Goal: Information Seeking & Learning: Learn about a topic

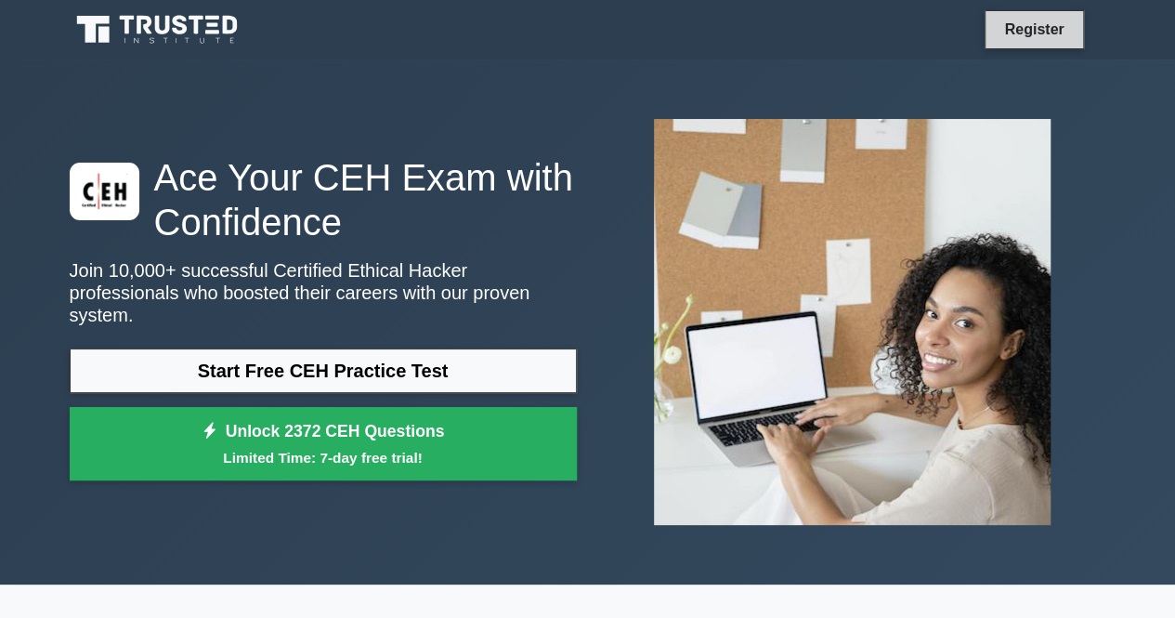
click at [1062, 33] on link "Register" at bounding box center [1034, 29] width 82 height 23
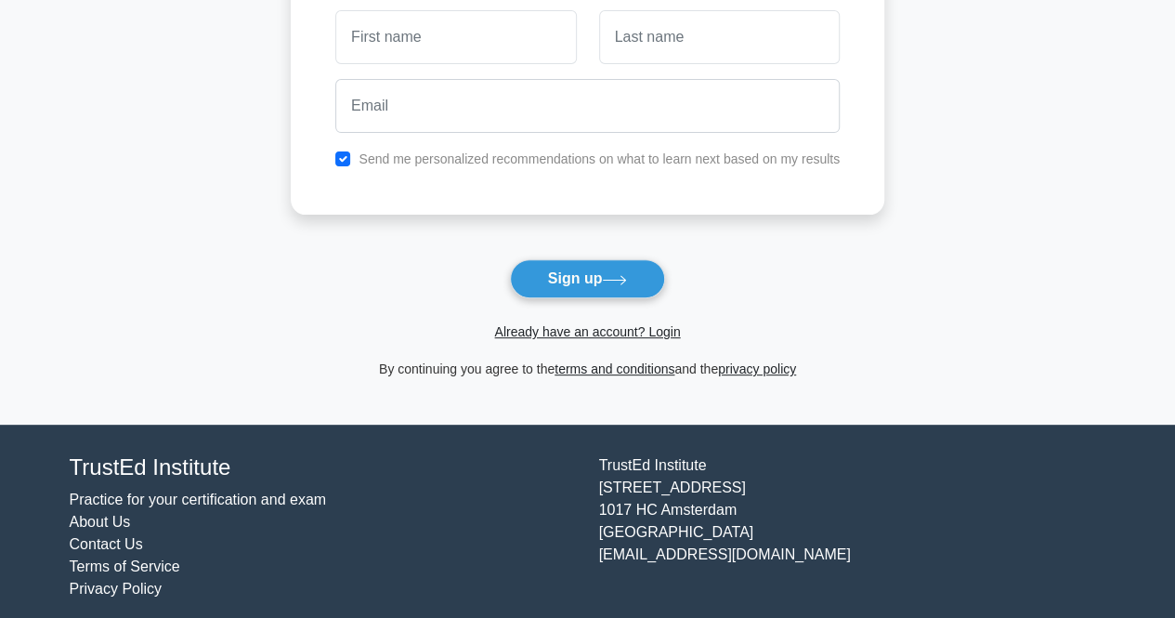
scroll to position [198, 0]
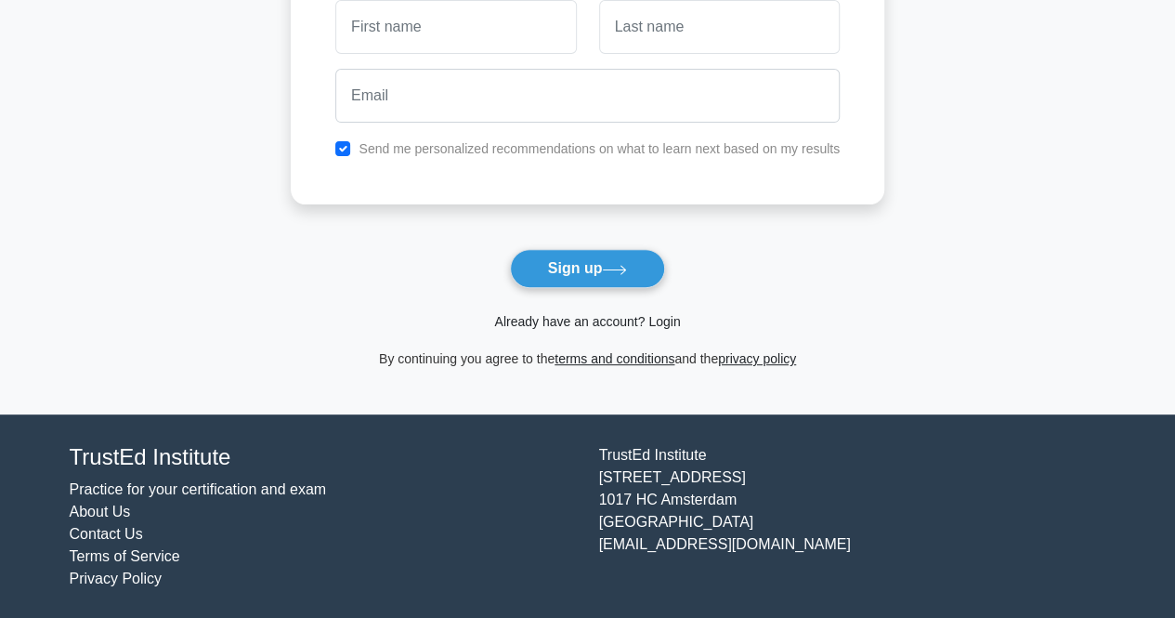
click at [663, 319] on link "Already have an account? Login" at bounding box center [587, 321] width 186 height 15
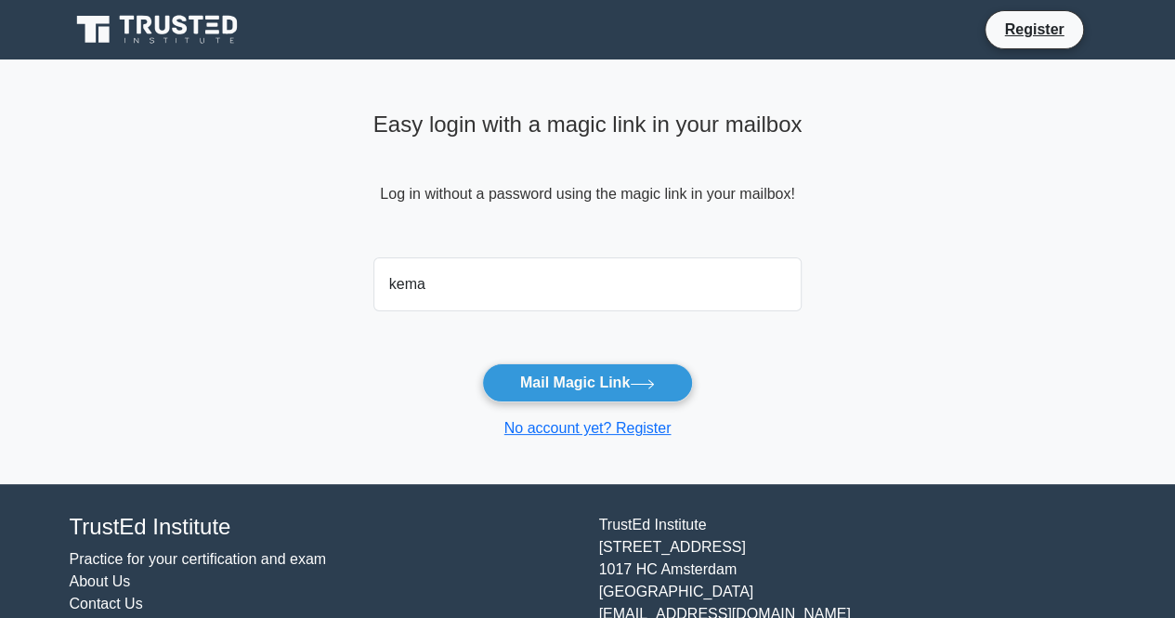
type input "kemassiulrich.itm@gmail.com"
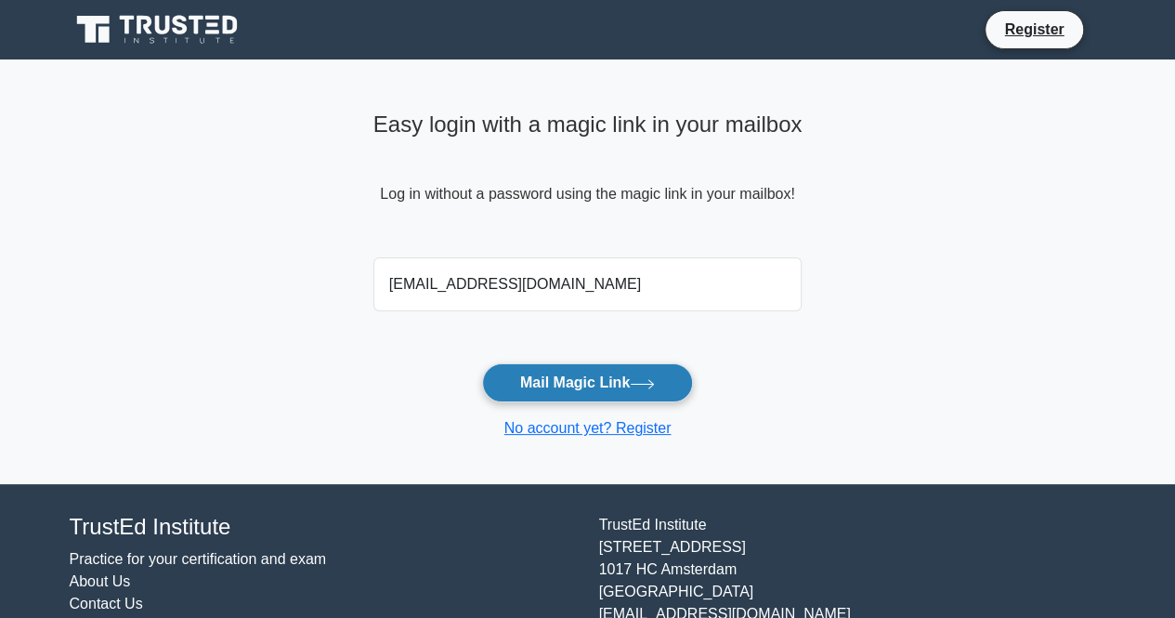
click at [592, 384] on button "Mail Magic Link" at bounding box center [587, 382] width 211 height 39
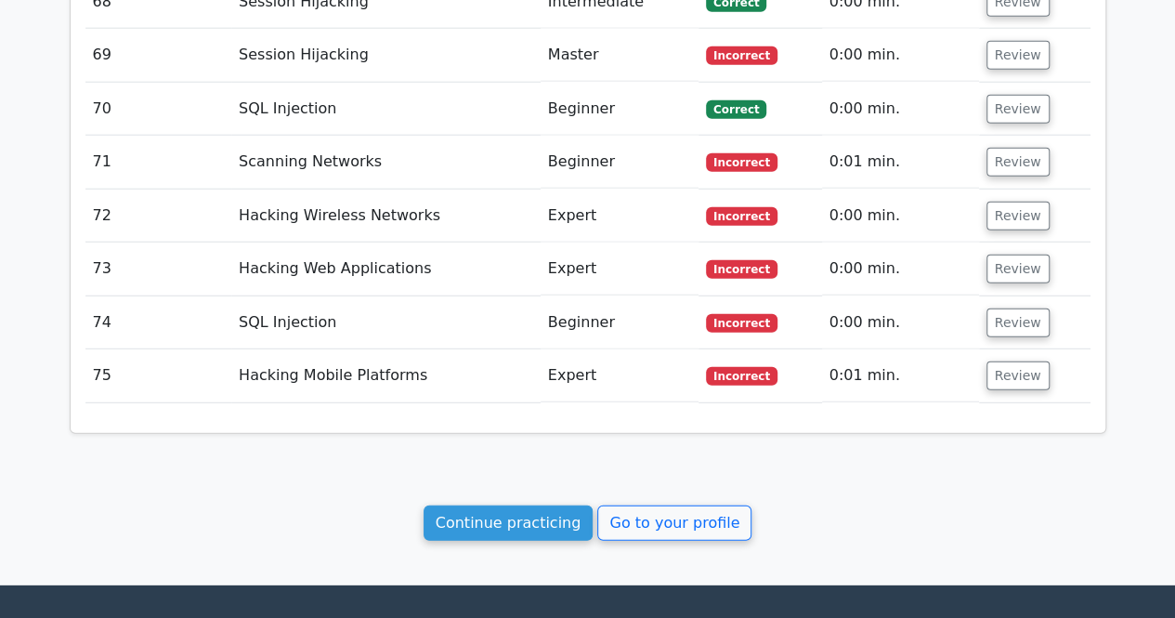
scroll to position [6002, 0]
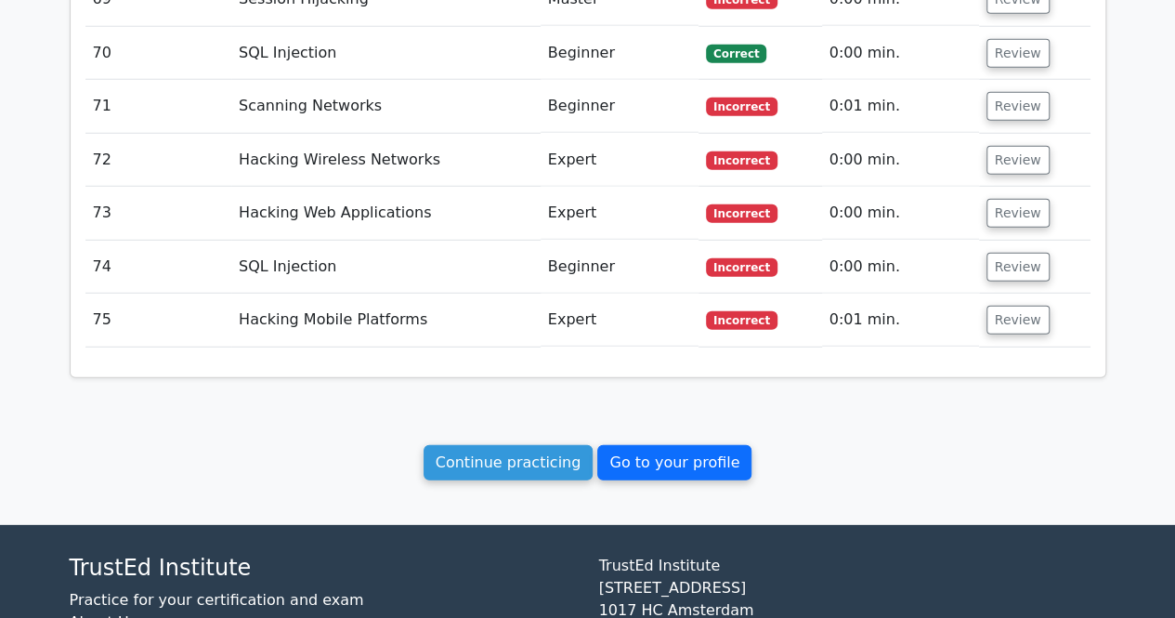
click at [648, 445] on link "Go to your profile" at bounding box center [674, 462] width 154 height 35
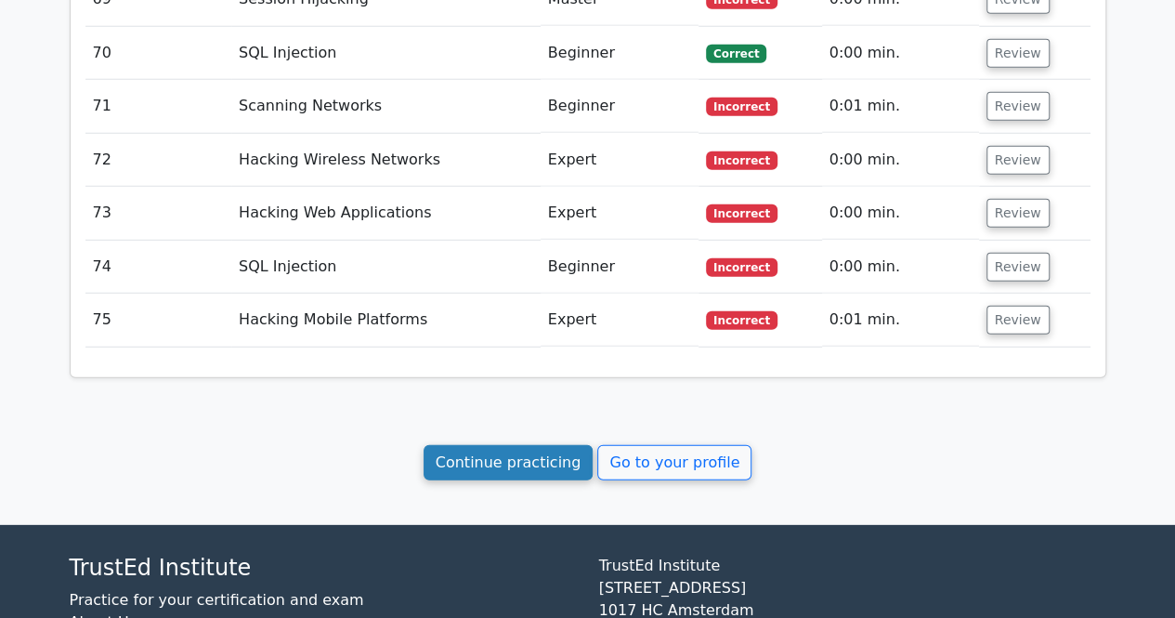
click at [532, 445] on link "Continue practicing" at bounding box center [508, 462] width 170 height 35
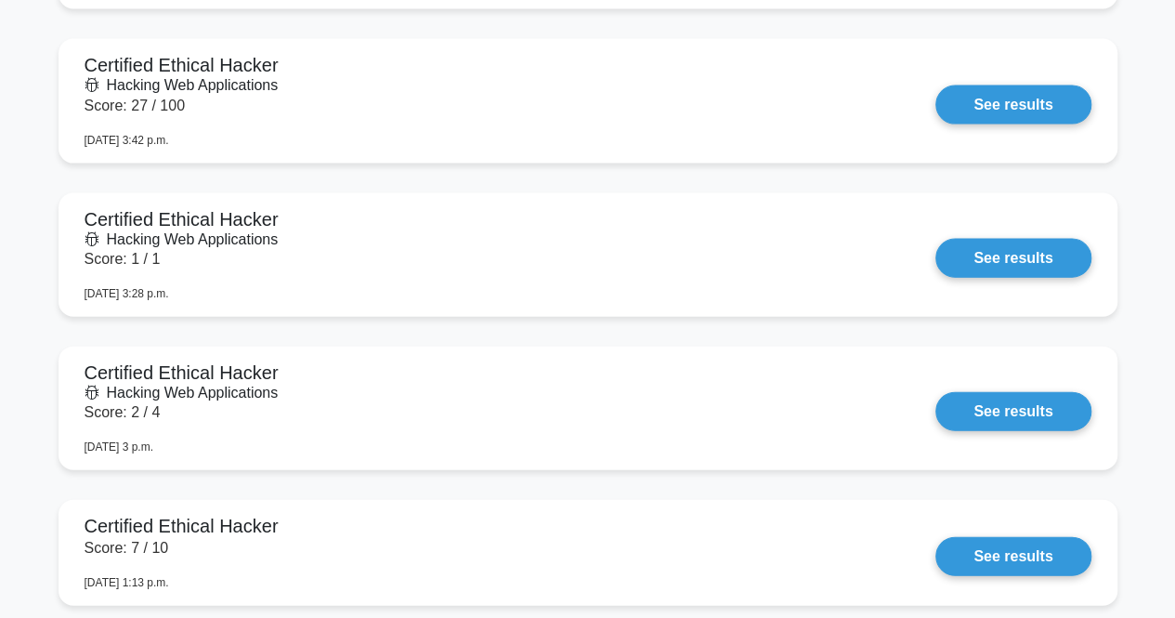
scroll to position [6022, 0]
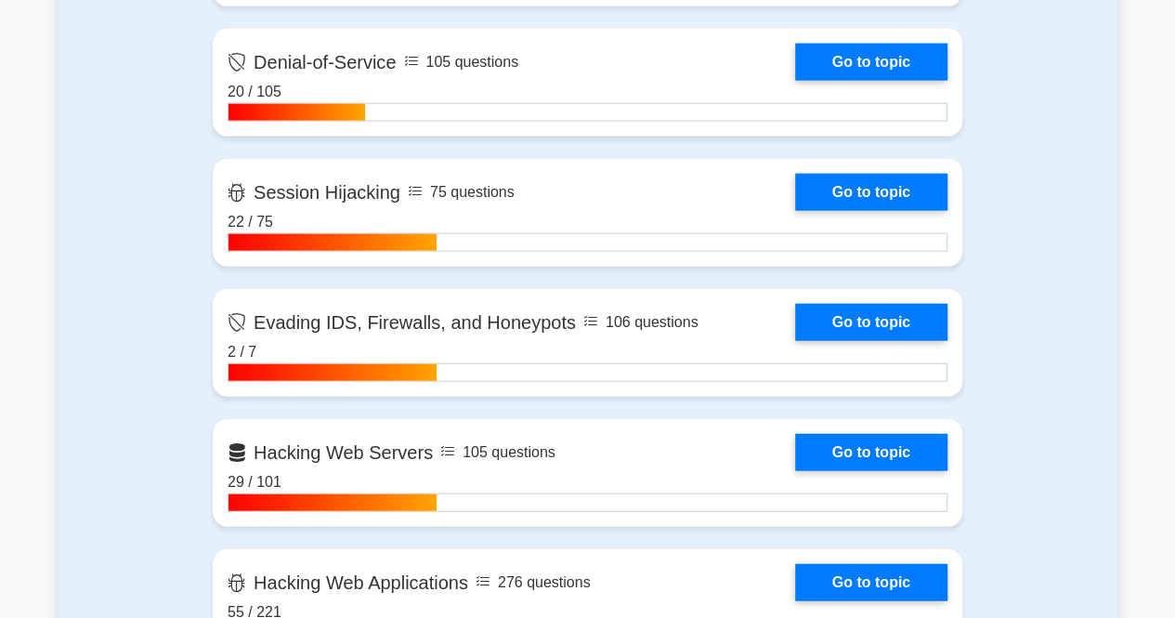
scroll to position [2047, 0]
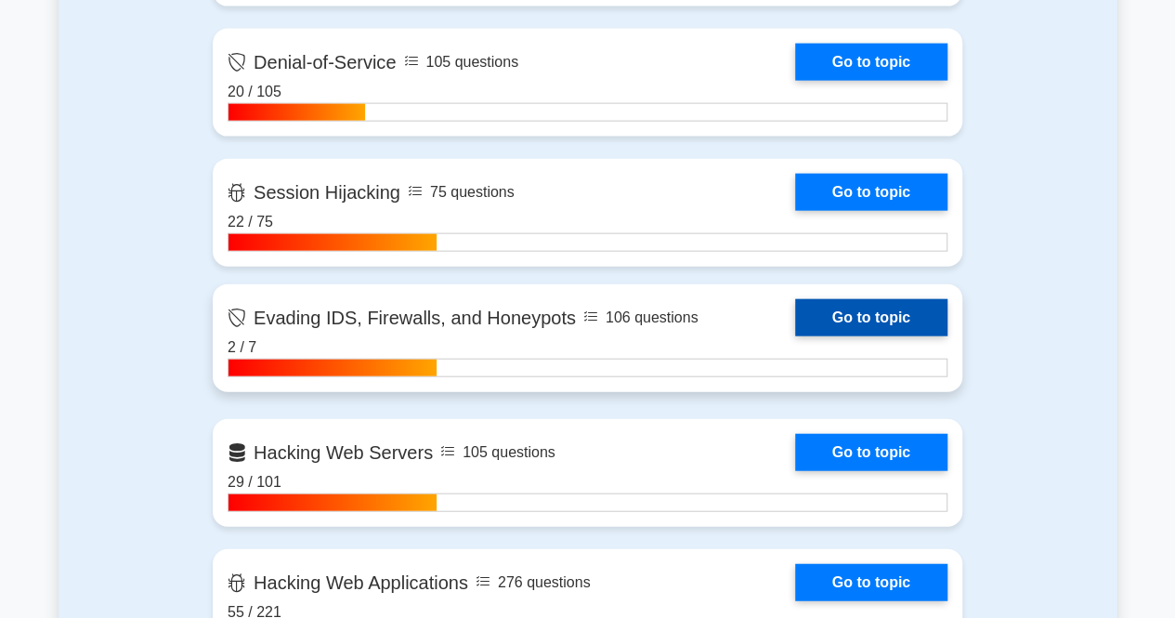
click at [795, 321] on link "Go to topic" at bounding box center [871, 317] width 152 height 37
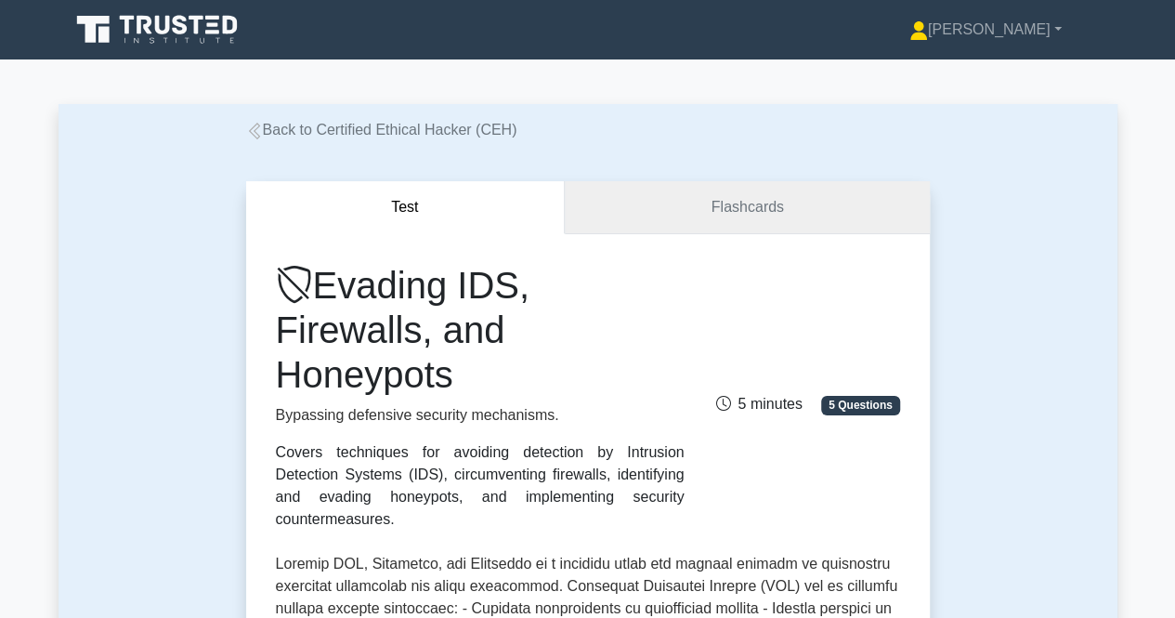
click at [743, 196] on link "Flashcards" at bounding box center [747, 207] width 364 height 53
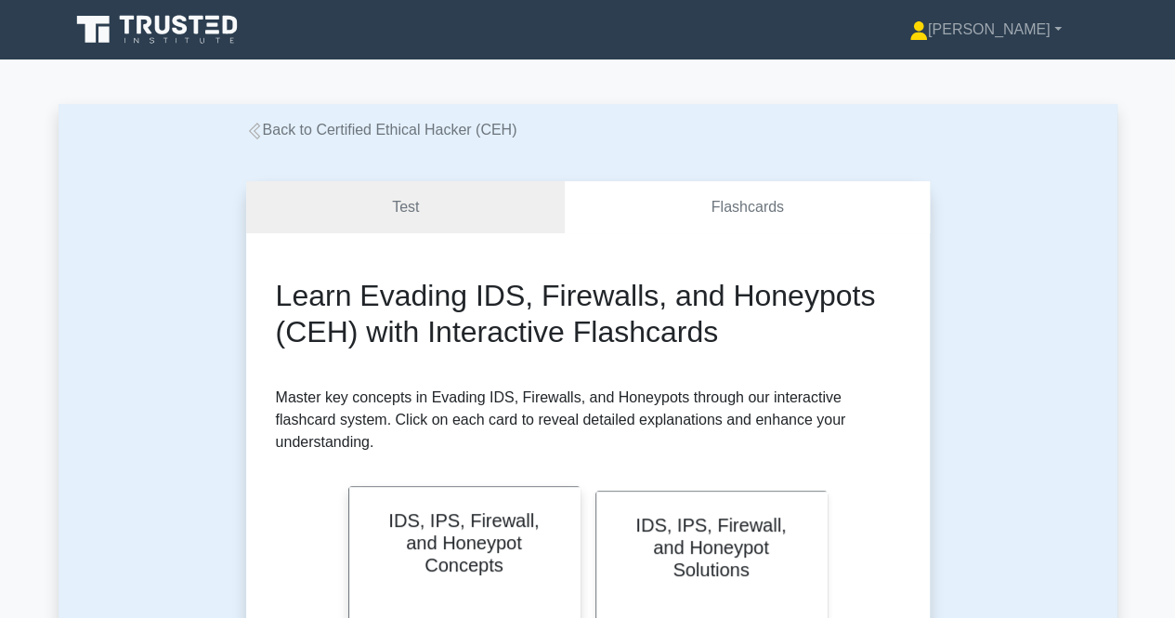
scroll to position [1303, 0]
click at [440, 213] on link "Test" at bounding box center [405, 207] width 319 height 53
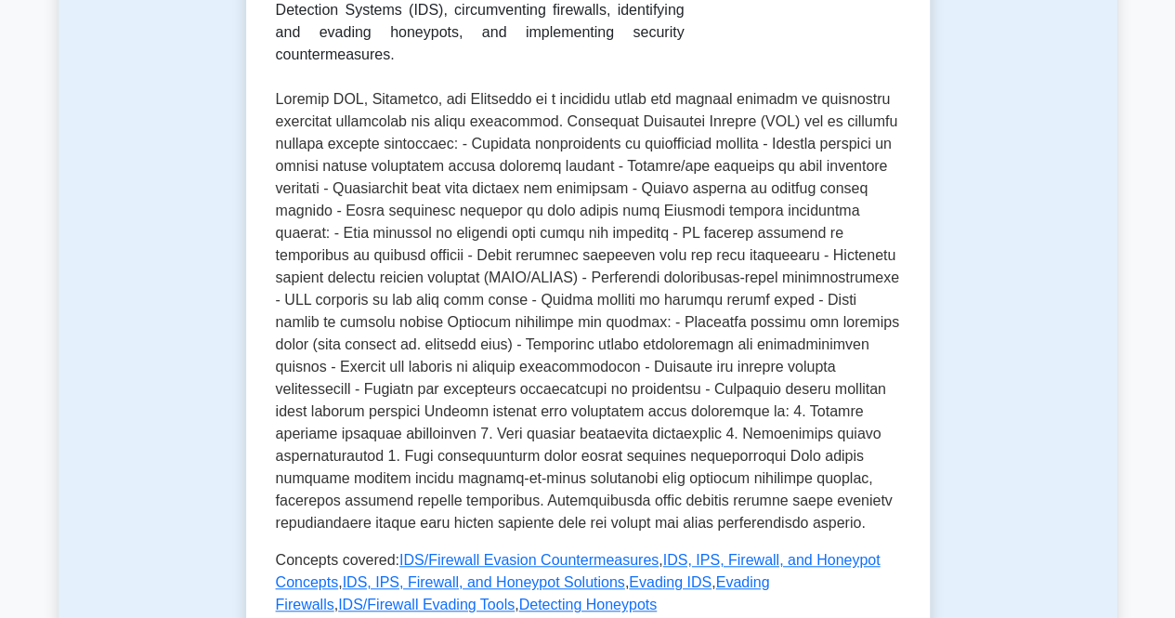
scroll to position [929, 0]
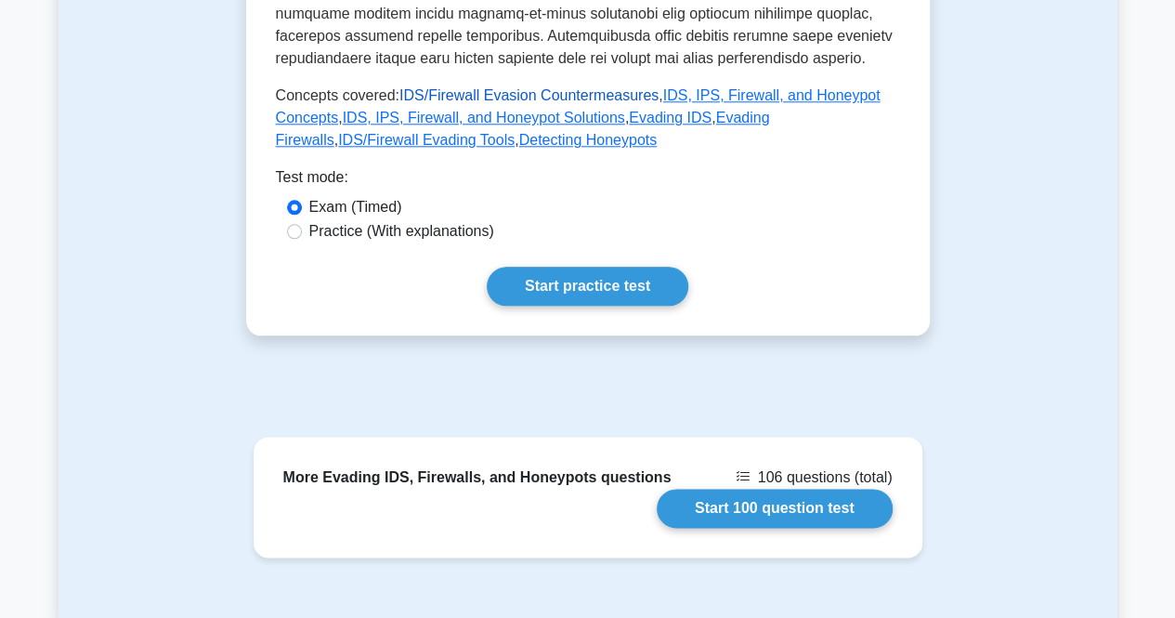
click at [419, 87] on link "IDS/Firewall Evasion Countermeasures" at bounding box center [528, 95] width 259 height 16
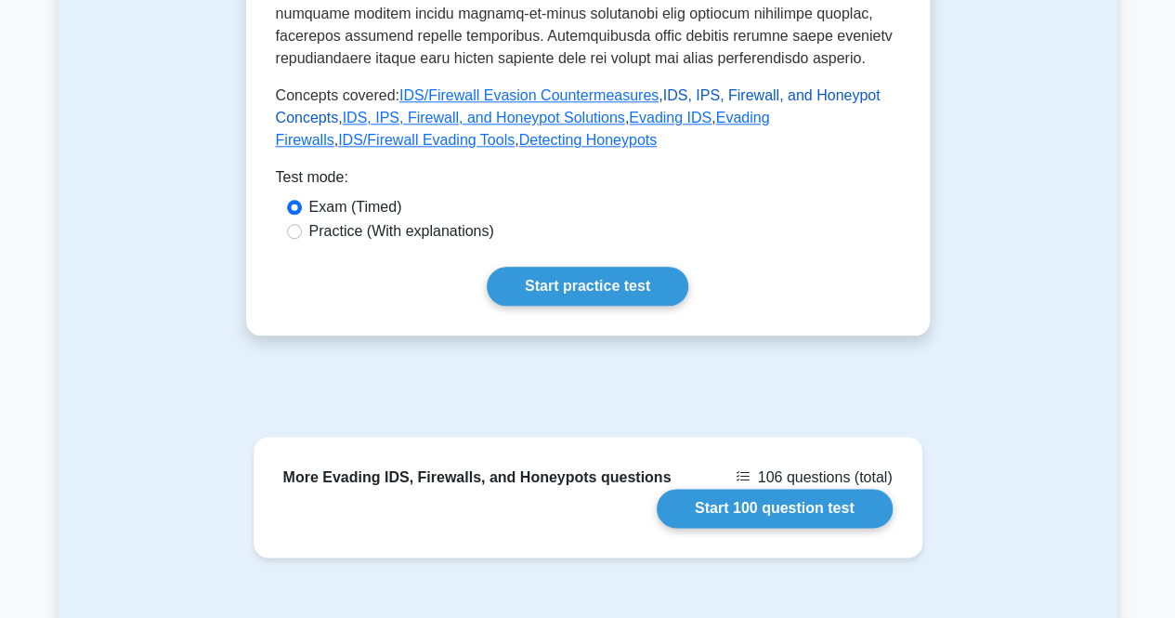
click at [671, 87] on link "IDS, IPS, Firewall, and Honeypot Concepts" at bounding box center [578, 106] width 605 height 38
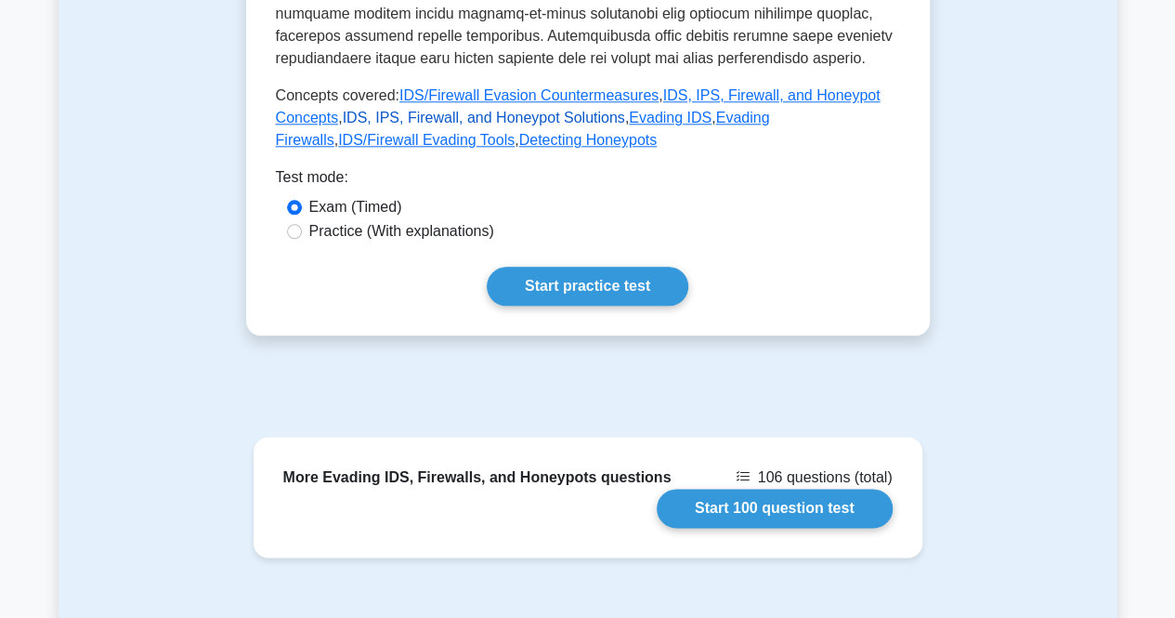
click at [427, 110] on link "IDS, IPS, Firewall, and Honeypot Solutions" at bounding box center [484, 118] width 282 height 16
click at [634, 110] on link "Evading IDS" at bounding box center [670, 118] width 83 height 16
click at [713, 110] on link "Evading Firewalls" at bounding box center [523, 129] width 494 height 38
click at [514, 132] on link "IDS/Firewall Evading Tools" at bounding box center [426, 140] width 176 height 16
click at [519, 132] on link "Detecting Honeypots" at bounding box center [588, 140] width 138 height 16
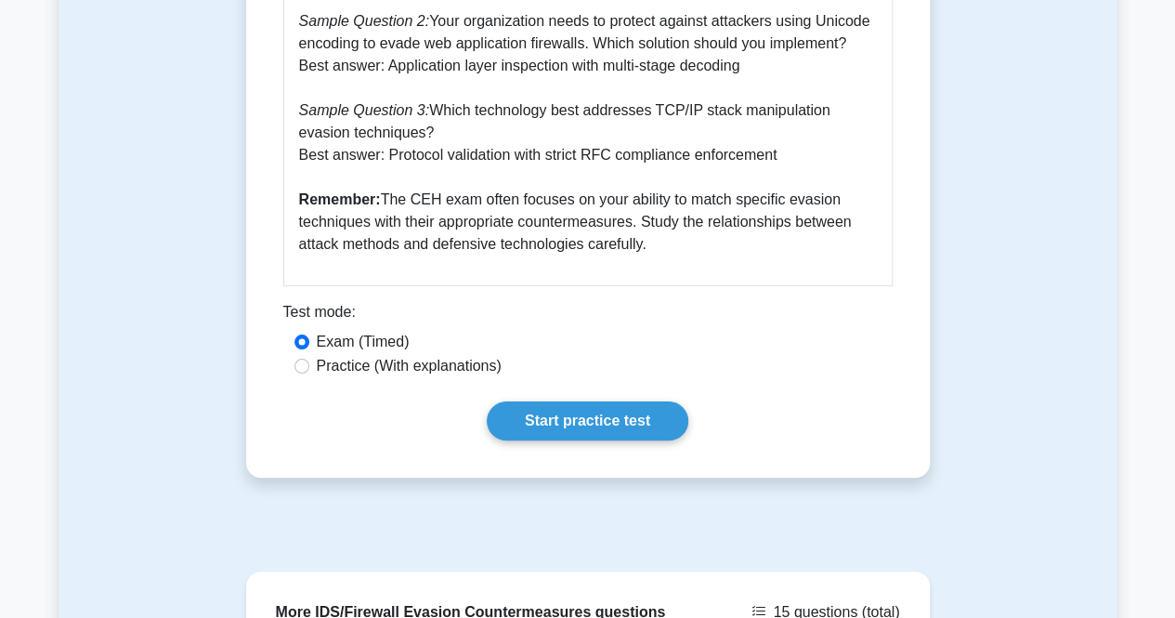
scroll to position [3531, 0]
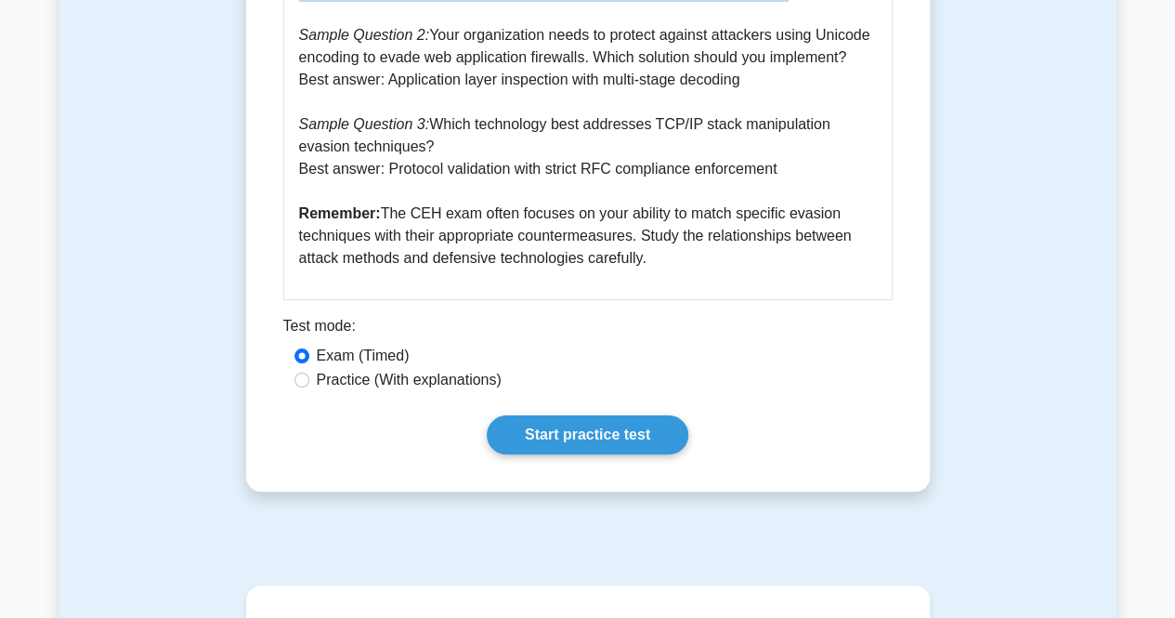
drag, startPoint x: 286, startPoint y: 237, endPoint x: 734, endPoint y: 288, distance: 450.5
copy div "IDS/Firewall Evasion Countermeasures 5 minutes 5 Questions IDS and firewall eva…"
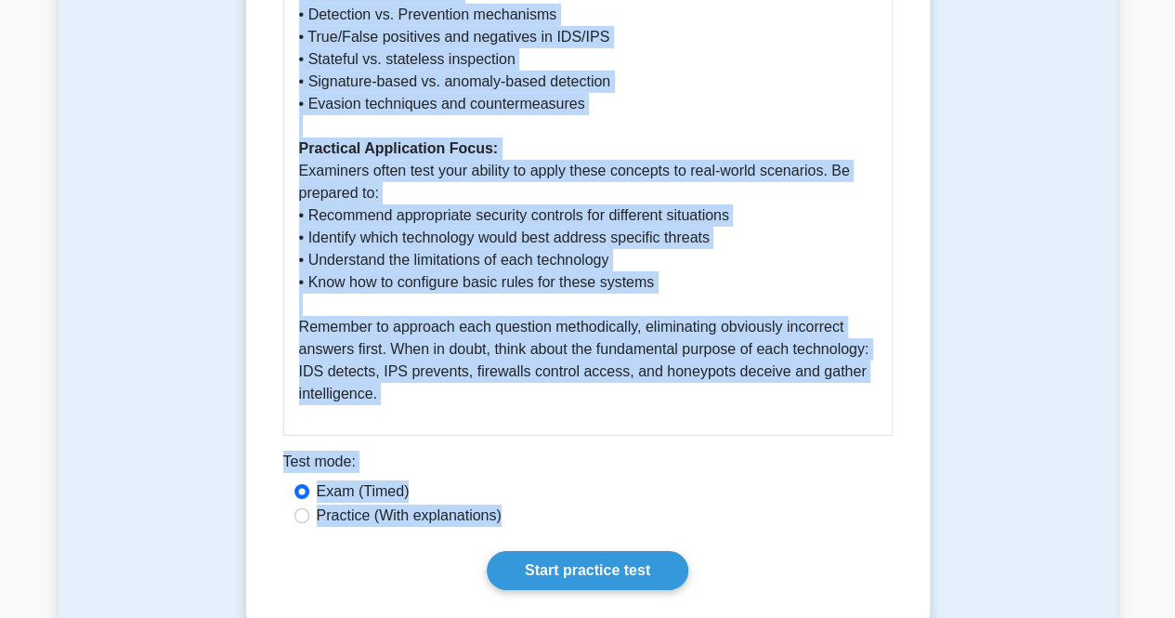
scroll to position [2969, 0]
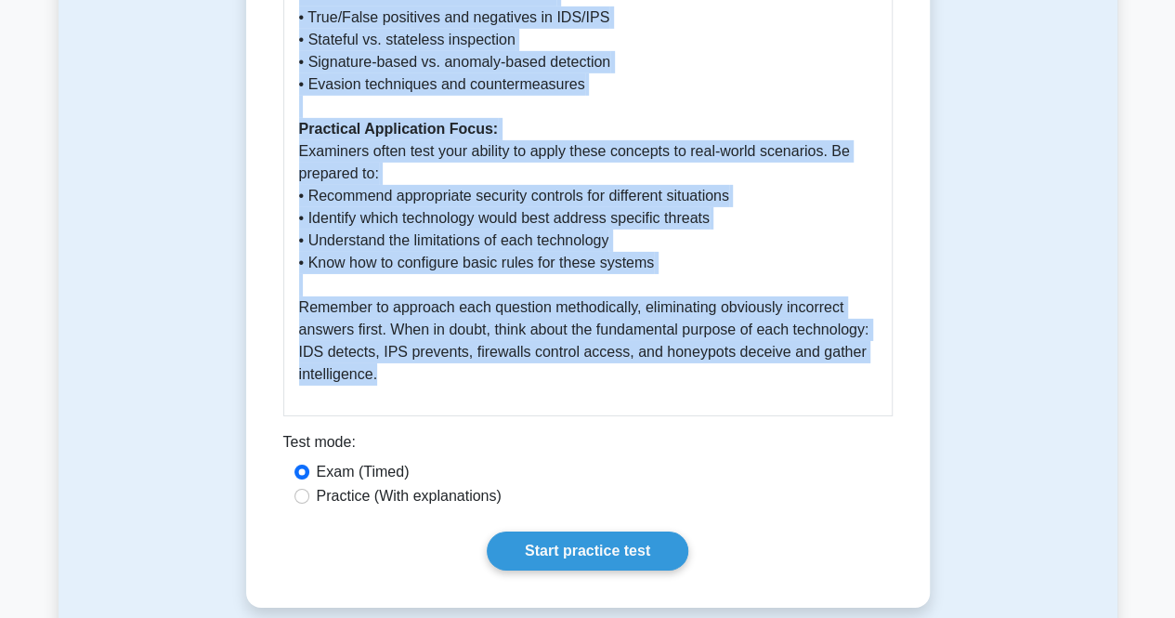
drag, startPoint x: 284, startPoint y: 244, endPoint x: 657, endPoint y: 345, distance: 385.6
copy div "IDS, IPS, Firewall, and Honeypot Concepts 5 minutes 5 Questions Intrusion Detec…"
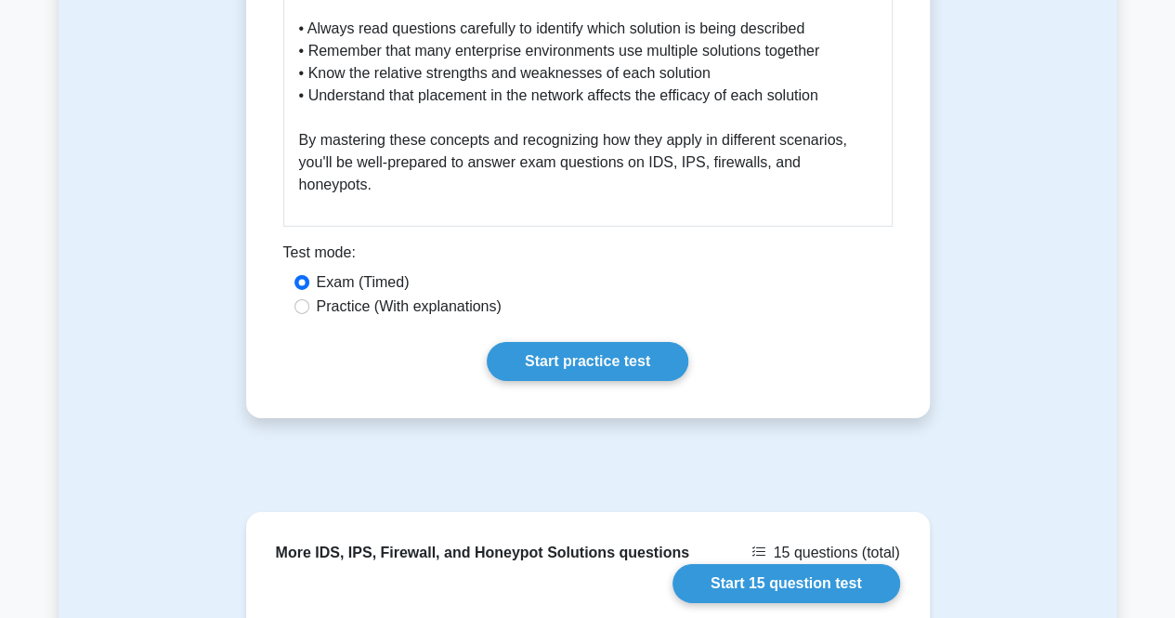
scroll to position [2793, 0]
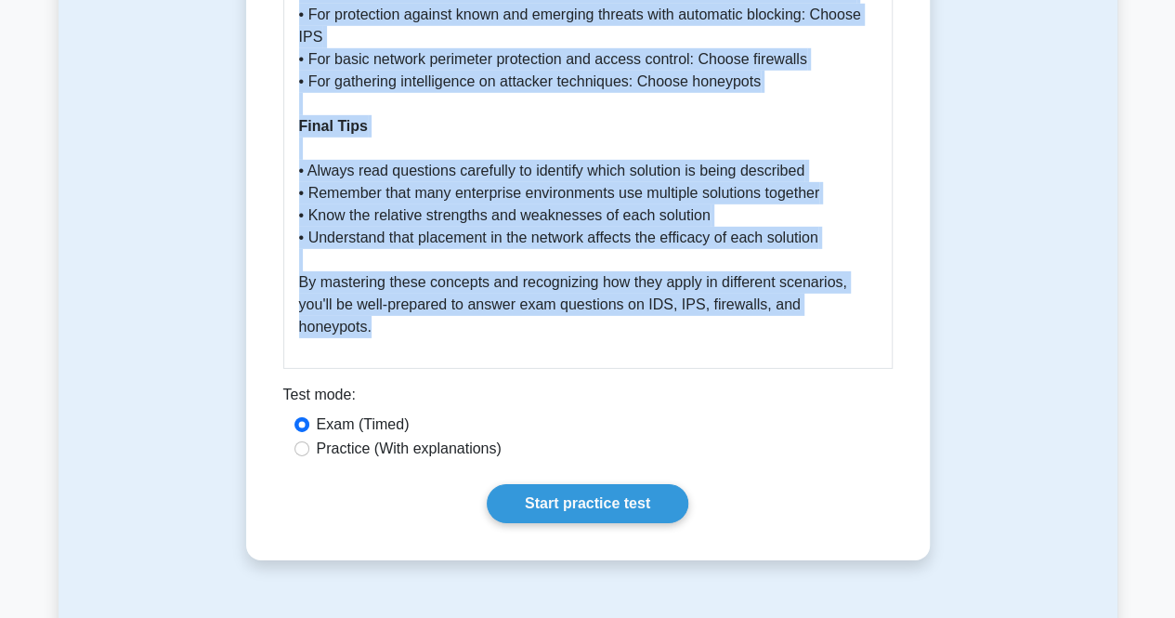
drag, startPoint x: 283, startPoint y: 242, endPoint x: 874, endPoint y: 278, distance: 591.6
copy div "IDS, IPS, Firewall, and Honeypot Solutions 5 minutes 5 Questions Intrusion Dete…"
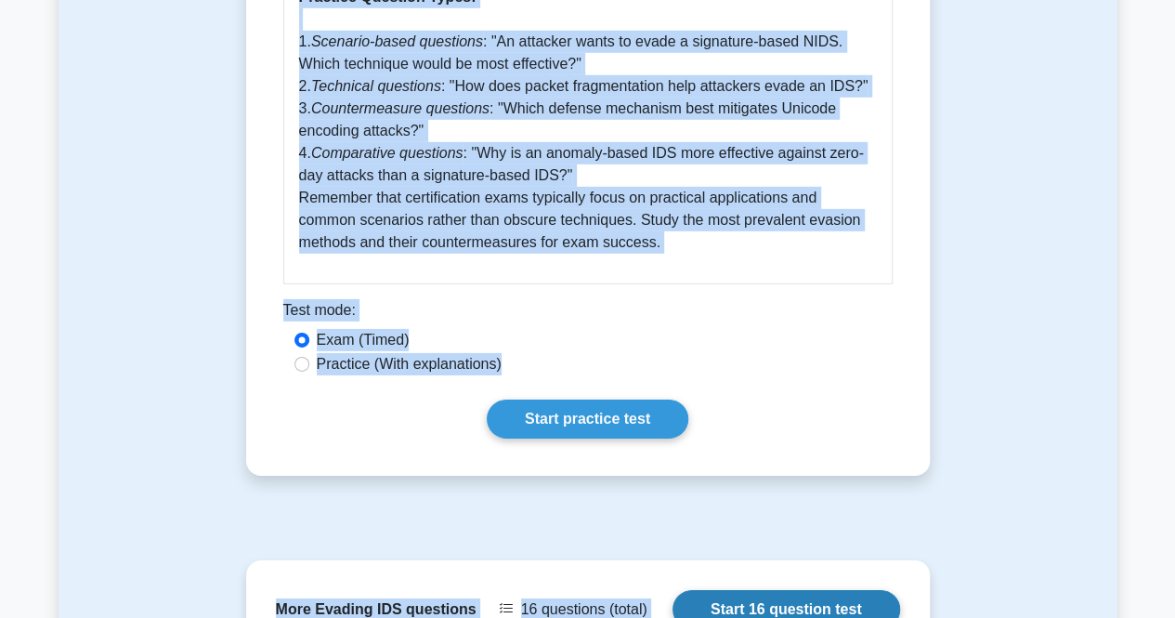
scroll to position [2895, 0]
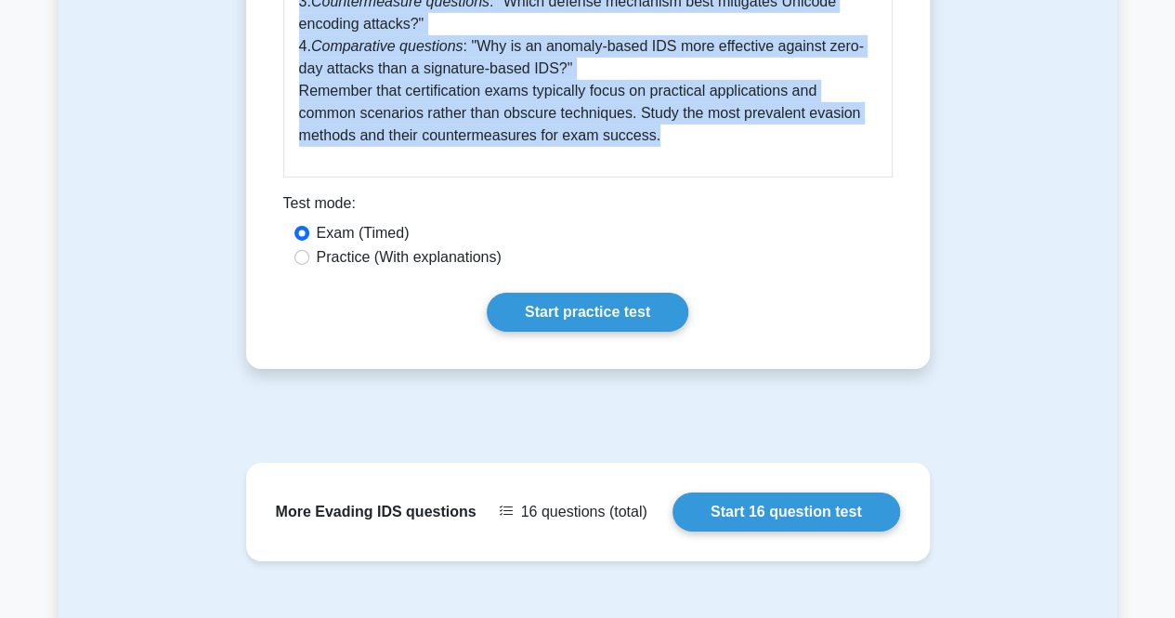
drag, startPoint x: 282, startPoint y: 235, endPoint x: 670, endPoint y: 163, distance: 393.8
copy div "Evading IDS 5 minutes 5 Questions Evading Intrusion Detection Systems (IDS) is …"
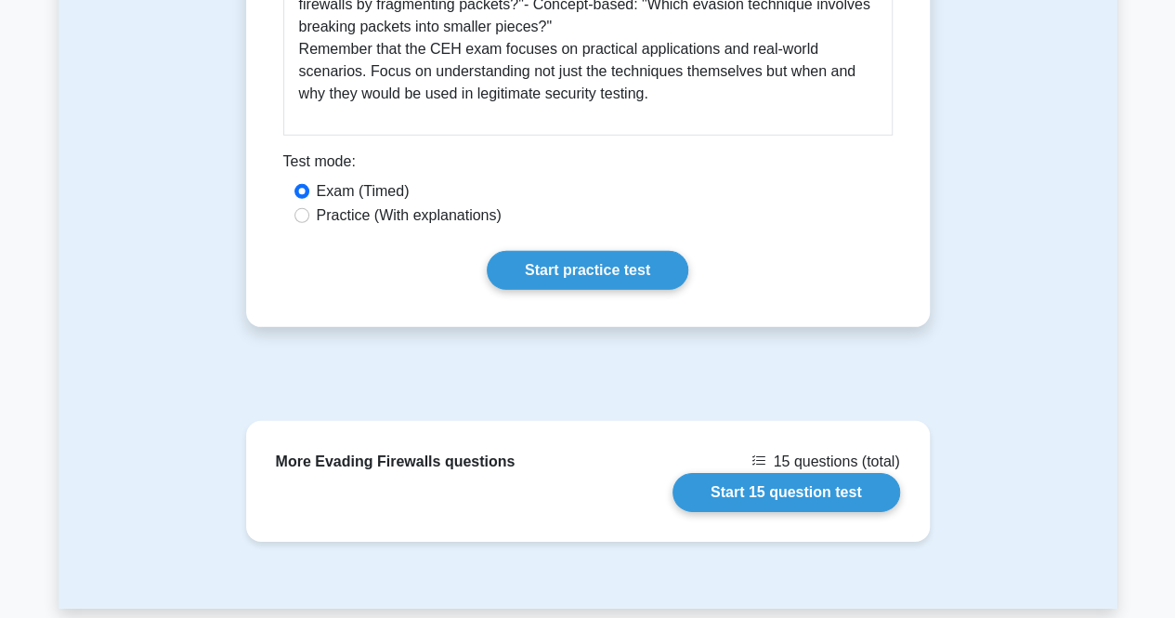
scroll to position [2489, 0]
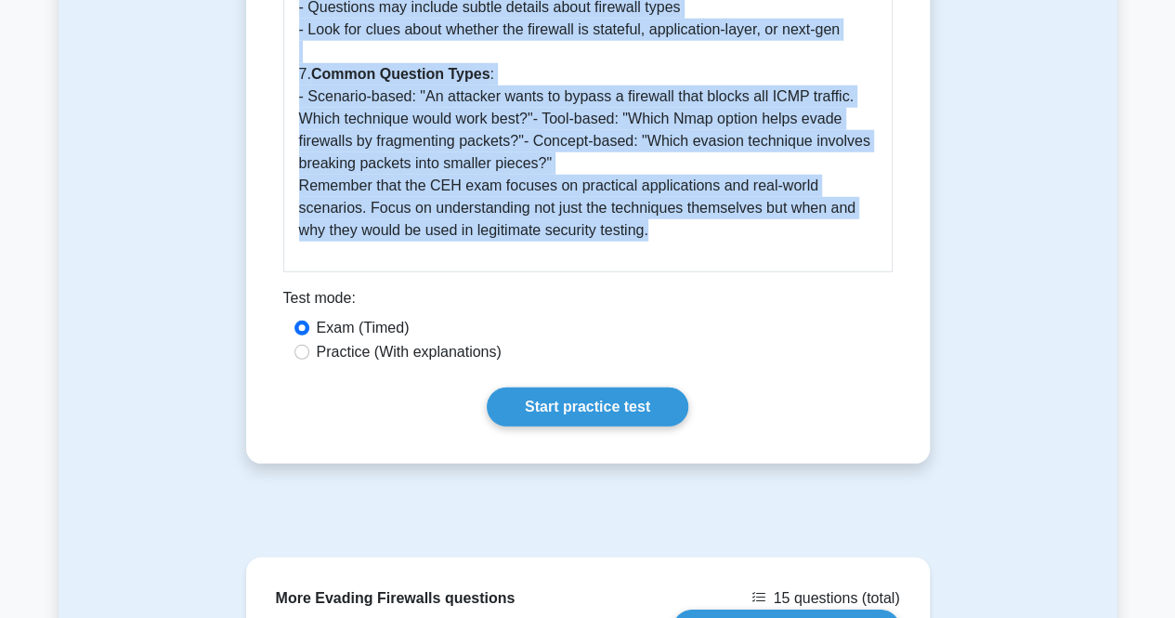
drag, startPoint x: 281, startPoint y: 247, endPoint x: 672, endPoint y: 233, distance: 391.2
copy div "Evading Firewalls 5 minutes 5 Questions Evading firewalls is a critical skill f…"
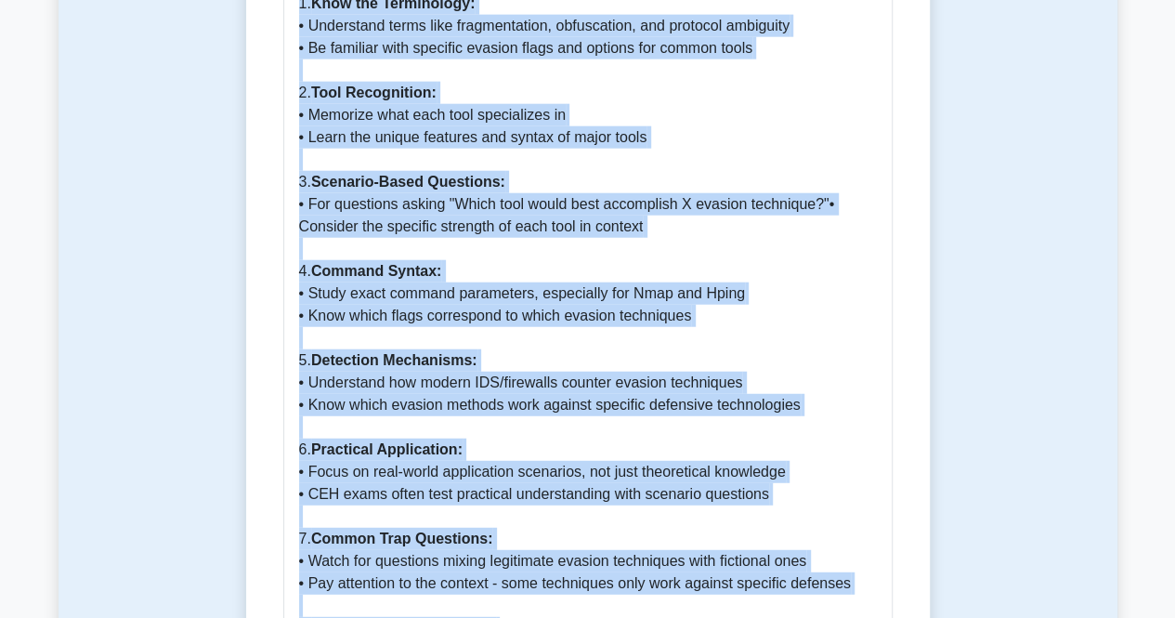
scroll to position [2782, 0]
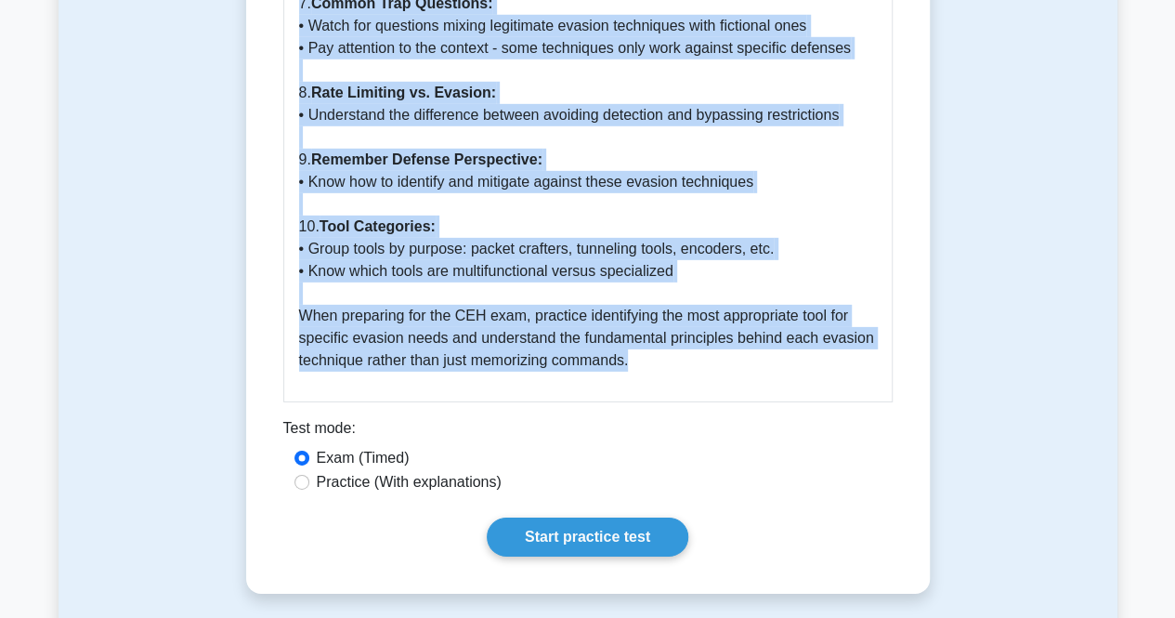
drag, startPoint x: 274, startPoint y: 239, endPoint x: 683, endPoint y: 355, distance: 425.6
copy div "IDS/Firewall Evading Tools 5 minutes 5 Questions IDS/Firewall evading tools are…"
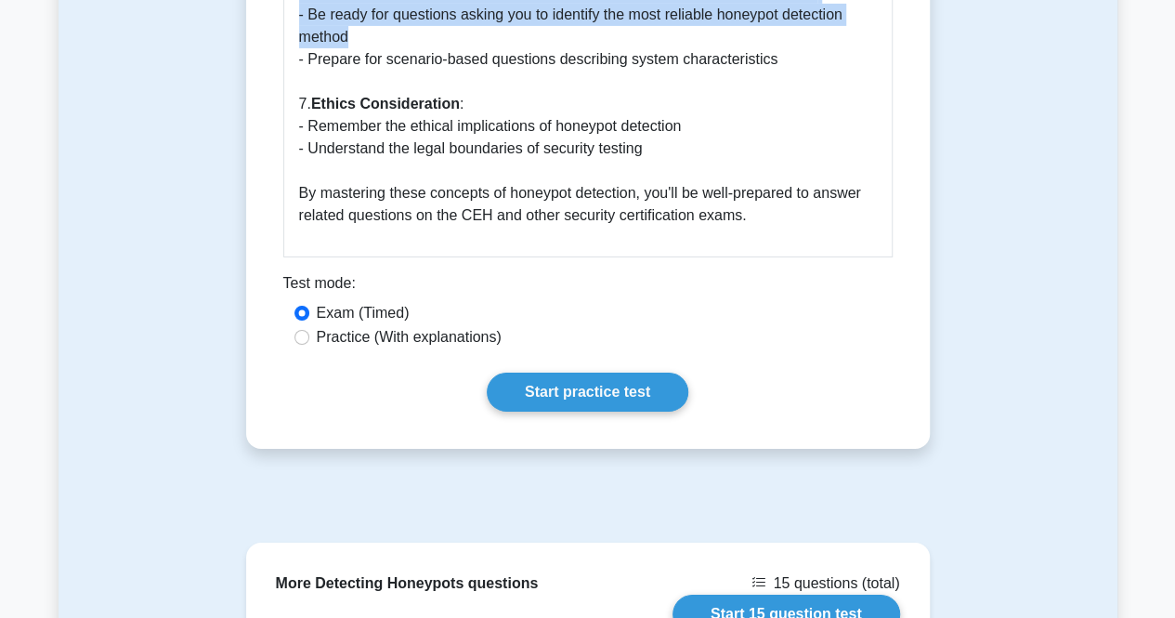
scroll to position [3162, 0]
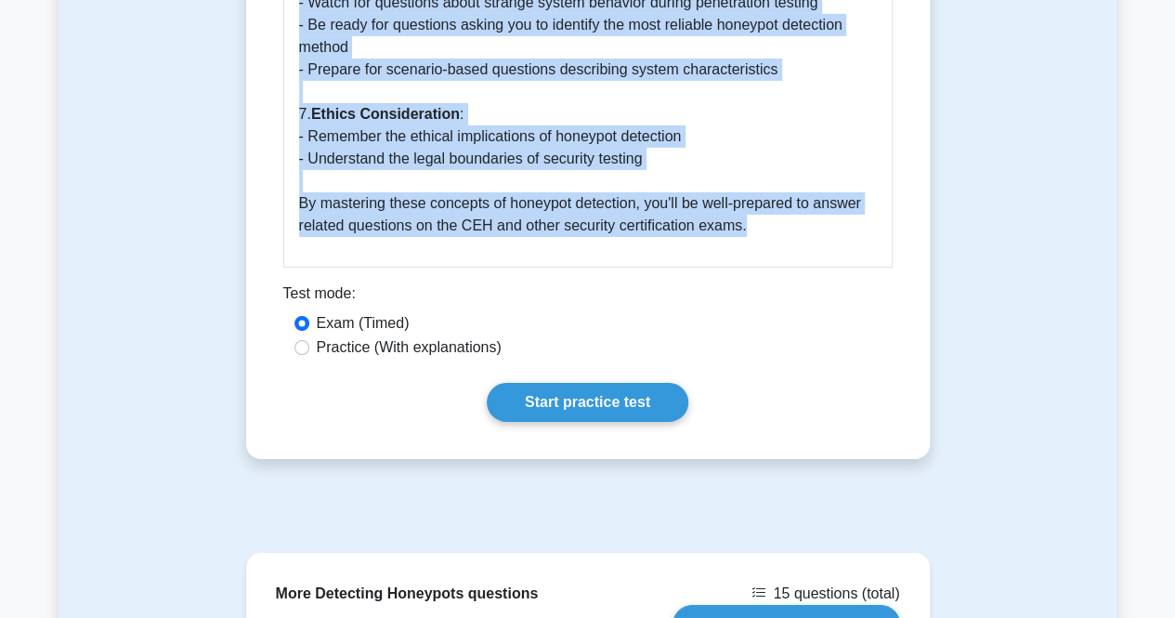
drag, startPoint x: 280, startPoint y: 240, endPoint x: 769, endPoint y: 242, distance: 488.5
copy div "Detecting Honeypots 5 minutes 5 Questions Detecting honeypots is a critical ste…"
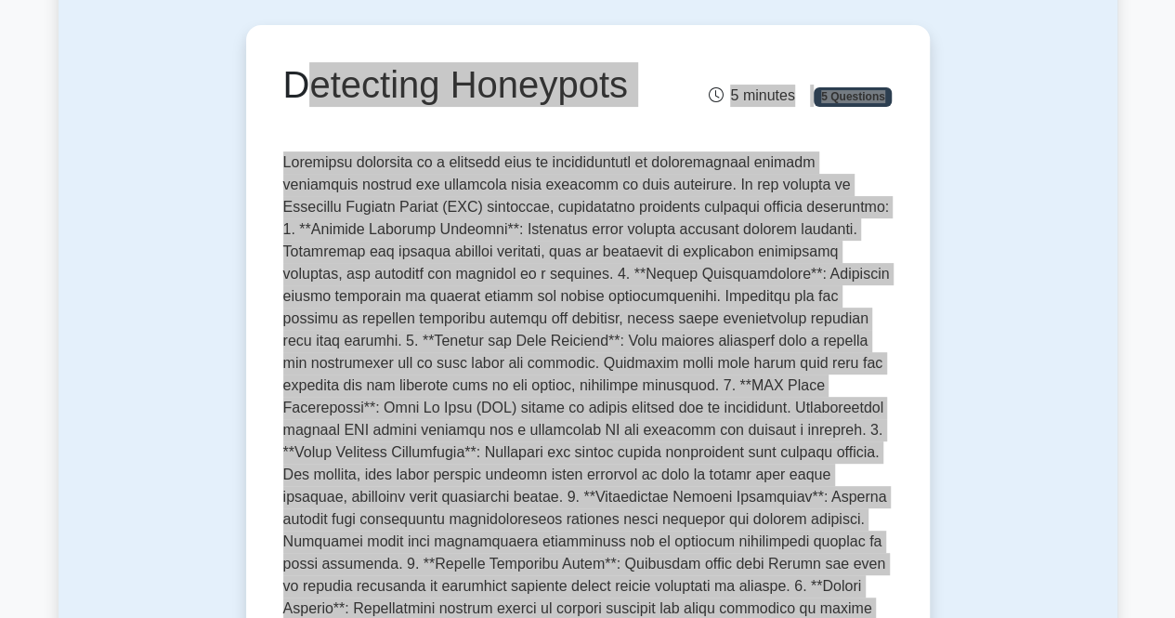
scroll to position [0, 0]
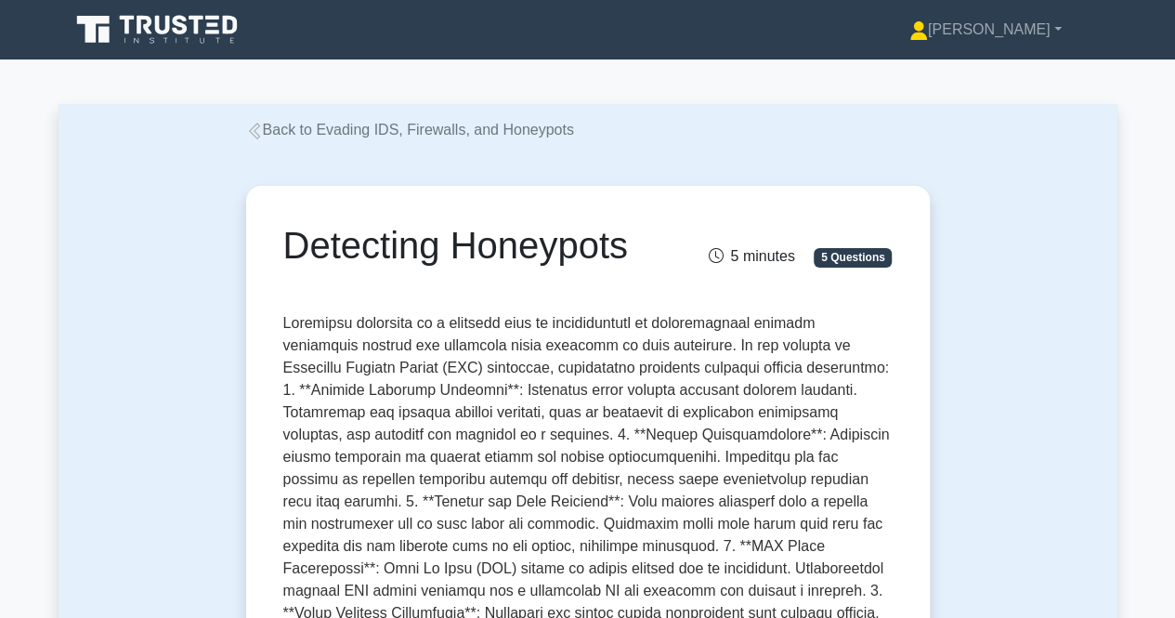
click at [576, 133] on div "Back to Evading IDS, Firewalls, and Honeypots" at bounding box center [588, 130] width 706 height 22
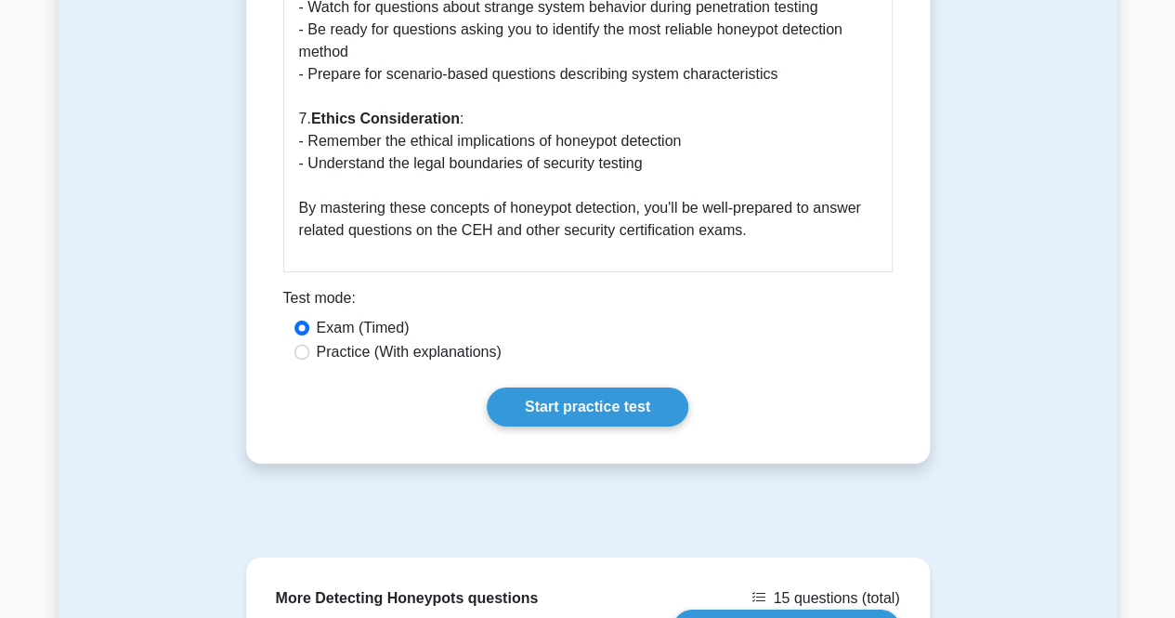
scroll to position [3068, 0]
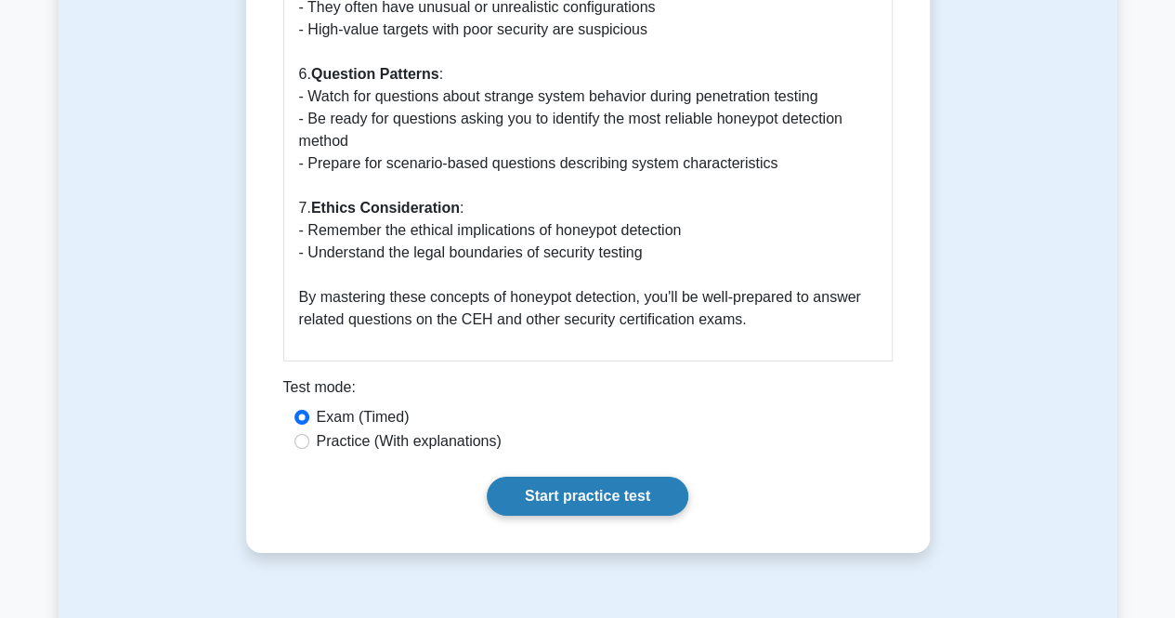
click at [595, 504] on link "Start practice test" at bounding box center [588, 495] width 202 height 39
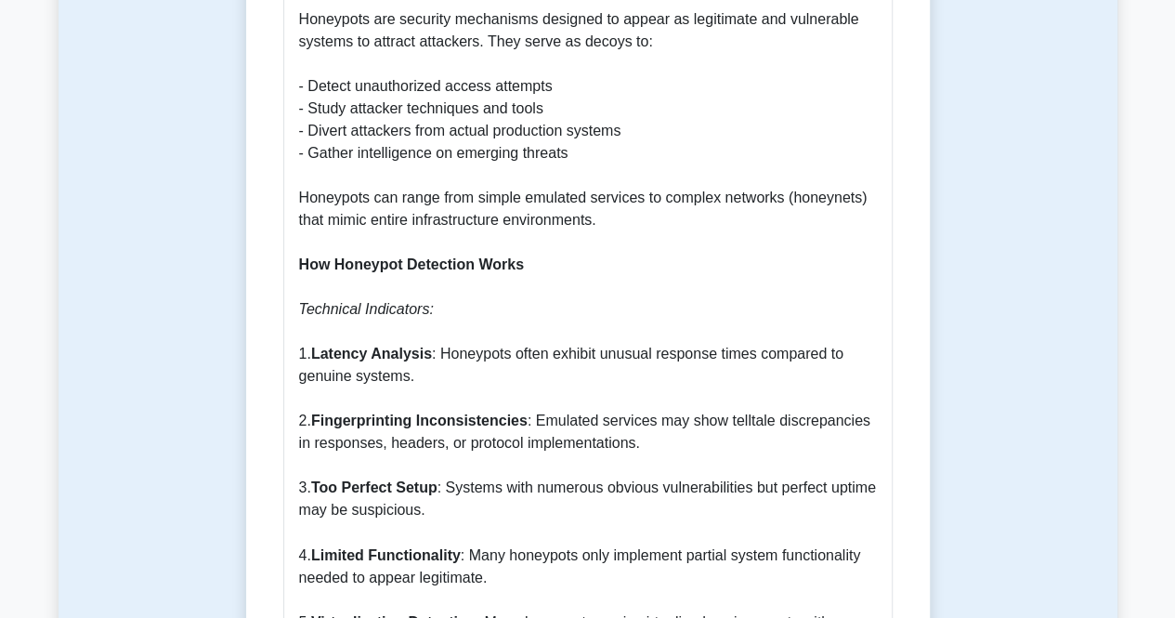
scroll to position [0, 0]
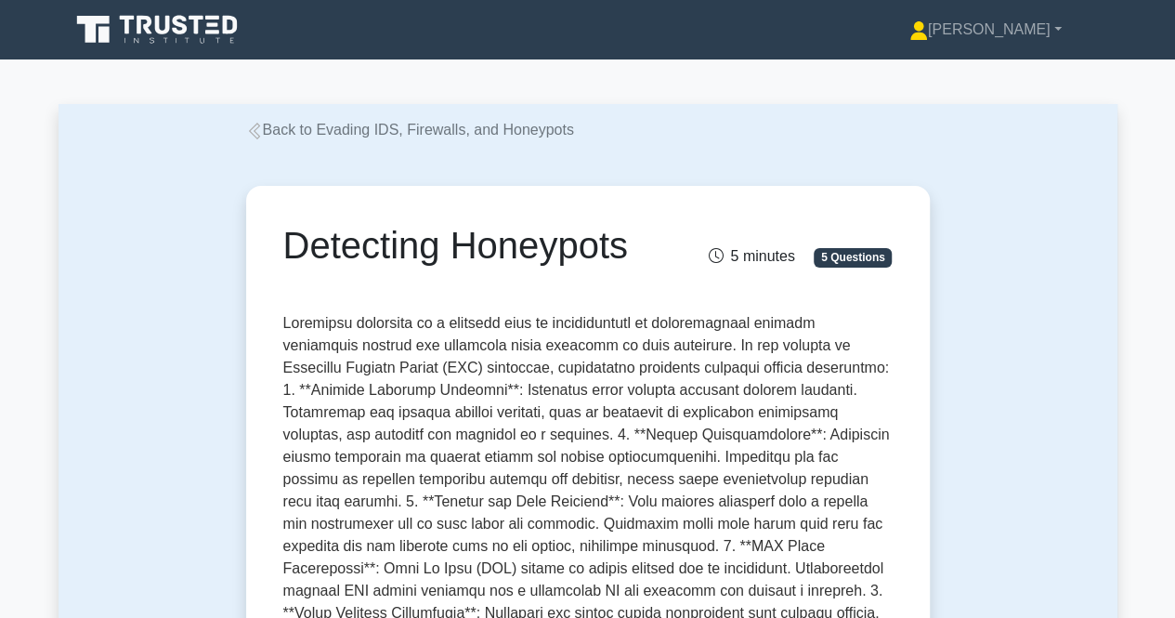
click at [281, 133] on link "Back to Evading IDS, Firewalls, and Honeypots" at bounding box center [410, 130] width 328 height 16
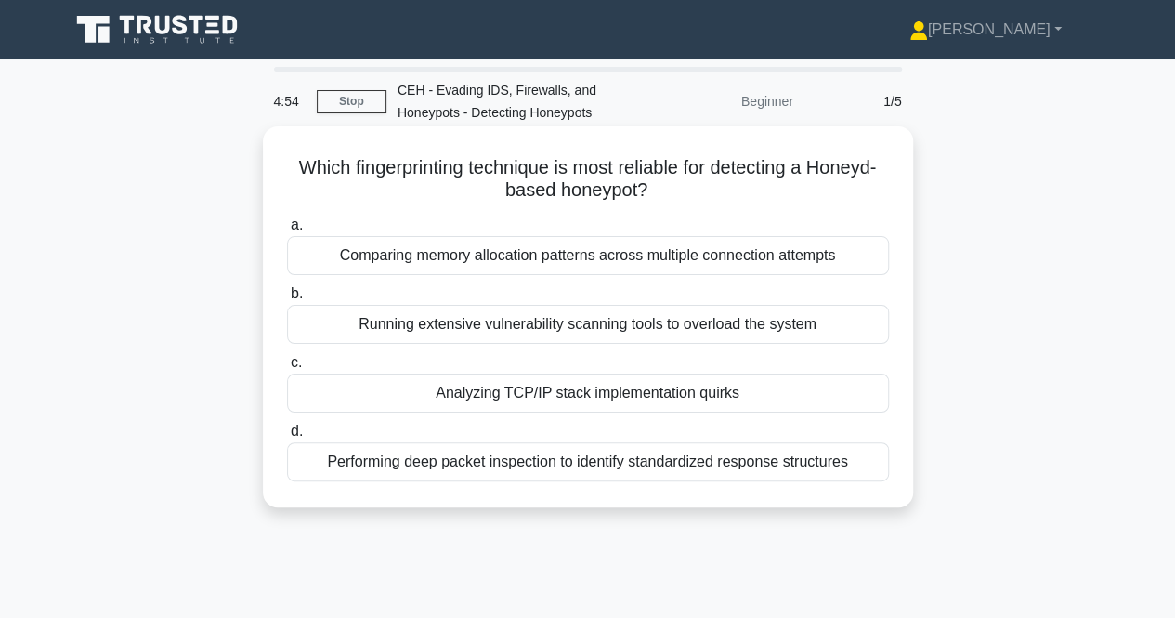
click at [453, 261] on div "Comparing memory allocation patterns across multiple connection attempts" at bounding box center [588, 255] width 602 height 39
click at [287, 231] on input "a. Comparing memory allocation patterns across multiple connection attempts" at bounding box center [287, 225] width 0 height 12
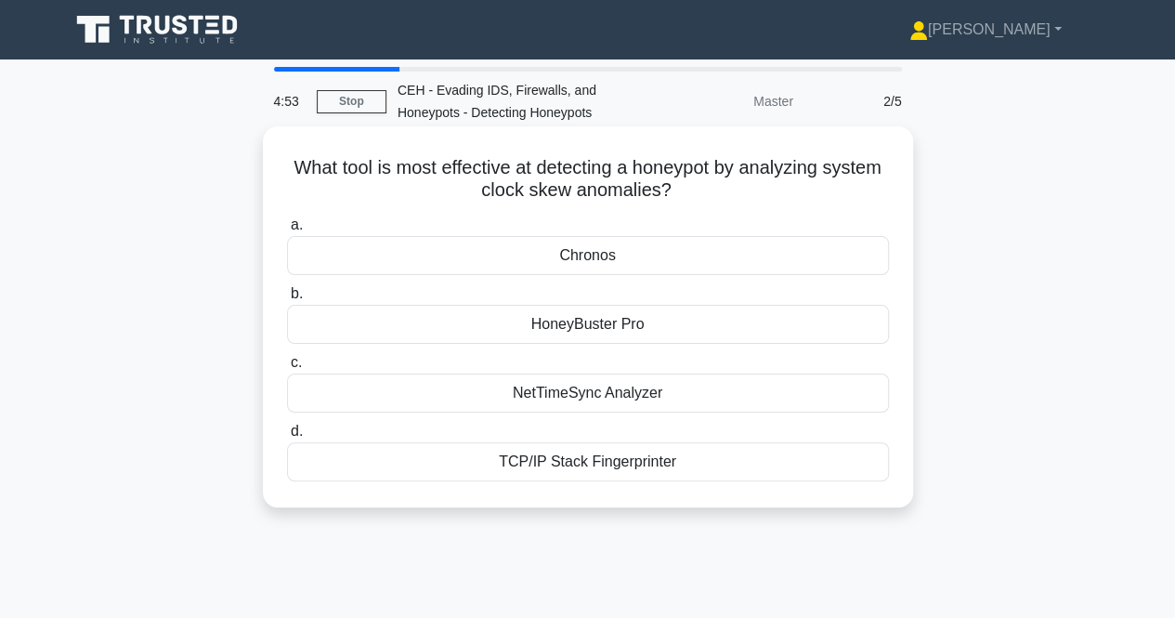
click at [517, 267] on div "Chronos" at bounding box center [588, 255] width 602 height 39
click at [287, 231] on input "a. Chronos" at bounding box center [287, 225] width 0 height 12
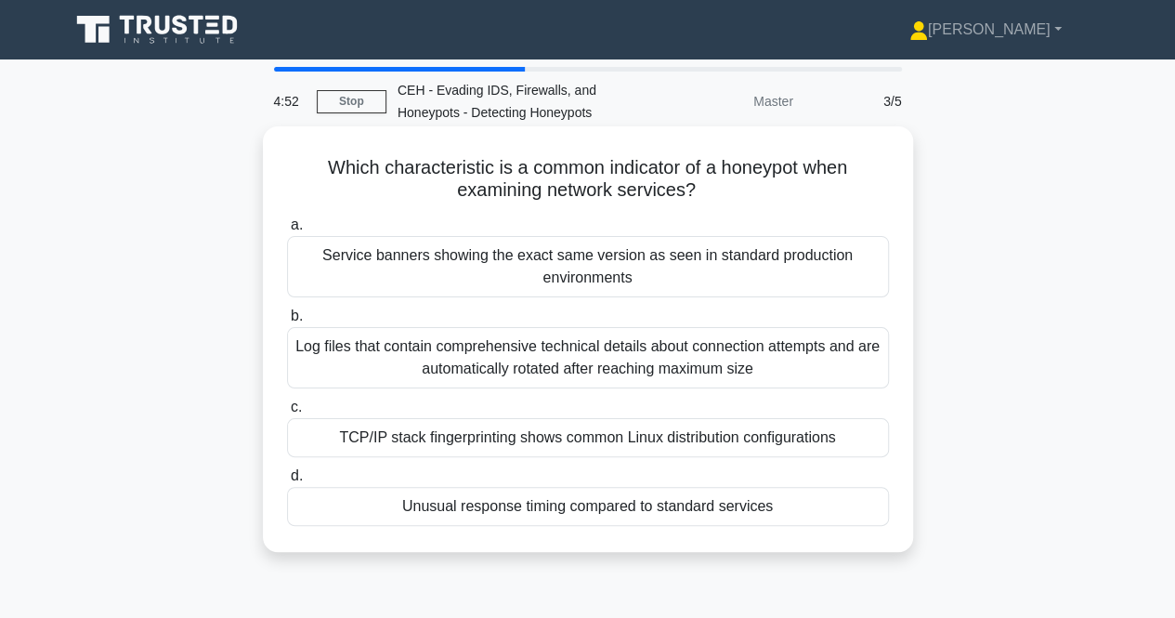
click at [518, 267] on div "Service banners showing the exact same version as seen in standard production e…" at bounding box center [588, 266] width 602 height 61
click at [287, 231] on input "a. Service banners showing the exact same version as seen in standard productio…" at bounding box center [287, 225] width 0 height 12
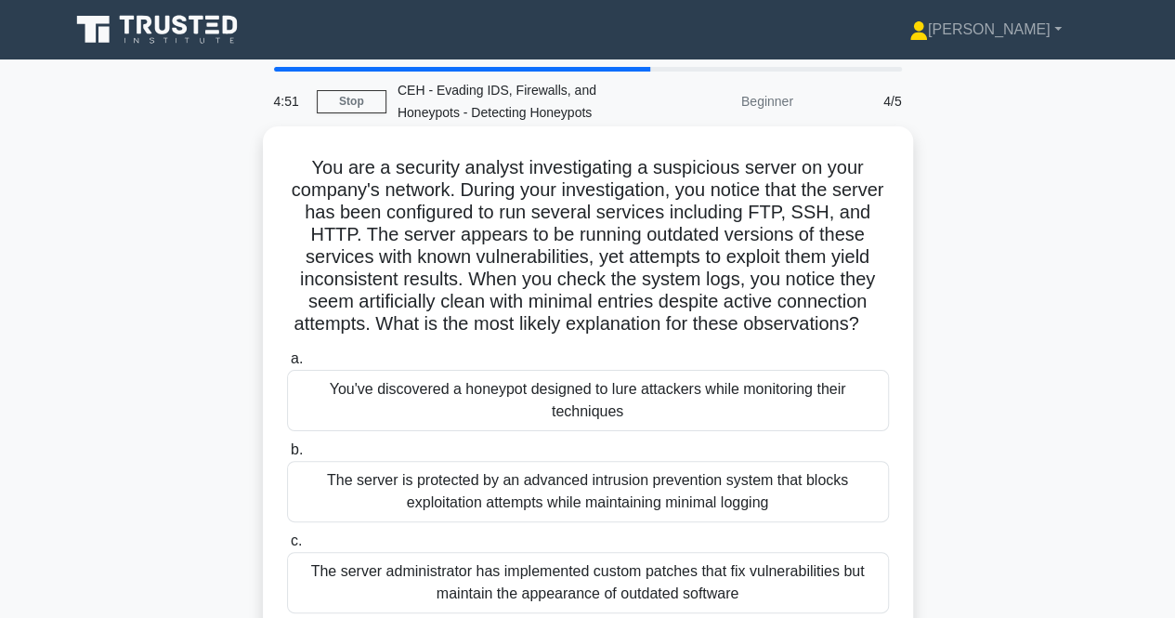
click at [522, 425] on div "You've discovered a honeypot designed to lure attackers while monitoring their …" at bounding box center [588, 400] width 602 height 61
click at [287, 365] on input "a. You've discovered a honeypot designed to lure attackers while monitoring the…" at bounding box center [287, 359] width 0 height 12
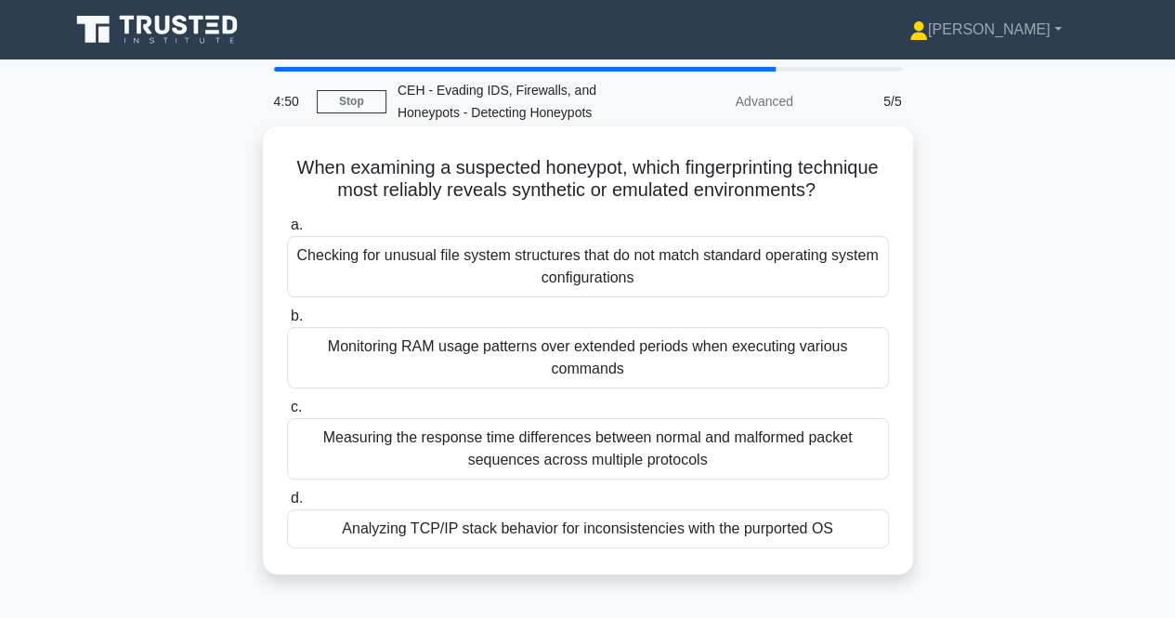
click at [555, 344] on div "Monitoring RAM usage patterns over extended periods when executing various comm…" at bounding box center [588, 357] width 602 height 61
click at [287, 322] on input "b. Monitoring RAM usage patterns over extended periods when executing various c…" at bounding box center [287, 316] width 0 height 12
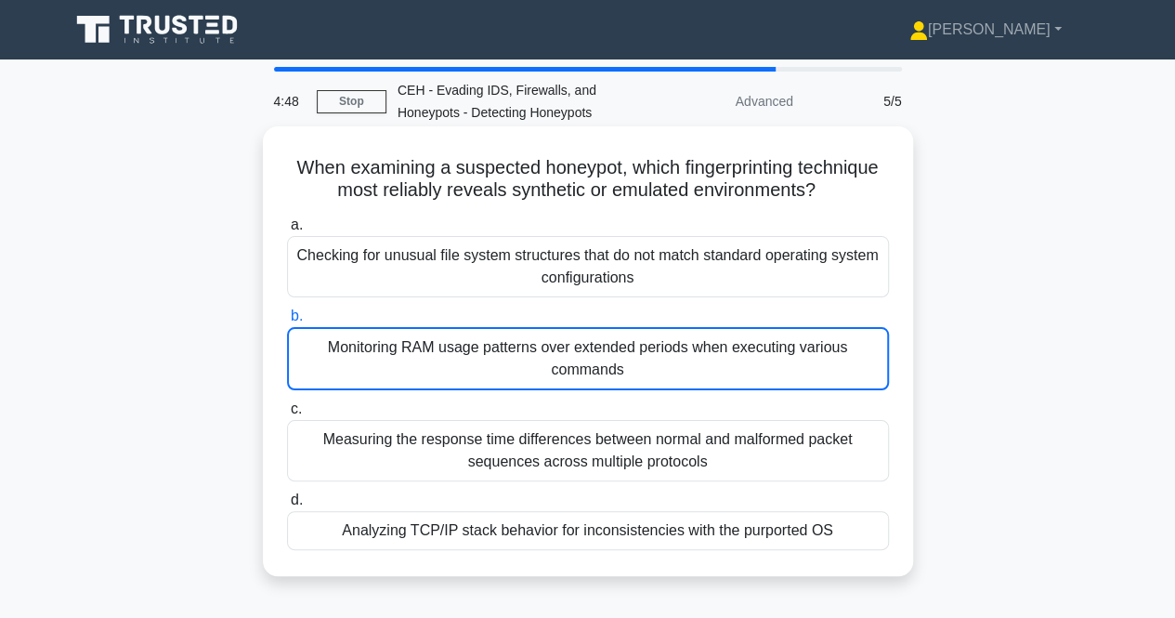
click at [555, 361] on div "Monitoring RAM usage patterns over extended periods when executing various comm…" at bounding box center [588, 358] width 602 height 63
click at [287, 322] on input "b. Monitoring RAM usage patterns over extended periods when executing various c…" at bounding box center [287, 316] width 0 height 12
click at [573, 368] on div "Monitoring RAM usage patterns over extended periods when executing various comm…" at bounding box center [588, 358] width 602 height 63
click at [287, 322] on input "b. Monitoring RAM usage patterns over extended periods when executing various c…" at bounding box center [287, 316] width 0 height 12
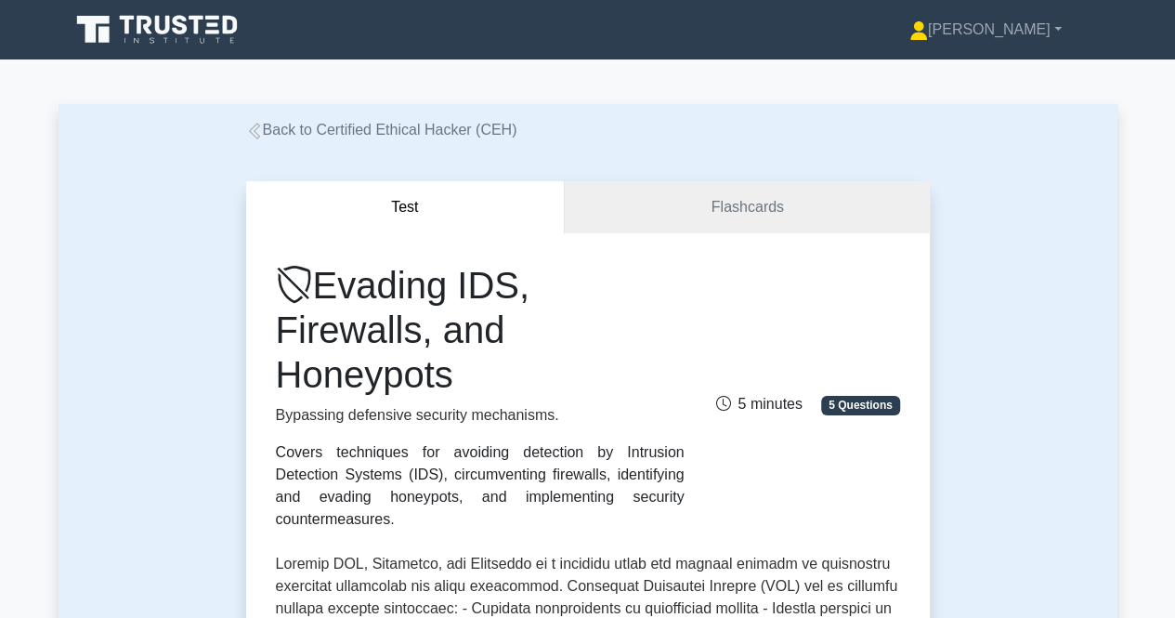
scroll to position [1161, 0]
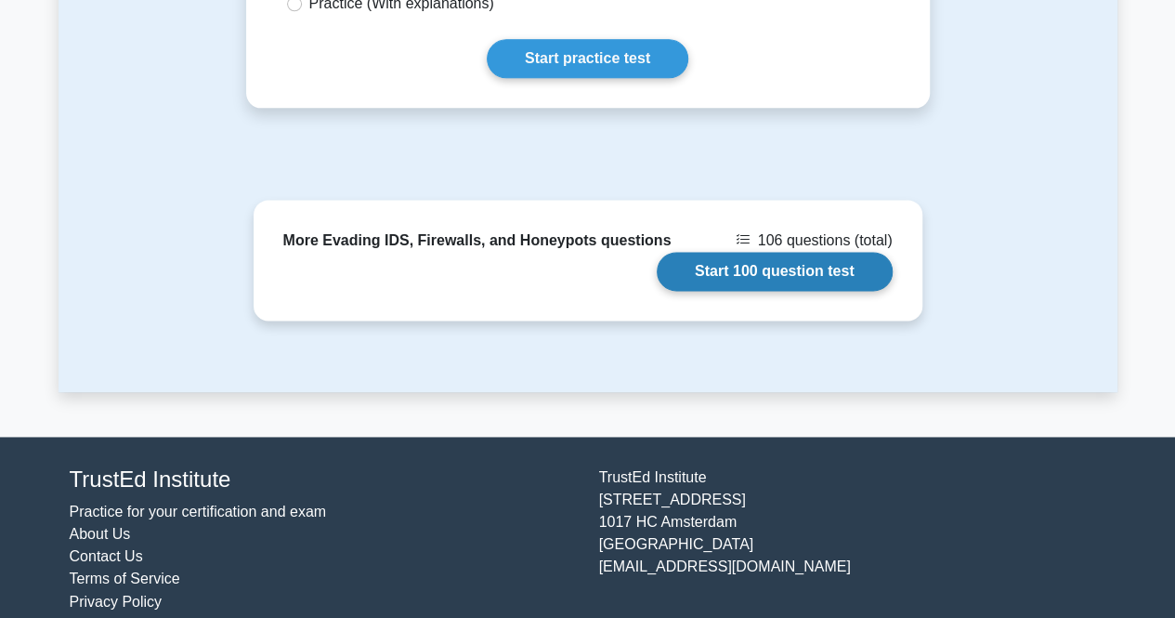
click at [722, 252] on link "Start 100 question test" at bounding box center [775, 271] width 236 height 39
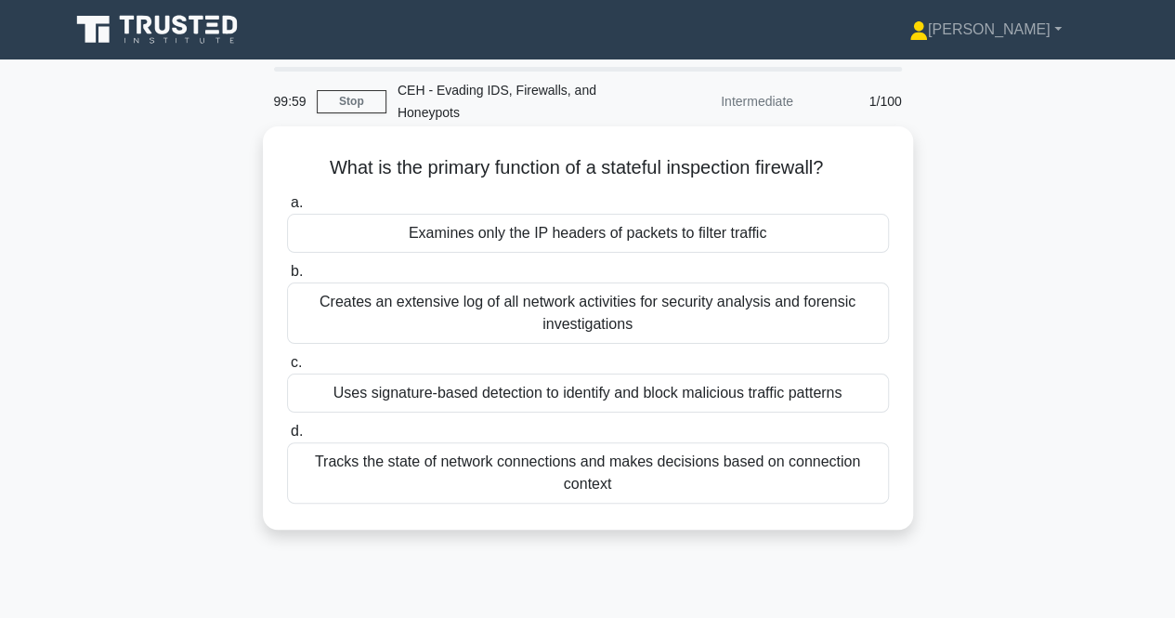
click at [494, 230] on div "Examines only the IP headers of packets to filter traffic" at bounding box center [588, 233] width 602 height 39
click at [287, 209] on input "a. Examines only the IP headers of packets to filter traffic" at bounding box center [287, 203] width 0 height 12
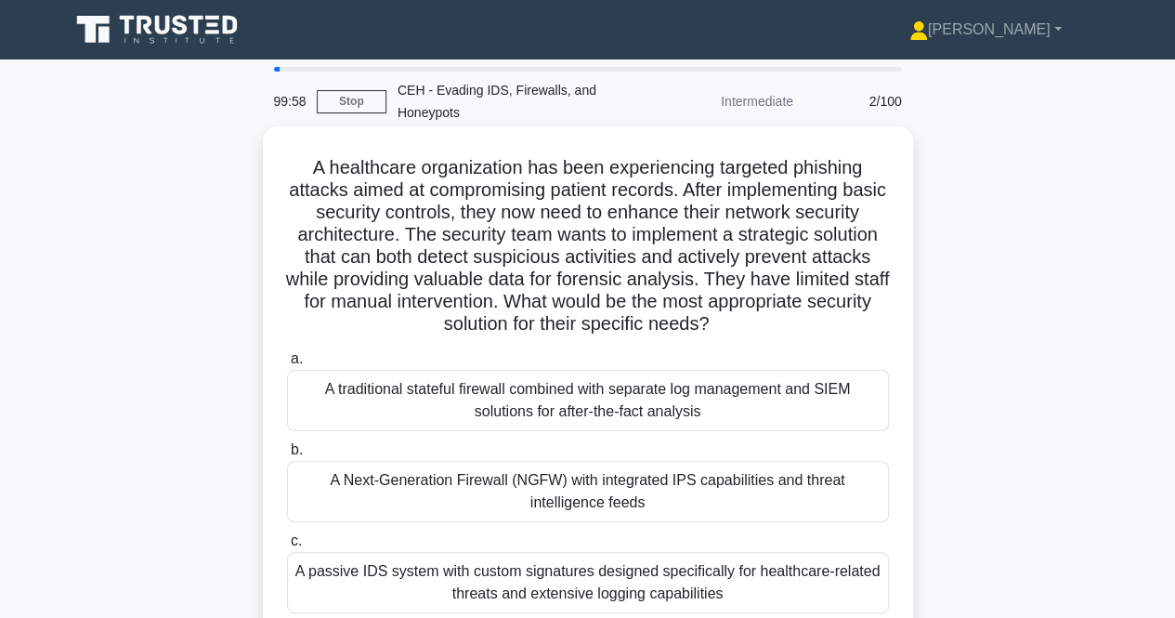
click at [518, 391] on div "A traditional stateful firewall combined with separate log management and SIEM …" at bounding box center [588, 400] width 602 height 61
click at [287, 365] on input "a. A traditional stateful firewall combined with separate log management and SI…" at bounding box center [287, 359] width 0 height 12
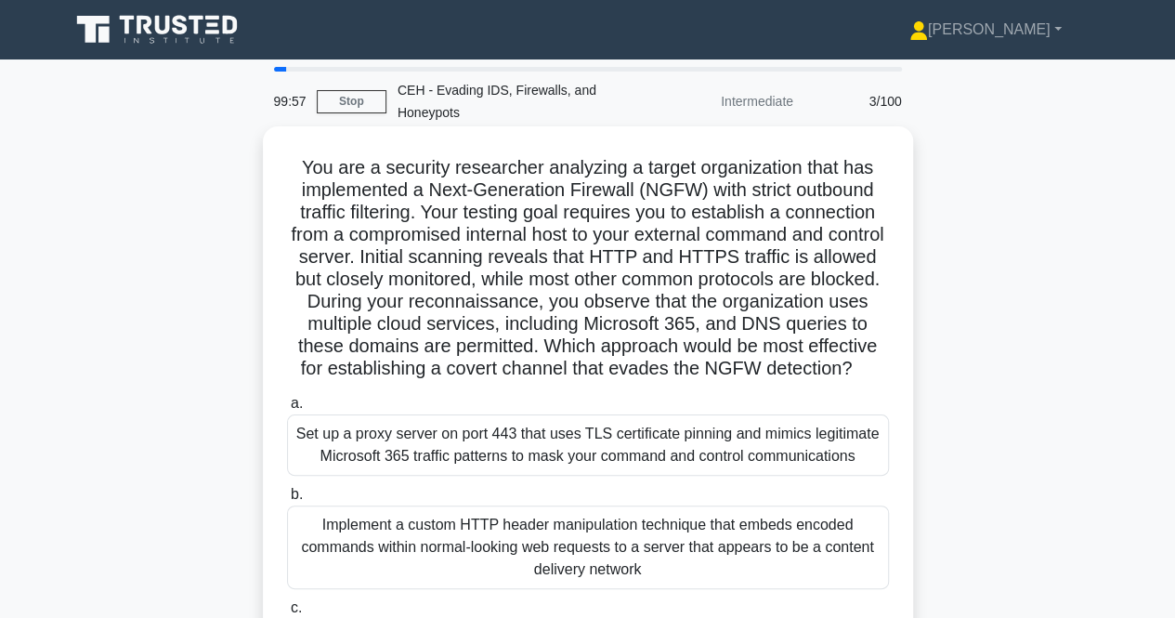
click at [525, 469] on div "Set up a proxy server on port 443 that uses TLS certificate pinning and mimics …" at bounding box center [588, 444] width 602 height 61
click at [287, 410] on input "a. Set up a proxy server on port 443 that uses TLS certificate pinning and mimi…" at bounding box center [287, 403] width 0 height 12
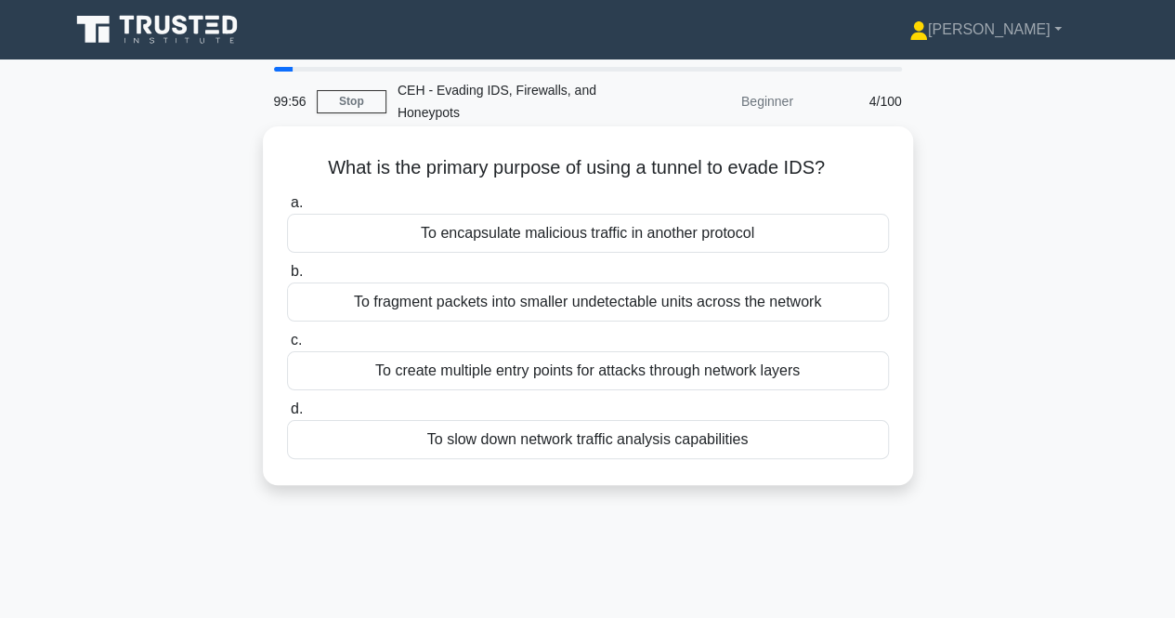
click at [602, 244] on div "To encapsulate malicious traffic in another protocol" at bounding box center [588, 233] width 602 height 39
click at [287, 209] on input "a. To encapsulate malicious traffic in another protocol" at bounding box center [287, 203] width 0 height 12
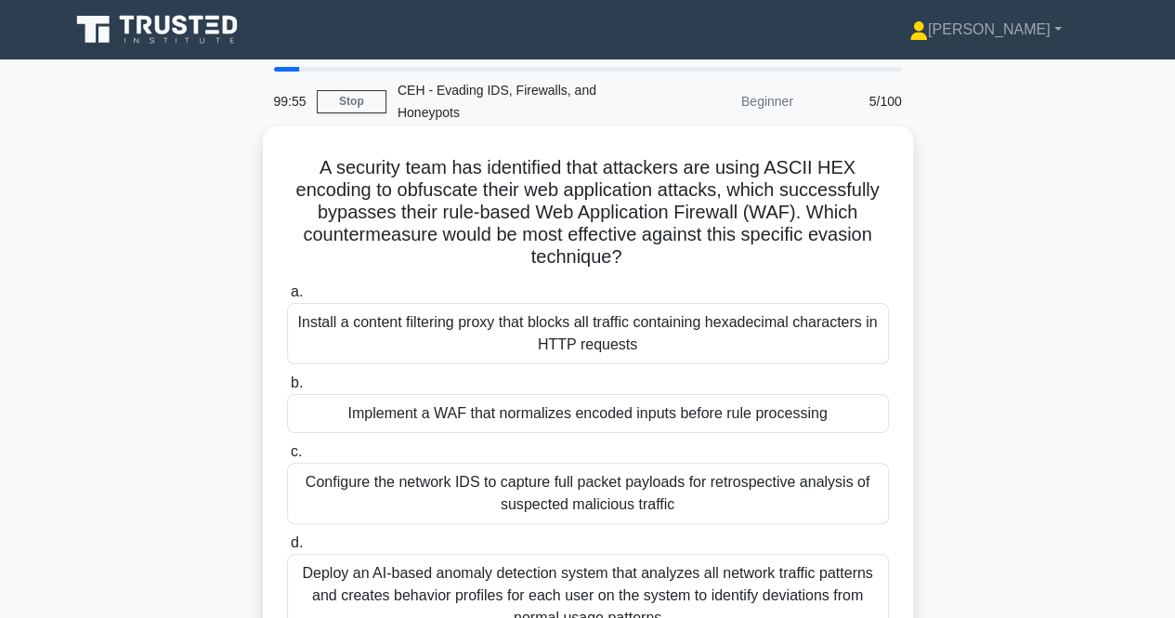
click at [610, 326] on div "Install a content filtering proxy that blocks all traffic containing hexadecima…" at bounding box center [588, 333] width 602 height 61
click at [511, 327] on div "Install a content filtering proxy that blocks all traffic containing hexadecima…" at bounding box center [588, 333] width 602 height 61
click at [287, 298] on input "a. Install a content filtering proxy that blocks all traffic containing hexadec…" at bounding box center [287, 292] width 0 height 12
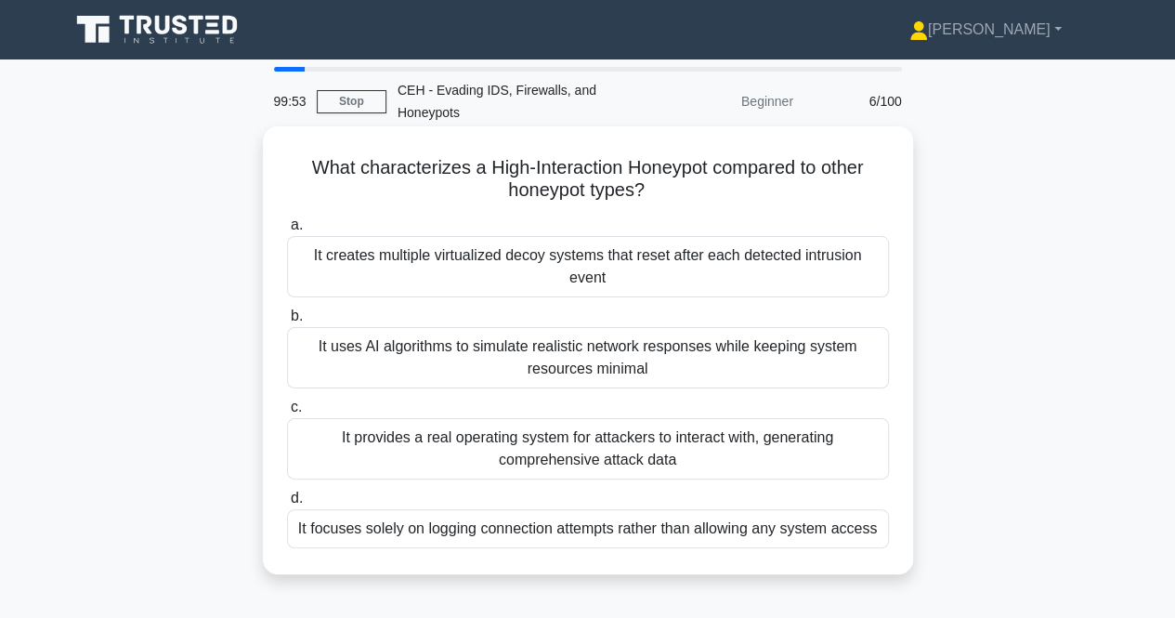
click at [571, 246] on div "It creates multiple virtualized decoy systems that reset after each detected in…" at bounding box center [588, 266] width 602 height 61
click at [287, 231] on input "a. It creates multiple virtualized decoy systems that reset after each detected…" at bounding box center [287, 225] width 0 height 12
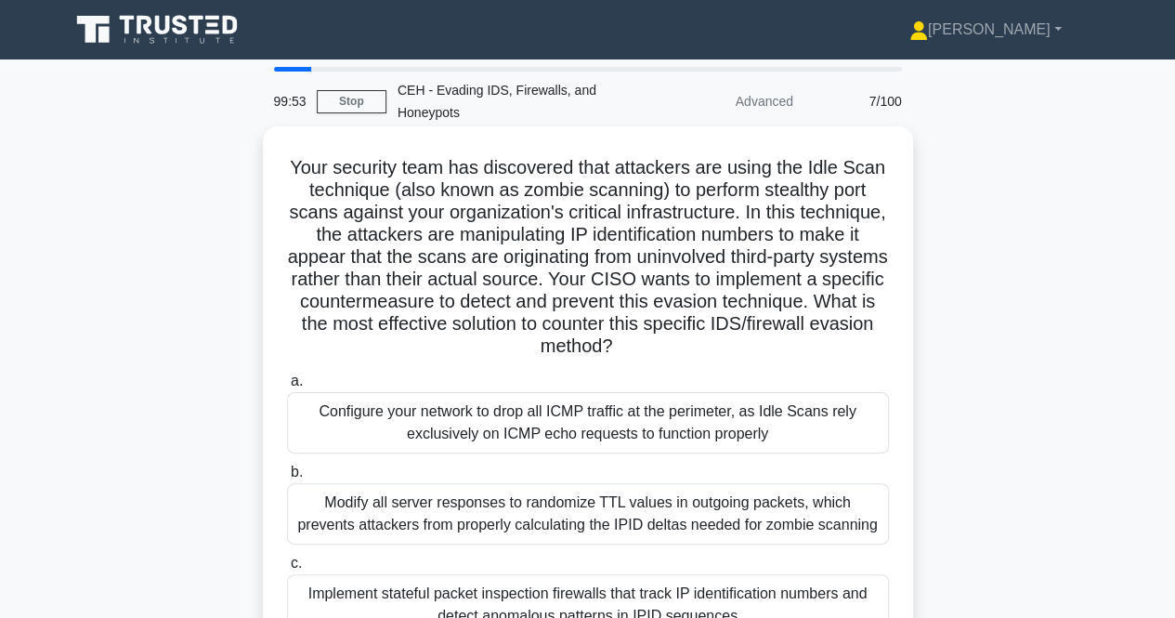
click at [501, 426] on div "Configure your network to drop all ICMP traffic at the perimeter, as Idle Scans…" at bounding box center [588, 422] width 602 height 61
click at [287, 387] on input "a. Configure your network to drop all ICMP traffic at the perimeter, as Idle Sc…" at bounding box center [287, 381] width 0 height 12
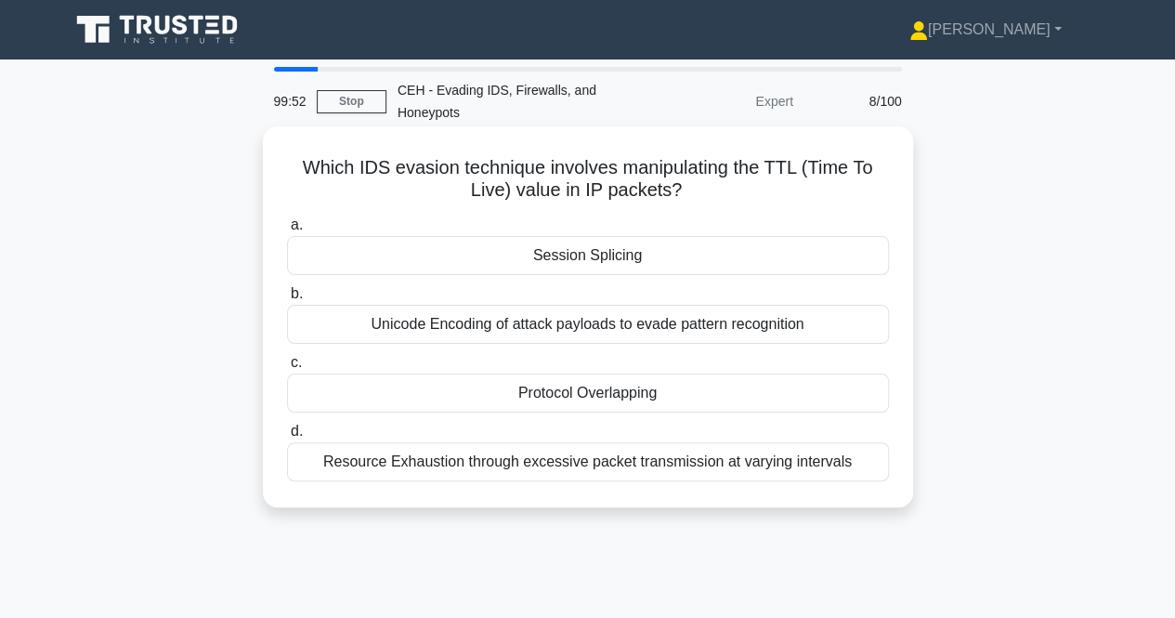
click at [565, 263] on div "Session Splicing" at bounding box center [588, 255] width 602 height 39
click at [287, 231] on input "a. Session Splicing" at bounding box center [287, 225] width 0 height 12
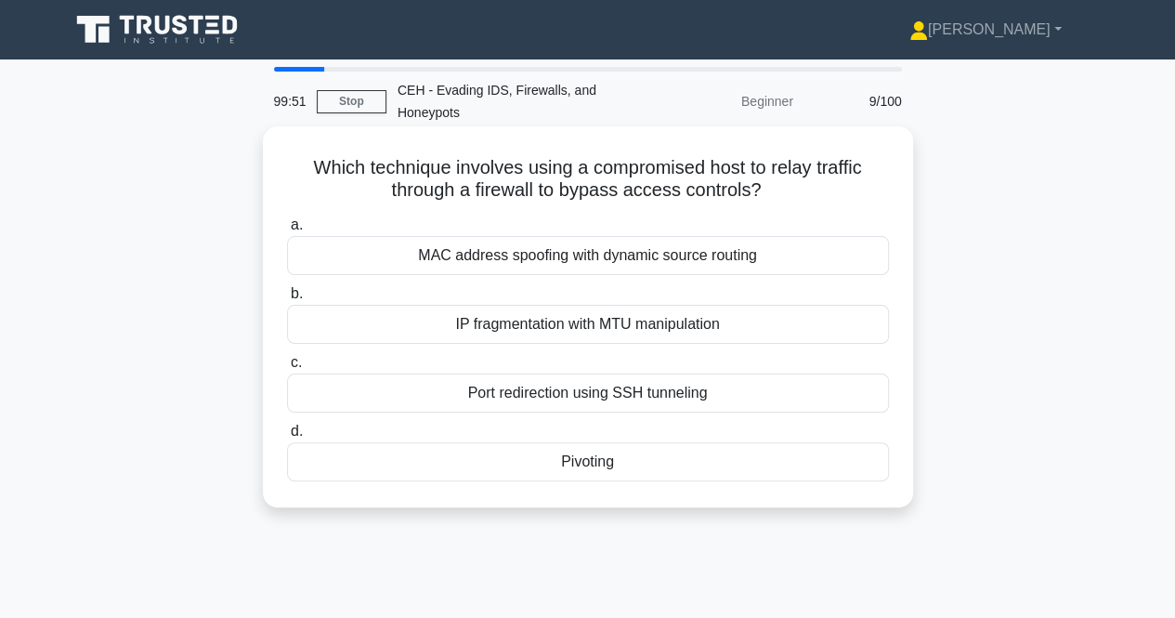
click at [557, 251] on div "MAC address spoofing with dynamic source routing" at bounding box center [588, 255] width 602 height 39
click at [287, 231] on input "a. MAC address spoofing with dynamic source routing" at bounding box center [287, 225] width 0 height 12
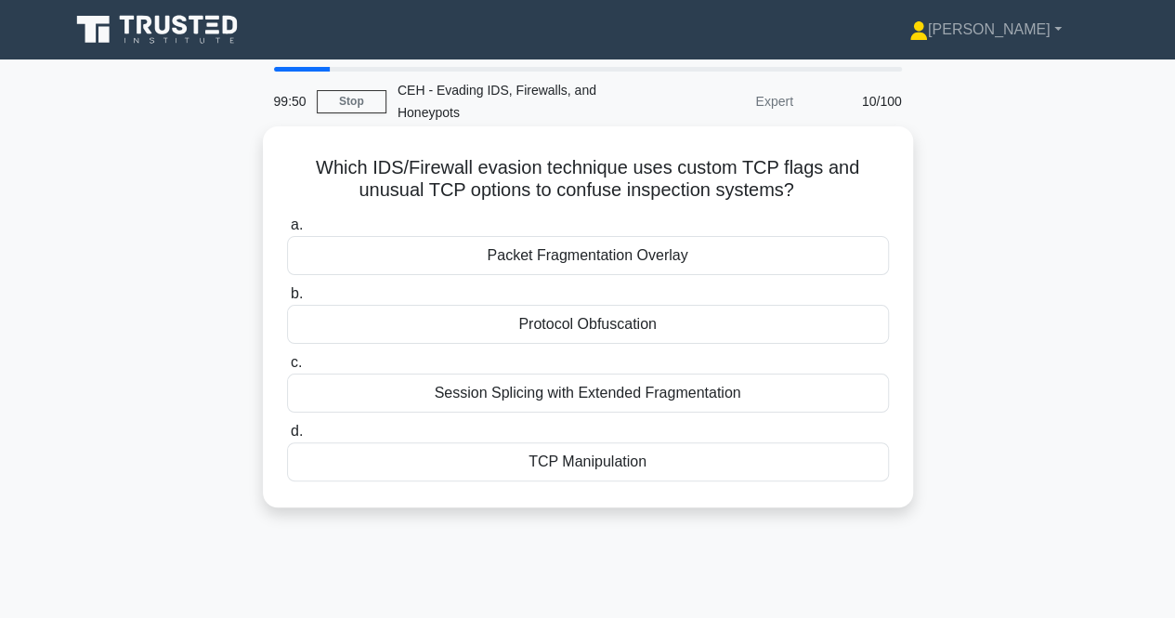
click at [558, 255] on div "Packet Fragmentation Overlay" at bounding box center [588, 255] width 602 height 39
click at [287, 231] on input "a. Packet Fragmentation Overlay" at bounding box center [287, 225] width 0 height 12
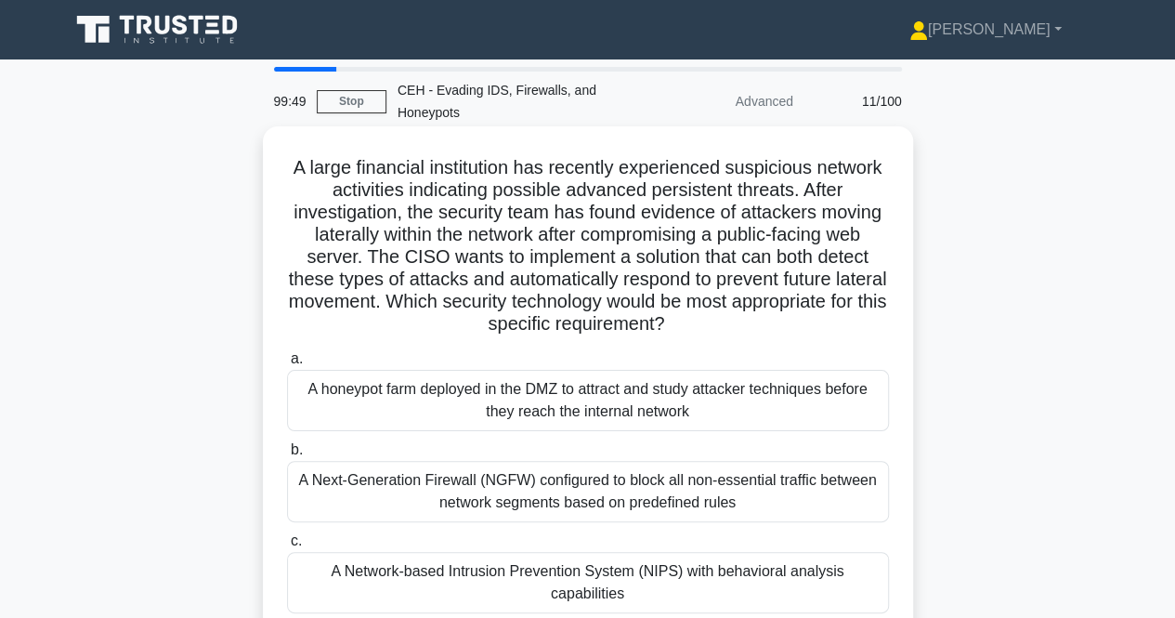
click at [535, 393] on div "A honeypot farm deployed in the DMZ to attract and study attacker techniques be…" at bounding box center [588, 400] width 602 height 61
click at [287, 365] on input "a. A honeypot farm deployed in the DMZ to attract and study attacker techniques…" at bounding box center [287, 359] width 0 height 12
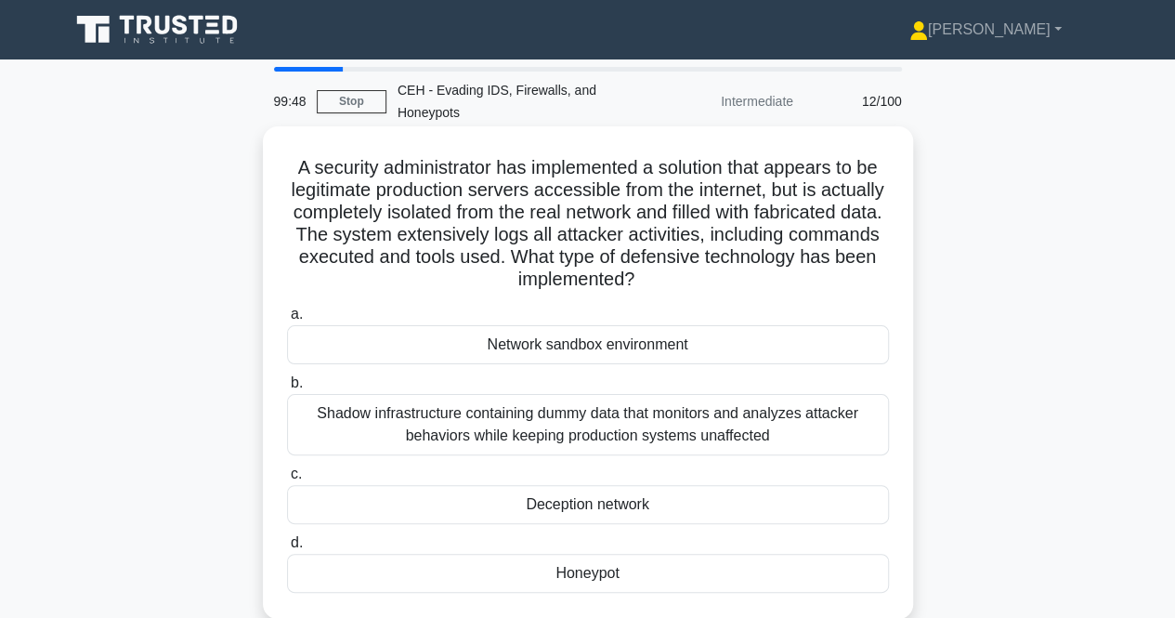
click at [562, 348] on div "Network sandbox environment" at bounding box center [588, 344] width 602 height 39
click at [287, 320] on input "a. Network sandbox environment" at bounding box center [287, 314] width 0 height 12
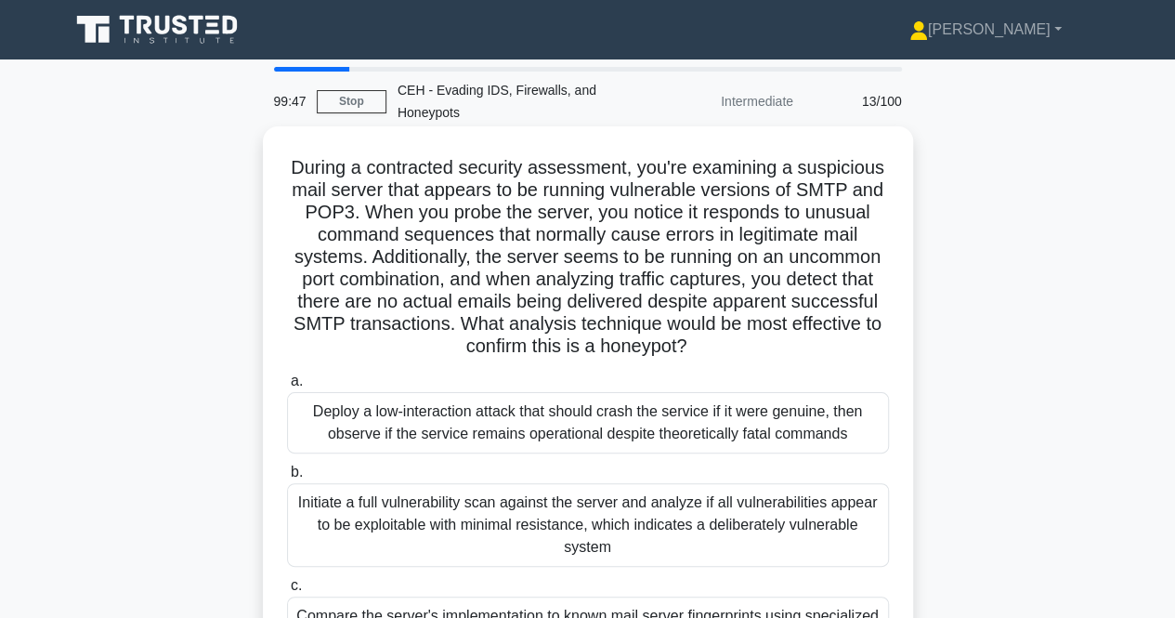
click at [554, 417] on div "Deploy a low-interaction attack that should crash the service if it were genuin…" at bounding box center [588, 422] width 602 height 61
click at [287, 387] on input "a. Deploy a low-interaction attack that should crash the service if it were gen…" at bounding box center [287, 381] width 0 height 12
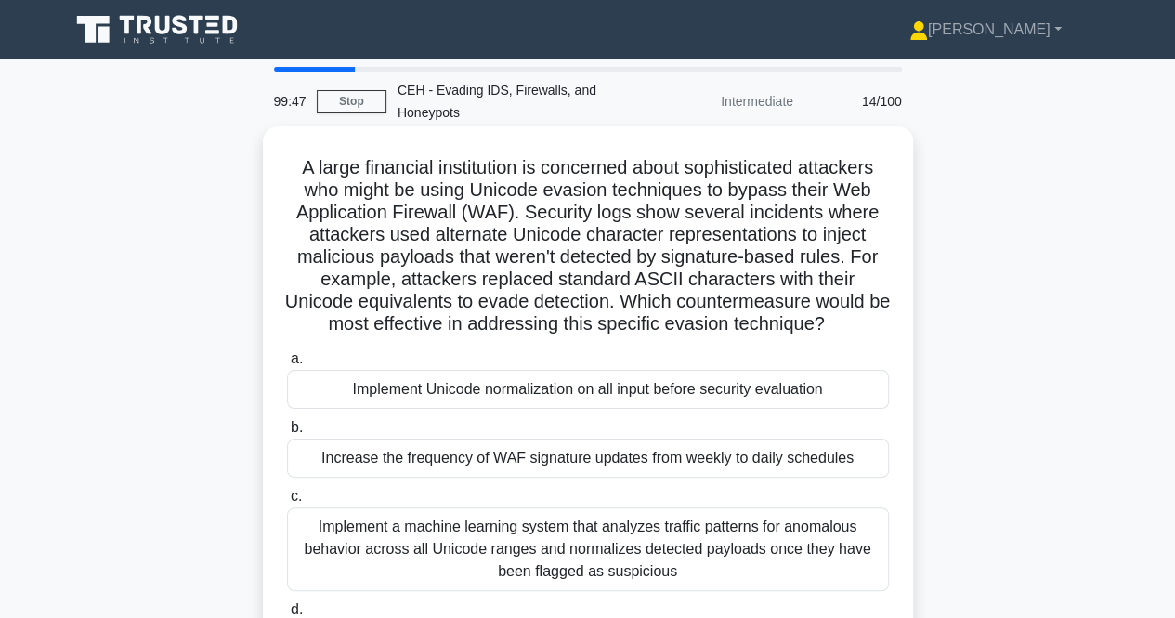
click at [555, 399] on div "Implement Unicode normalization on all input before security evaluation" at bounding box center [588, 389] width 602 height 39
click at [287, 365] on input "a. Implement Unicode normalization on all input before security evaluation" at bounding box center [287, 359] width 0 height 12
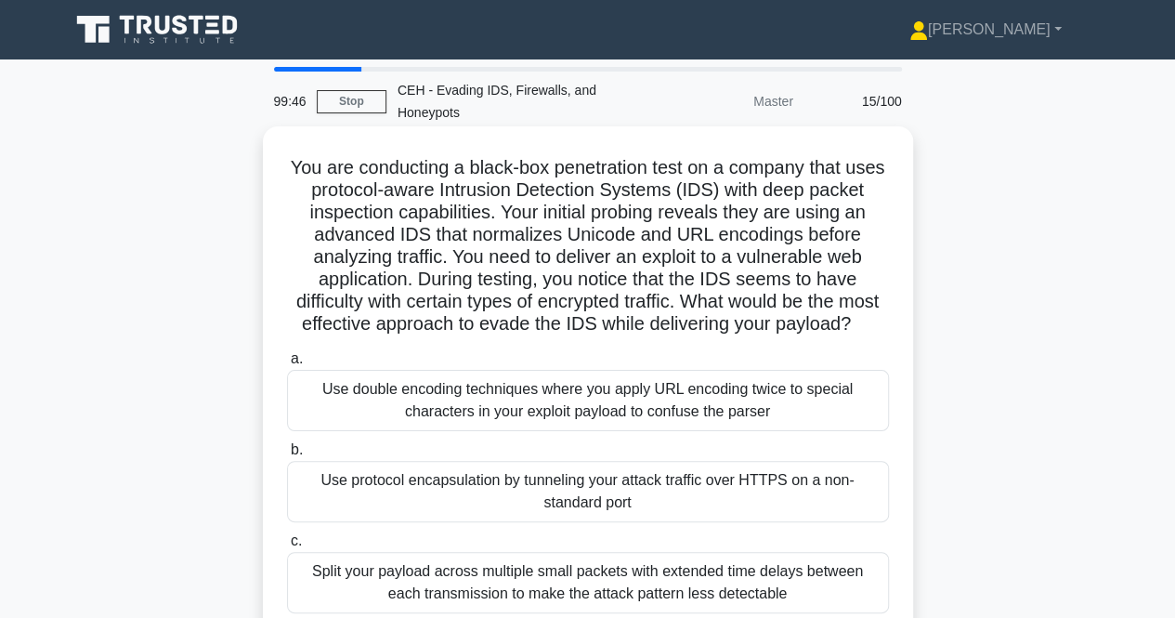
click at [552, 419] on div "Use double encoding techniques where you apply URL encoding twice to special ch…" at bounding box center [588, 400] width 602 height 61
click at [287, 365] on input "a. Use double encoding techniques where you apply URL encoding twice to special…" at bounding box center [287, 359] width 0 height 12
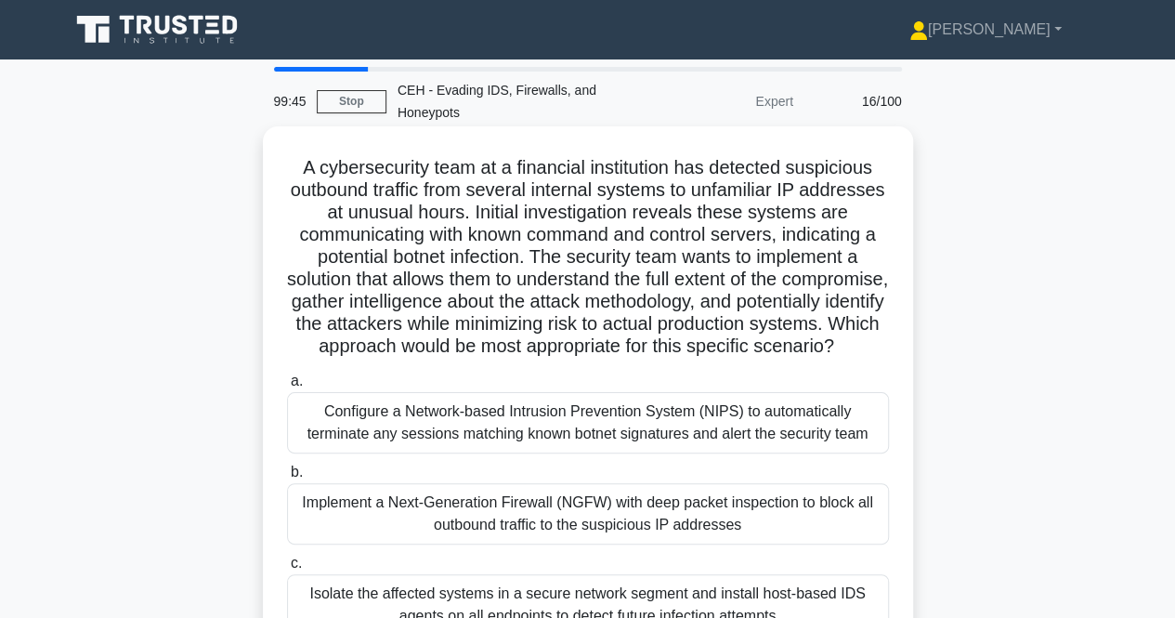
click at [550, 444] on div "Configure a Network-based Intrusion Prevention System (NIPS) to automatically t…" at bounding box center [588, 422] width 602 height 61
click at [287, 387] on input "a. Configure a Network-based Intrusion Prevention System (NIPS) to automaticall…" at bounding box center [287, 381] width 0 height 12
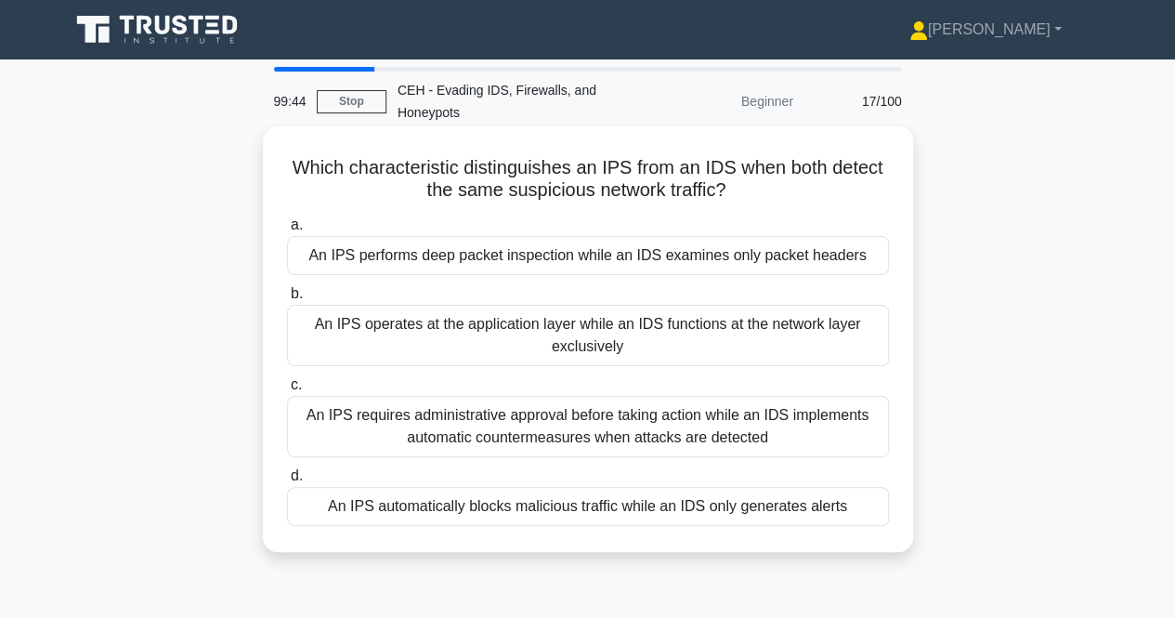
click at [566, 257] on div "An IPS performs deep packet inspection while an IDS examines only packet headers" at bounding box center [588, 255] width 602 height 39
click at [287, 231] on input "a. An IPS performs deep packet inspection while an IDS examines only packet hea…" at bounding box center [287, 225] width 0 height 12
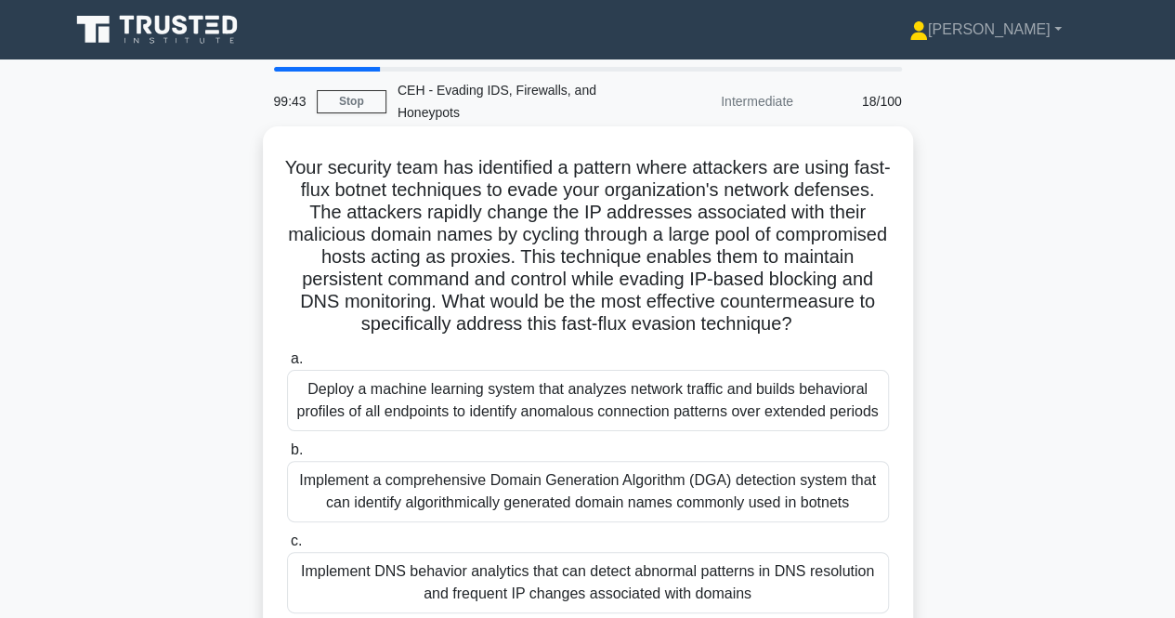
click at [528, 415] on div "Deploy a machine learning system that analyzes network traffic and builds behav…" at bounding box center [588, 400] width 602 height 61
click at [287, 365] on input "a. Deploy a machine learning system that analyzes network traffic and builds be…" at bounding box center [287, 359] width 0 height 12
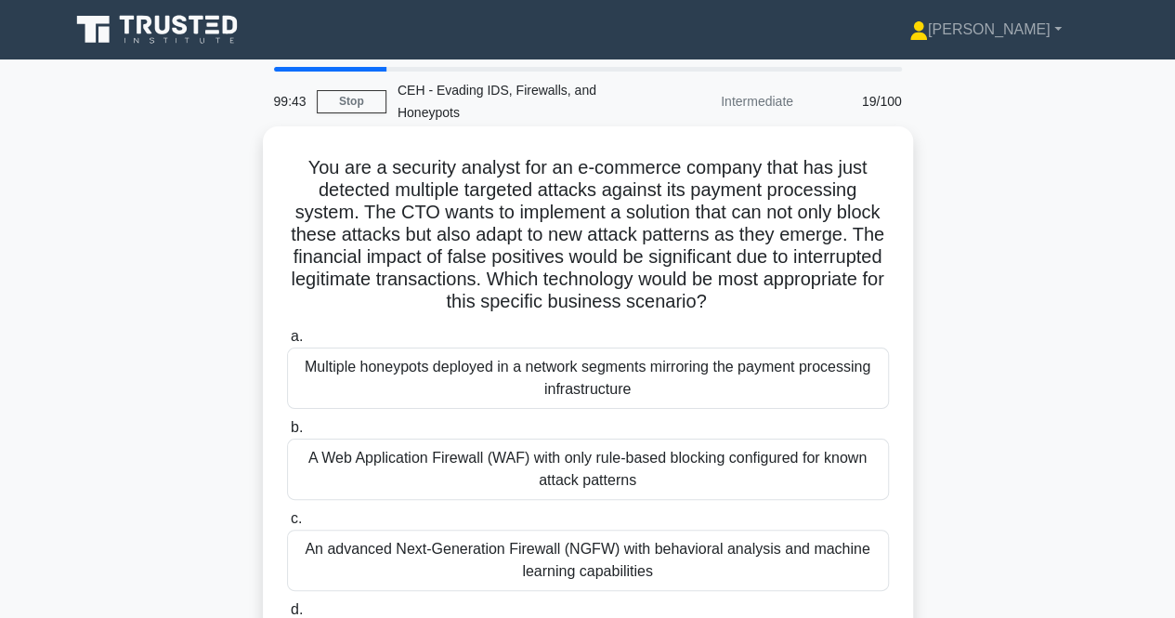
click at [555, 372] on div "Multiple honeypots deployed in a network segments mirroring the payment process…" at bounding box center [588, 377] width 602 height 61
click at [287, 343] on input "a. Multiple honeypots deployed in a network segments mirroring the payment proc…" at bounding box center [287, 337] width 0 height 12
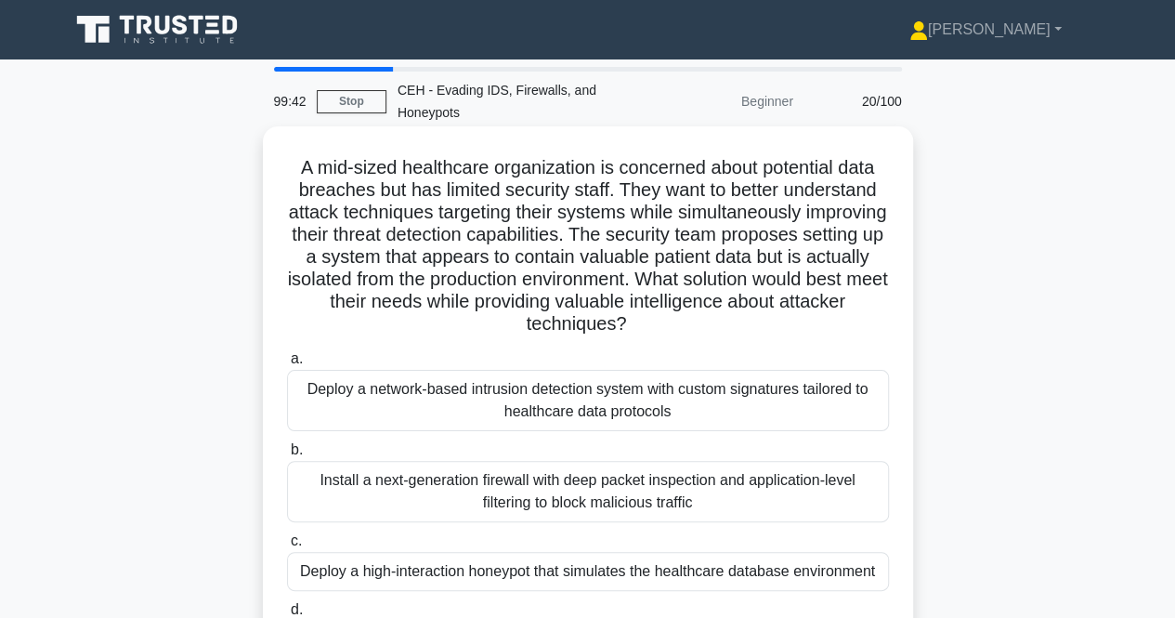
click at [514, 424] on div "Deploy a network-based intrusion detection system with custom signatures tailor…" at bounding box center [588, 400] width 602 height 61
click at [287, 365] on input "a. Deploy a network-based intrusion detection system with custom signatures tai…" at bounding box center [287, 359] width 0 height 12
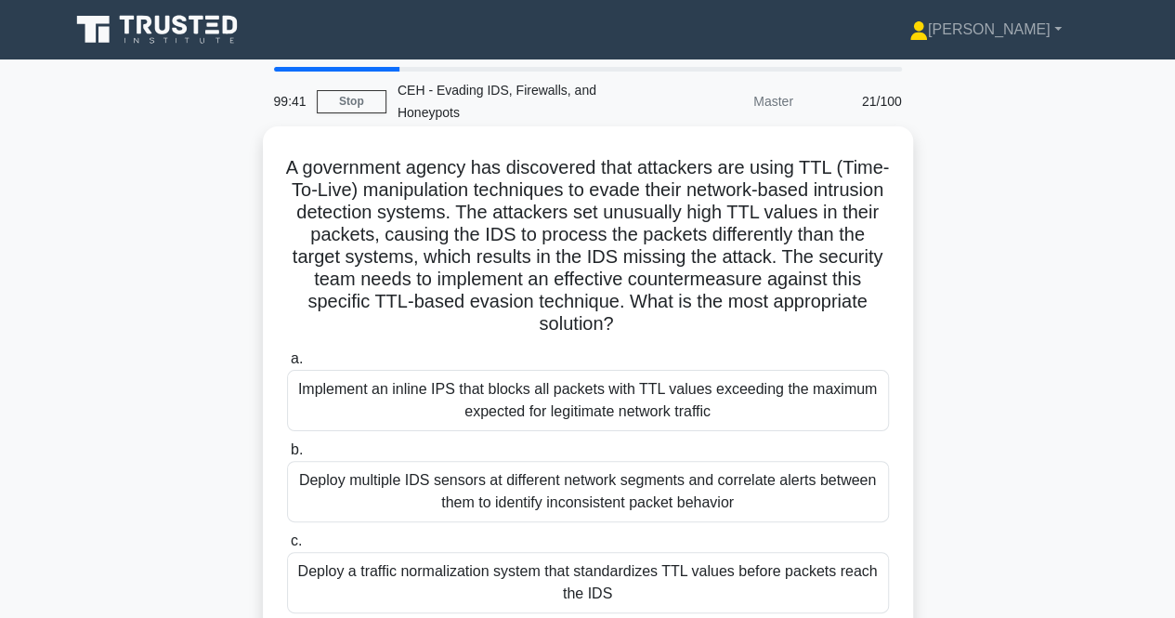
click at [531, 401] on div "Implement an inline IPS that blocks all packets with TTL values exceeding the m…" at bounding box center [588, 400] width 602 height 61
click at [287, 365] on input "a. Implement an inline IPS that blocks all packets with TTL values exceeding th…" at bounding box center [287, 359] width 0 height 12
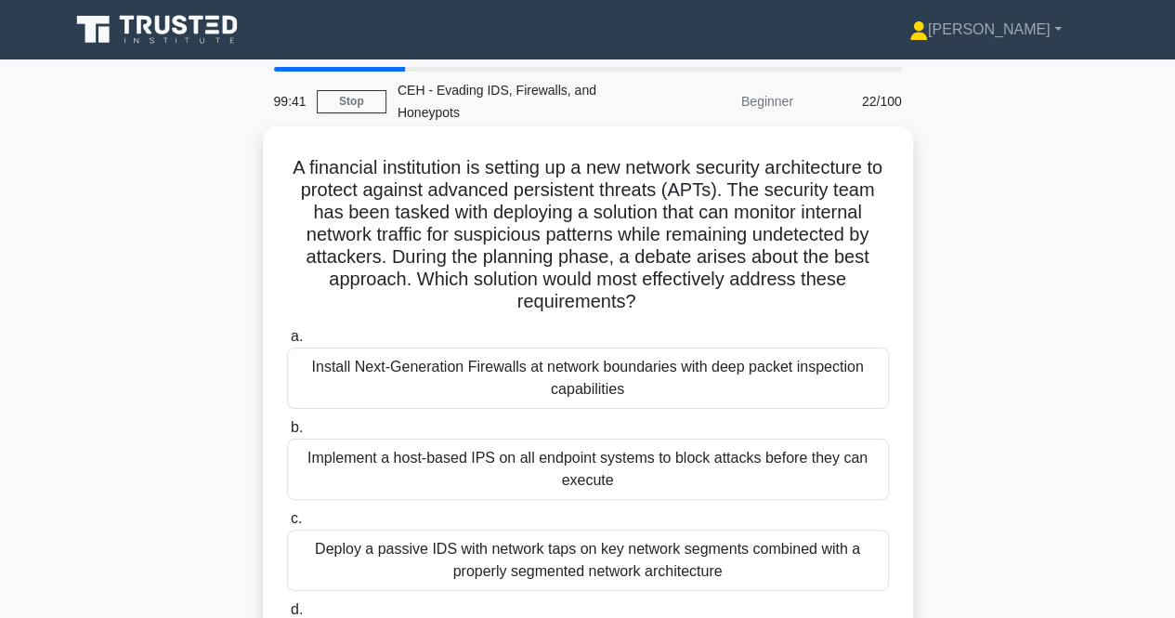
click at [536, 374] on div "Install Next-Generation Firewalls at network boundaries with deep packet inspec…" at bounding box center [588, 377] width 602 height 61
click at [287, 343] on input "a. Install Next-Generation Firewalls at network boundaries with deep packet ins…" at bounding box center [287, 337] width 0 height 12
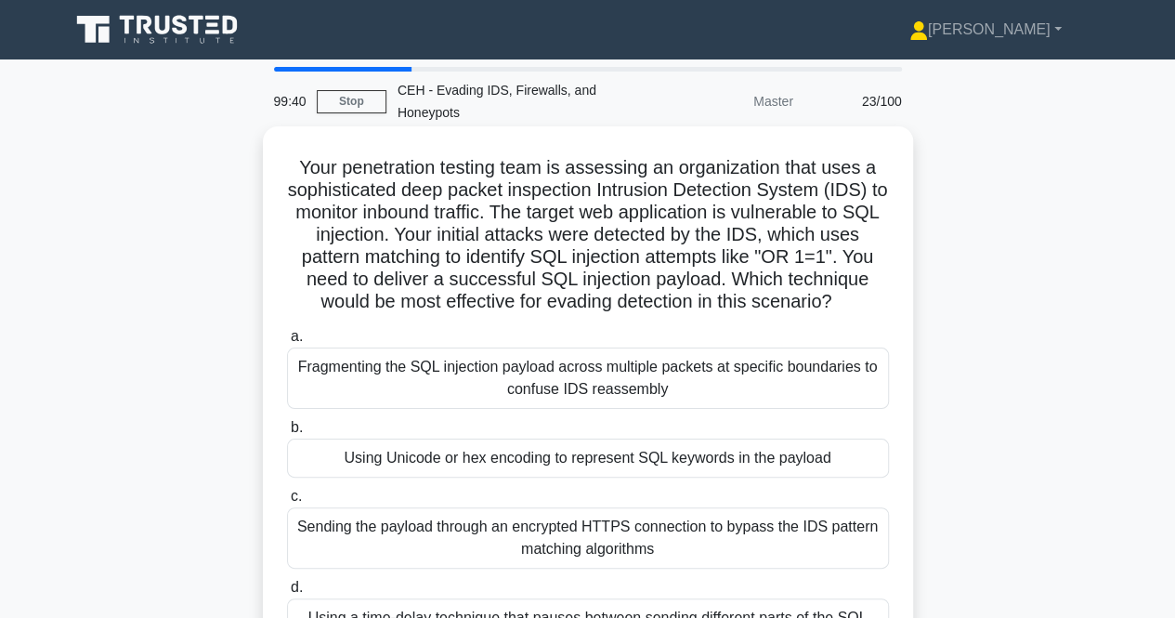
click at [536, 380] on div "Fragmenting the SQL injection payload across multiple packets at specific bound…" at bounding box center [588, 377] width 602 height 61
click at [287, 343] on input "a. Fragmenting the SQL injection payload across multiple packets at specific bo…" at bounding box center [287, 337] width 0 height 12
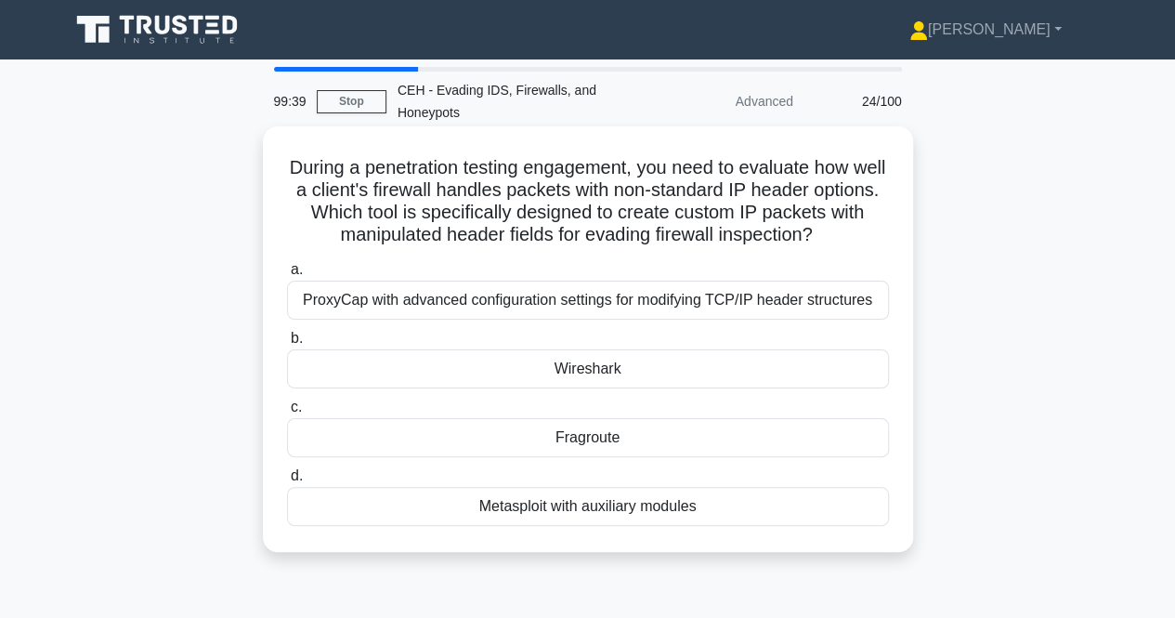
click at [563, 297] on div "ProxyCap with advanced configuration settings for modifying TCP/IP header struc…" at bounding box center [588, 299] width 602 height 39
click at [287, 276] on input "a. ProxyCap with advanced configuration settings for modifying TCP/IP header st…" at bounding box center [287, 270] width 0 height 12
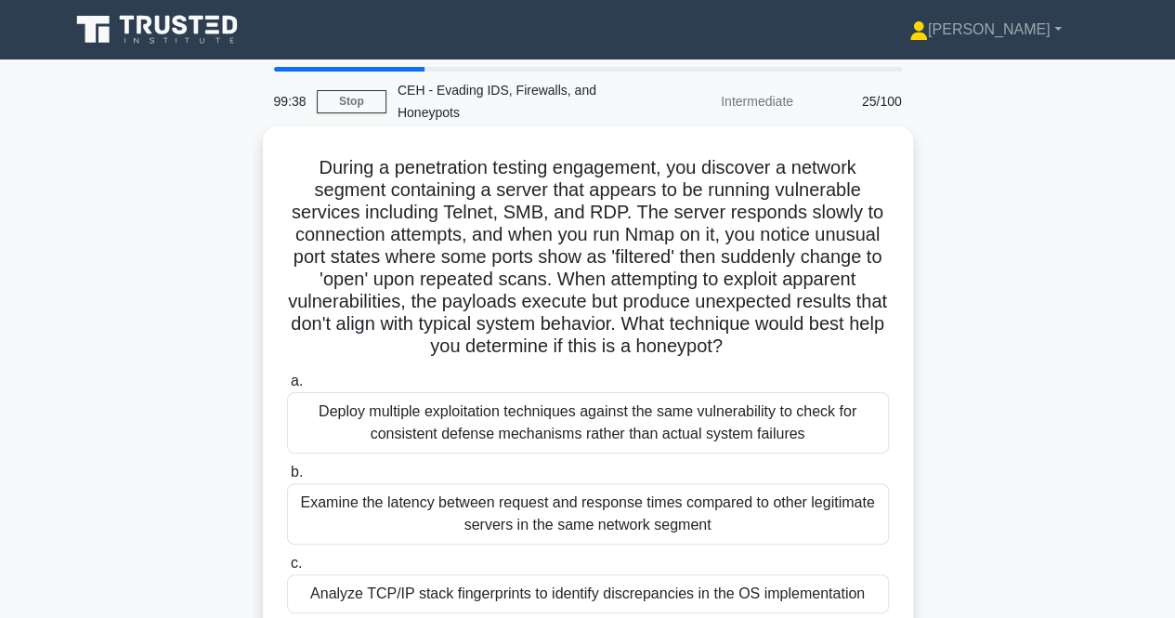
click at [514, 419] on div "Deploy multiple exploitation techniques against the same vulnerability to check…" at bounding box center [588, 422] width 602 height 61
click at [287, 387] on input "a. Deploy multiple exploitation techniques against the same vulnerability to ch…" at bounding box center [287, 381] width 0 height 12
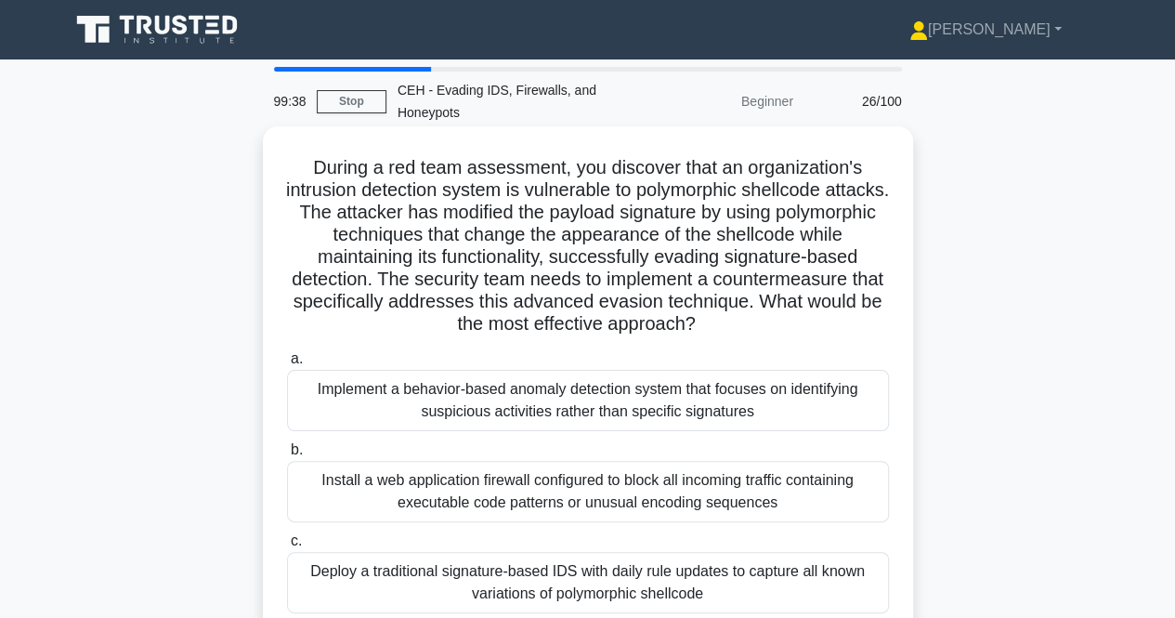
click at [536, 385] on div "Implement a behavior-based anomaly detection system that focuses on identifying…" at bounding box center [588, 400] width 602 height 61
click at [287, 365] on input "a. Implement a behavior-based anomaly detection system that focuses on identify…" at bounding box center [287, 359] width 0 height 12
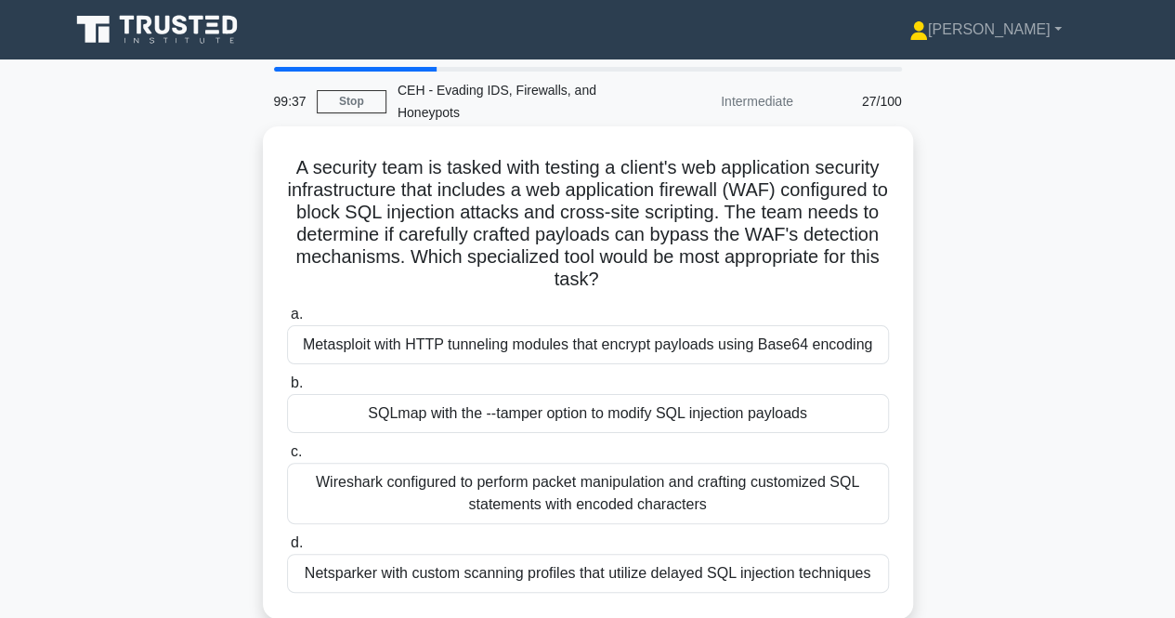
click at [544, 348] on div "Metasploit with HTTP tunneling modules that encrypt payloads using Base64 encod…" at bounding box center [588, 344] width 602 height 39
click at [287, 320] on input "a. Metasploit with HTTP tunneling modules that encrypt payloads using Base64 en…" at bounding box center [287, 314] width 0 height 12
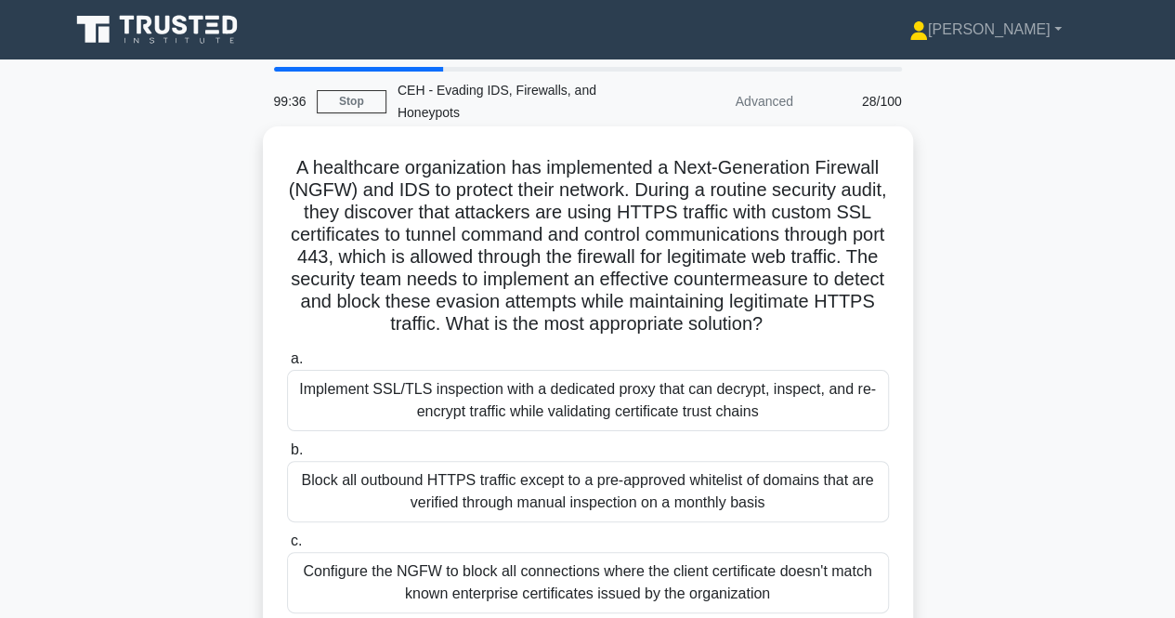
click at [533, 408] on div "Implement SSL/TLS inspection with a dedicated proxy that can decrypt, inspect, …" at bounding box center [588, 400] width 602 height 61
click at [287, 365] on input "a. Implement SSL/TLS inspection with a dedicated proxy that can decrypt, inspec…" at bounding box center [287, 359] width 0 height 12
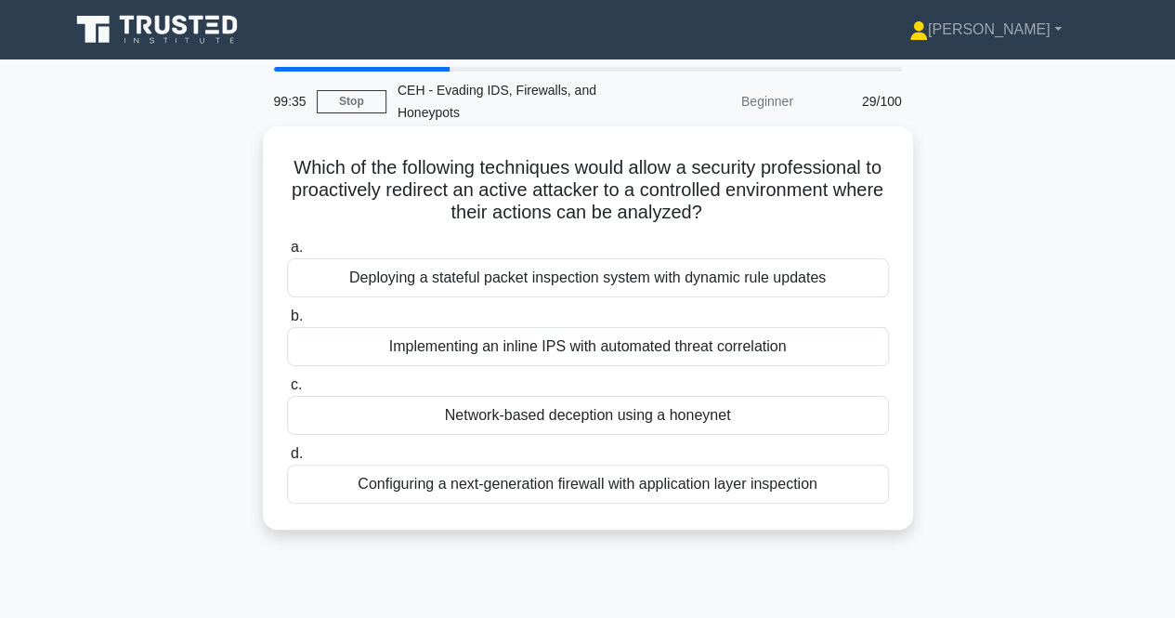
click at [565, 285] on div "Deploying a stateful packet inspection system with dynamic rule updates" at bounding box center [588, 277] width 602 height 39
click at [287, 254] on input "a. Deploying a stateful packet inspection system with dynamic rule updates" at bounding box center [287, 247] width 0 height 12
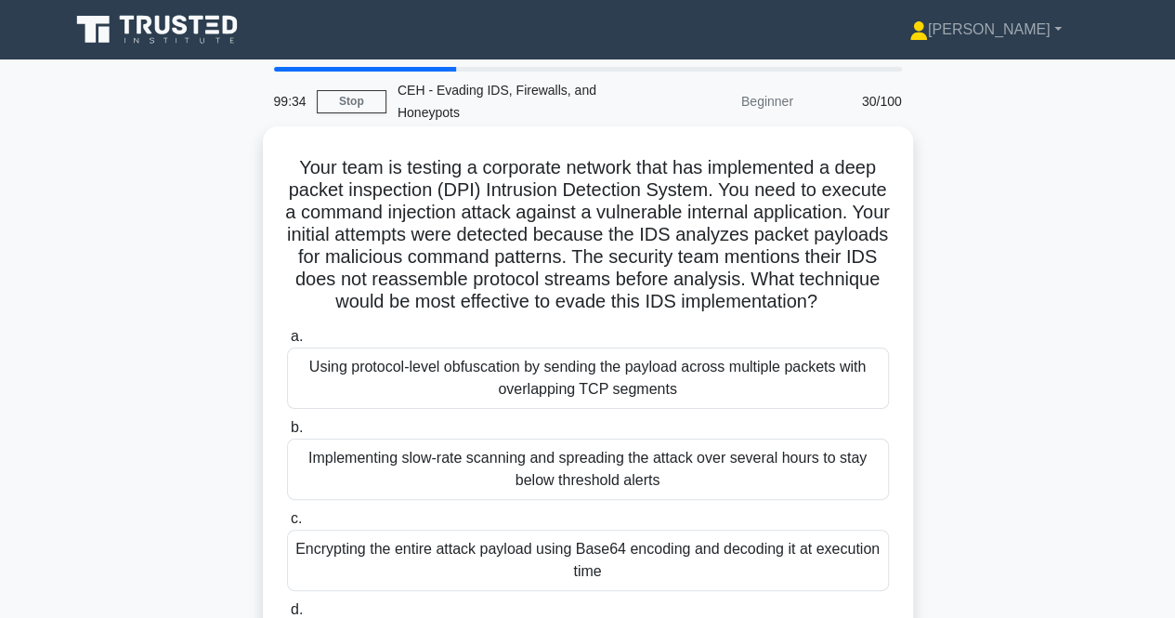
click at [523, 409] on div "Using protocol-level obfuscation by sending the payload across multiple packets…" at bounding box center [588, 377] width 602 height 61
click at [287, 343] on input "a. Using protocol-level obfuscation by sending the payload across multiple pack…" at bounding box center [287, 337] width 0 height 12
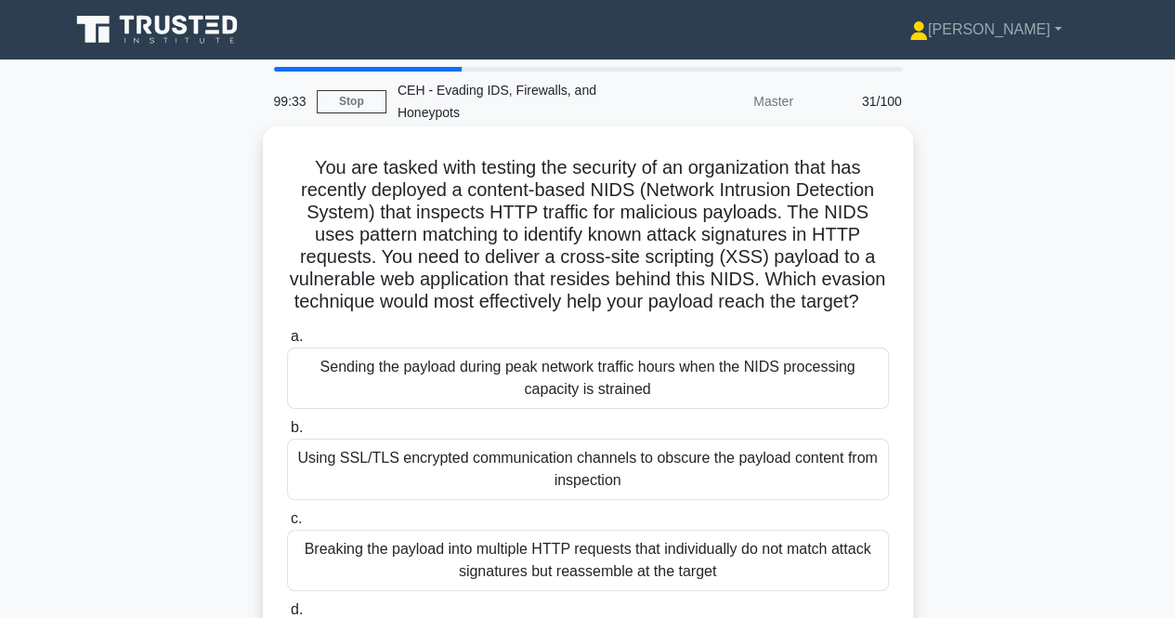
click at [531, 389] on div "Sending the payload during peak network traffic hours when the NIDS processing …" at bounding box center [588, 377] width 602 height 61
click at [287, 343] on input "a. Sending the payload during peak network traffic hours when the NIDS processi…" at bounding box center [287, 337] width 0 height 12
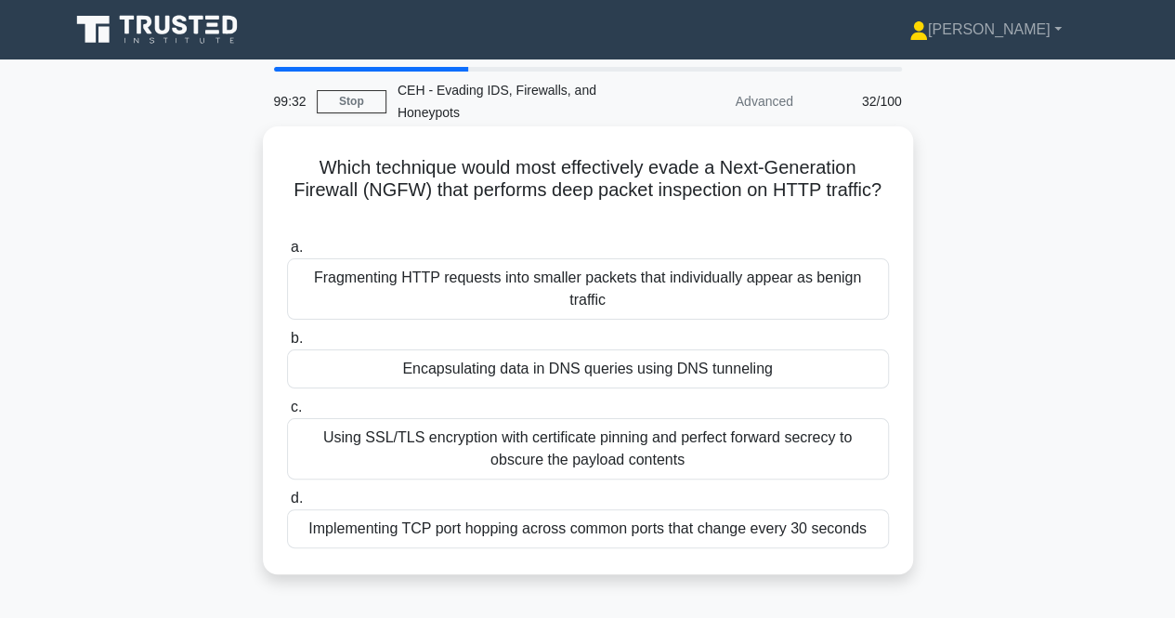
click at [550, 265] on div "Fragmenting HTTP requests into smaller packets that individually appear as beni…" at bounding box center [588, 288] width 602 height 61
click at [287, 254] on input "a. Fragmenting HTTP requests into smaller packets that individually appear as b…" at bounding box center [287, 247] width 0 height 12
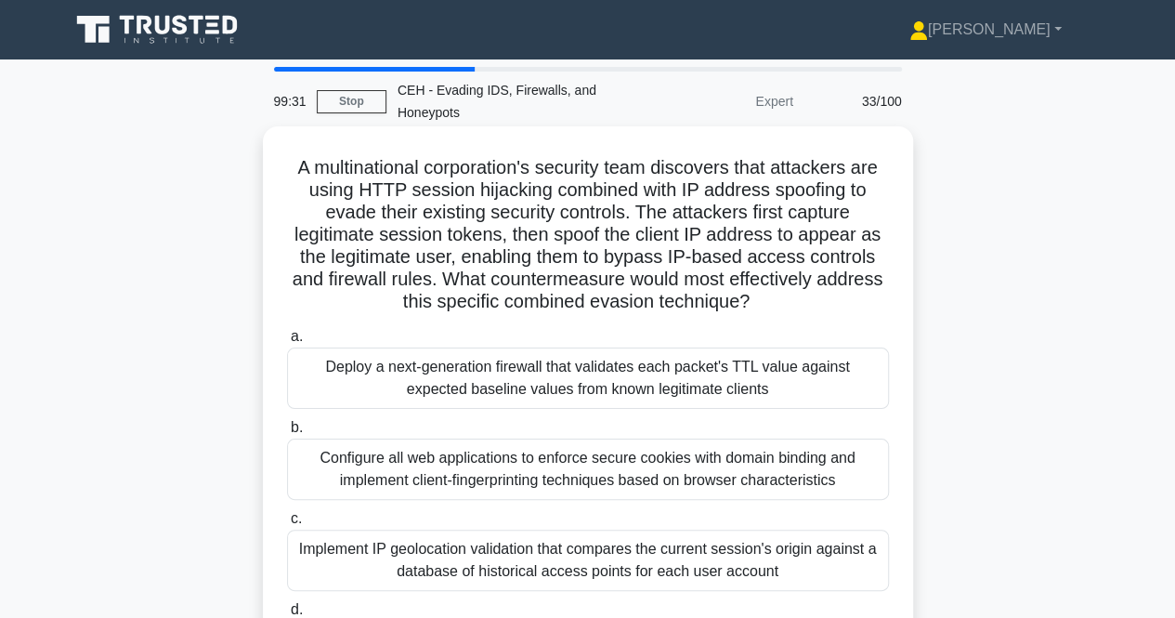
click at [539, 395] on div "Deploy a next-generation firewall that validates each packet's TTL value agains…" at bounding box center [588, 377] width 602 height 61
click at [287, 343] on input "a. Deploy a next-generation firewall that validates each packet's TTL value aga…" at bounding box center [287, 337] width 0 height 12
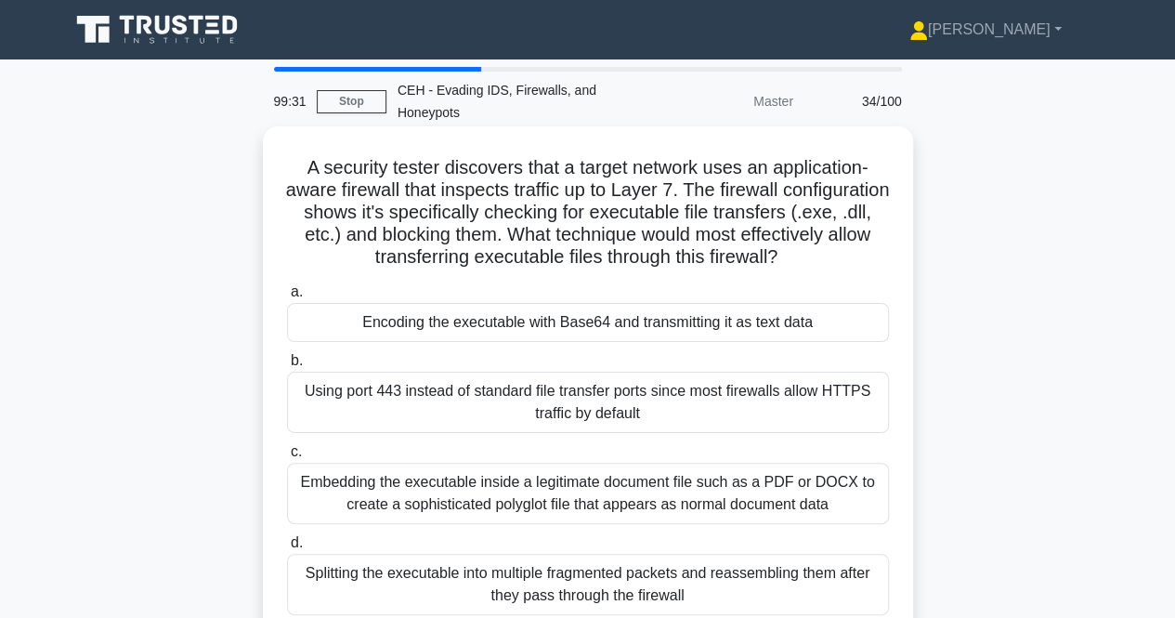
click at [540, 337] on div "Encoding the executable with Base64 and transmitting it as text data" at bounding box center [588, 322] width 602 height 39
click at [287, 298] on input "a. Encoding the executable with Base64 and transmitting it as text data" at bounding box center [287, 292] width 0 height 12
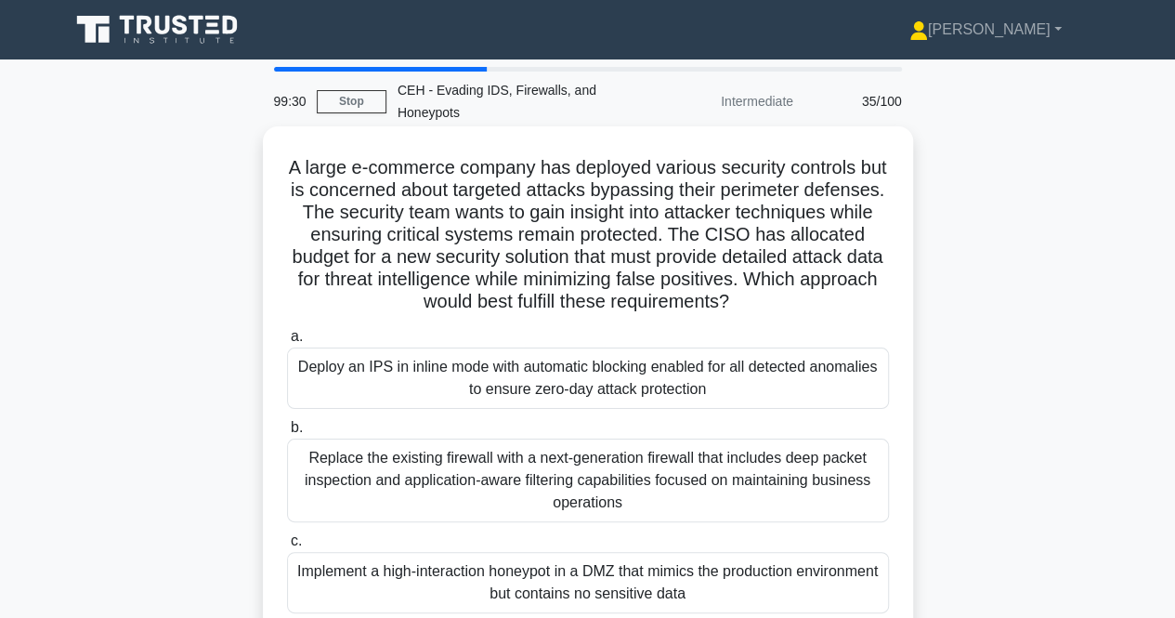
click at [540, 385] on div "Deploy an IPS in inline mode with automatic blocking enabled for all detected a…" at bounding box center [588, 377] width 602 height 61
click at [287, 343] on input "a. Deploy an IPS in inline mode with automatic blocking enabled for all detecte…" at bounding box center [287, 337] width 0 height 12
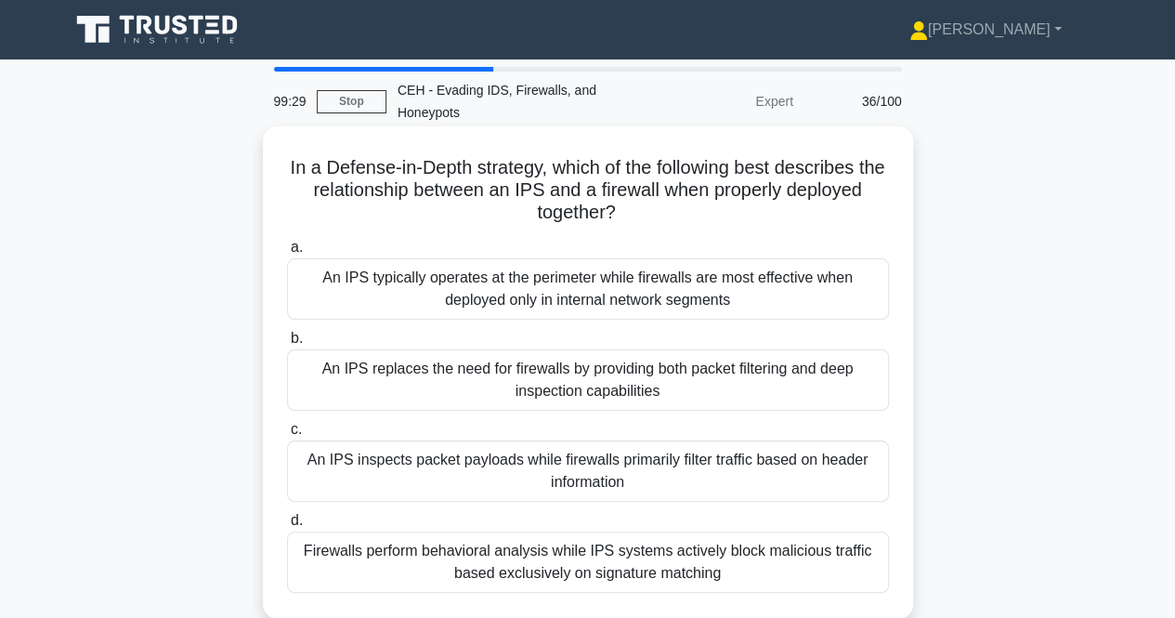
click at [541, 297] on div "An IPS typically operates at the perimeter while firewalls are most effective w…" at bounding box center [588, 288] width 602 height 61
click at [287, 254] on input "a. An IPS typically operates at the perimeter while firewalls are most effectiv…" at bounding box center [287, 247] width 0 height 12
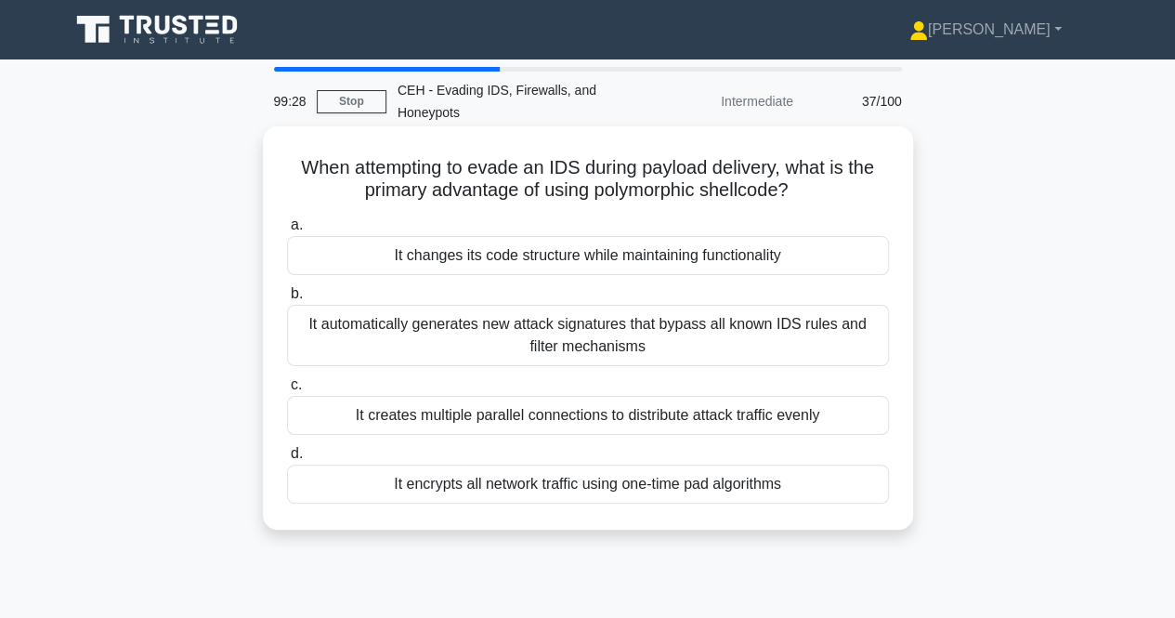
click at [549, 259] on div "It changes its code structure while maintaining functionality" at bounding box center [588, 255] width 602 height 39
click at [287, 231] on input "a. It changes its code structure while maintaining functionality" at bounding box center [287, 225] width 0 height 12
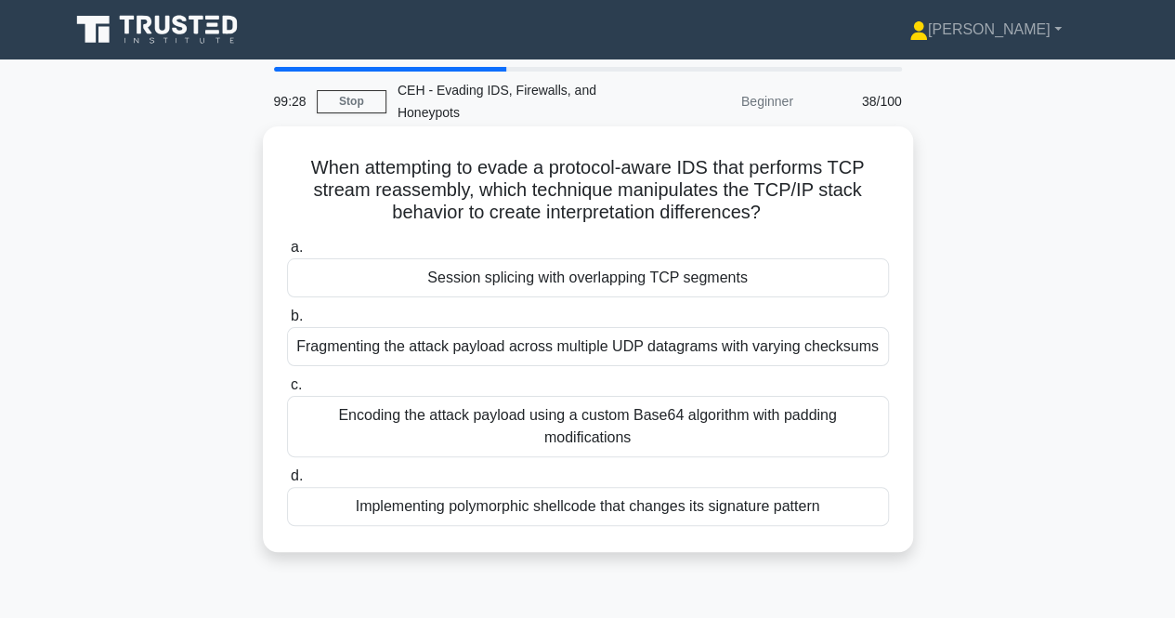
click at [541, 304] on div "a. Session splicing with overlapping TCP segments b. Fragmenting the attack pay…" at bounding box center [588, 380] width 624 height 297
click at [548, 287] on div "Session splicing with overlapping TCP segments" at bounding box center [588, 277] width 602 height 39
click at [287, 254] on input "a. Session splicing with overlapping TCP segments" at bounding box center [287, 247] width 0 height 12
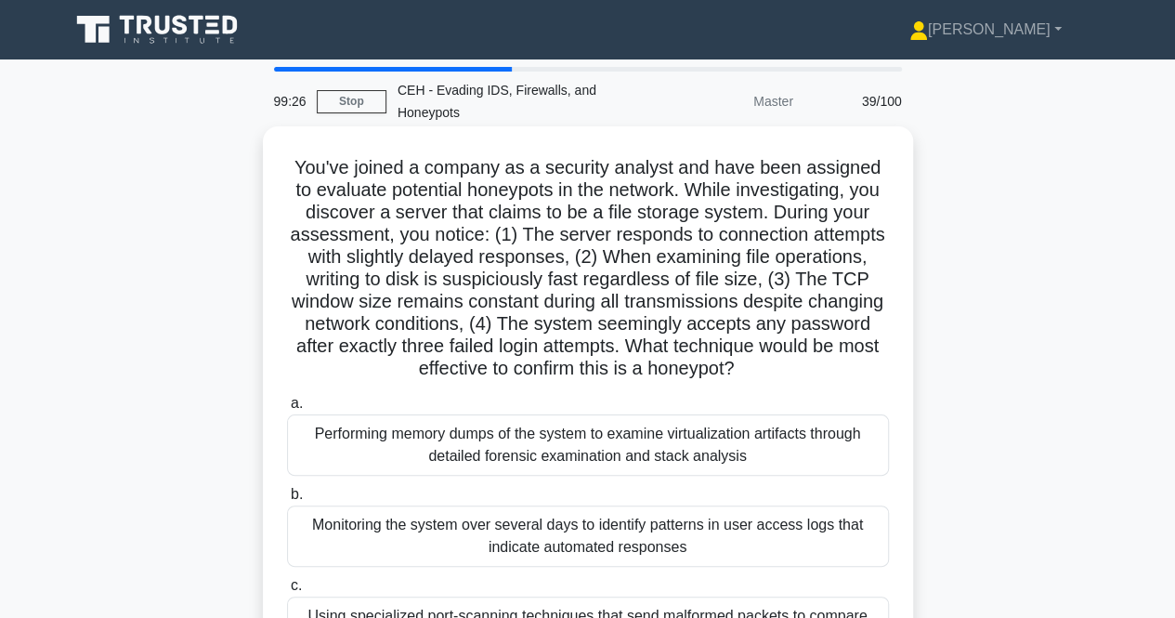
click at [515, 428] on div "Performing memory dumps of the system to examine virtualization artifacts throu…" at bounding box center [588, 444] width 602 height 61
click at [287, 410] on input "a. Performing memory dumps of the system to examine virtualization artifacts th…" at bounding box center [287, 403] width 0 height 12
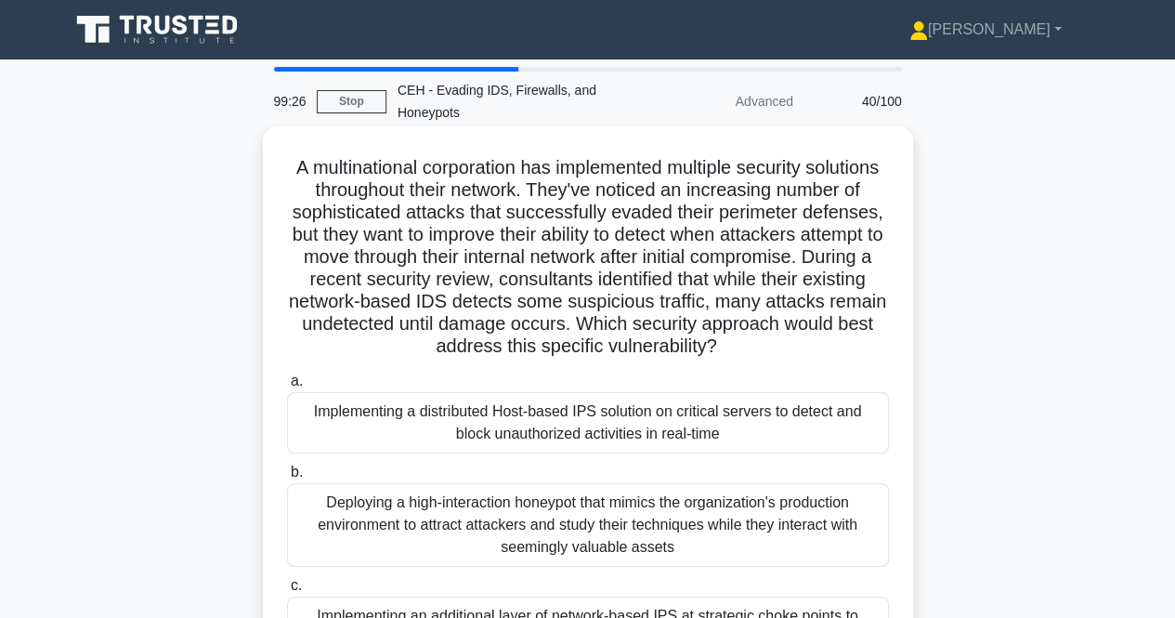
click at [518, 424] on div "Implementing a distributed Host-based IPS solution on critical servers to detec…" at bounding box center [588, 422] width 602 height 61
click at [287, 387] on input "a. Implementing a distributed Host-based IPS solution on critical servers to de…" at bounding box center [287, 381] width 0 height 12
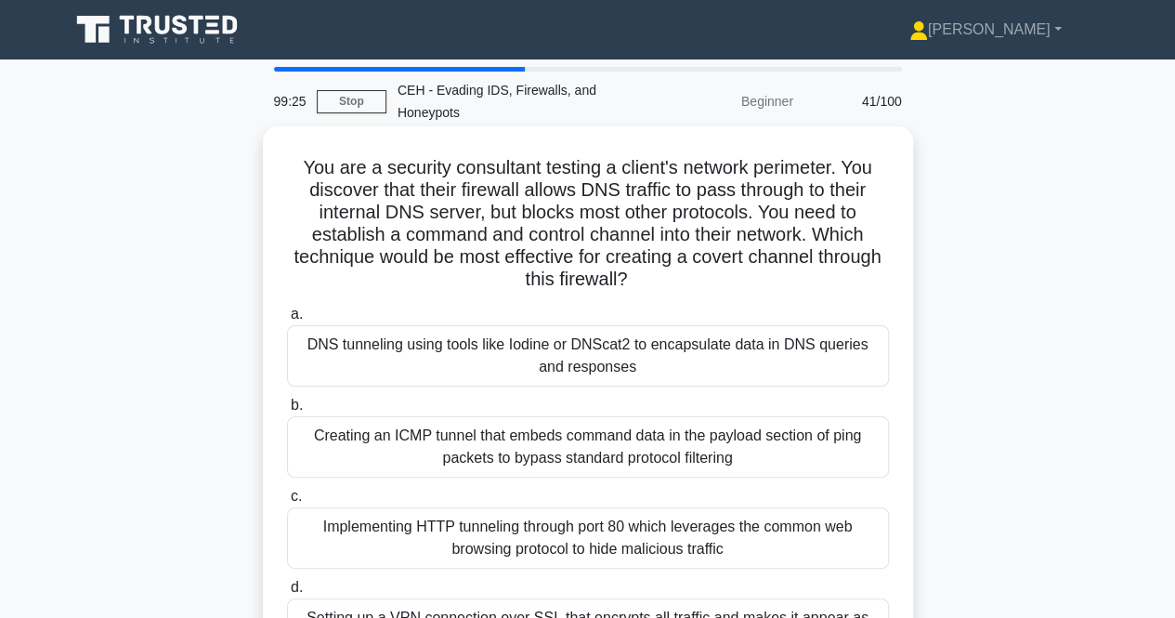
click at [528, 340] on div "DNS tunneling using tools like Iodine or DNScat2 to encapsulate data in DNS que…" at bounding box center [588, 355] width 602 height 61
click at [287, 320] on input "a. DNS tunneling using tools like Iodine or DNScat2 to encapsulate data in DNS …" at bounding box center [287, 314] width 0 height 12
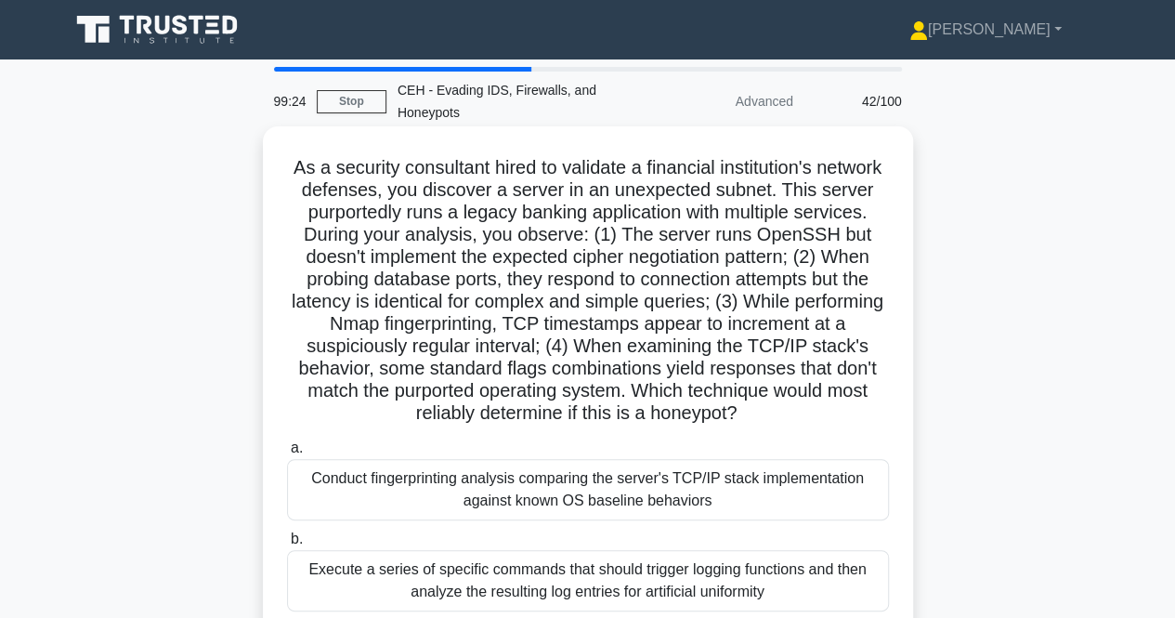
click at [524, 479] on div "Conduct fingerprinting analysis comparing the server's TCP/IP stack implementat…" at bounding box center [588, 489] width 602 height 61
click at [287, 454] on input "a. Conduct fingerprinting analysis comparing the server's TCP/IP stack implemen…" at bounding box center [287, 448] width 0 height 12
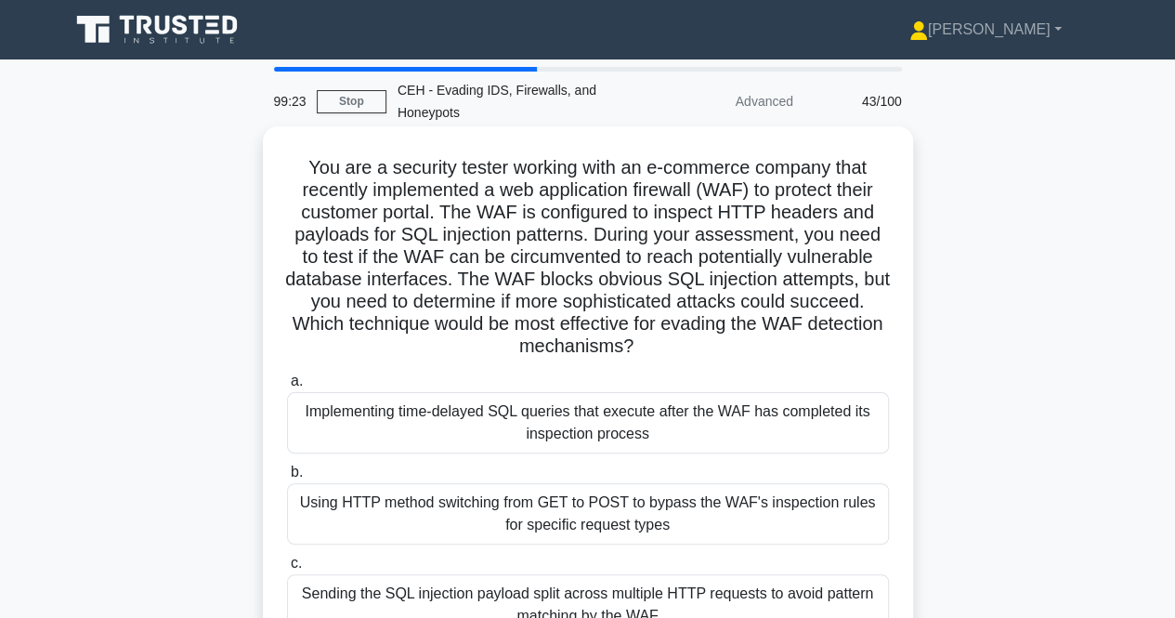
click at [533, 435] on div "Implementing time-delayed SQL queries that execute after the WAF has completed …" at bounding box center [588, 422] width 602 height 61
click at [287, 387] on input "a. Implementing time-delayed SQL queries that execute after the WAF has complet…" at bounding box center [287, 381] width 0 height 12
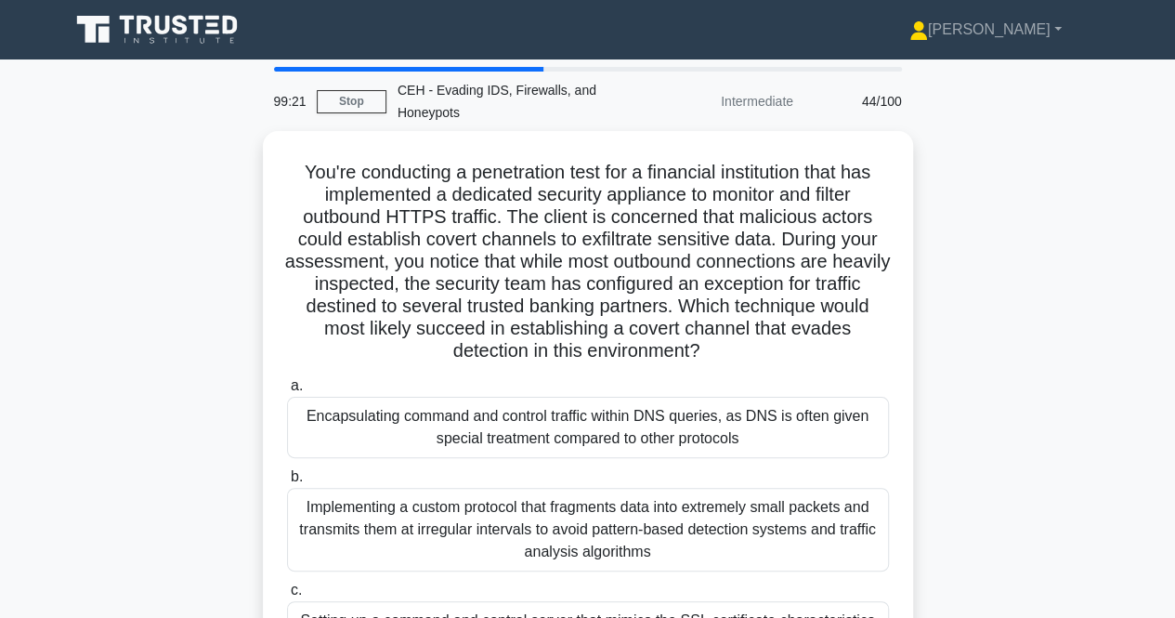
click at [533, 435] on div "Encapsulating command and control traffic within DNS queries, as DNS is often g…" at bounding box center [588, 427] width 602 height 61
click at [287, 392] on input "a. Encapsulating command and control traffic within DNS queries, as DNS is ofte…" at bounding box center [287, 386] width 0 height 12
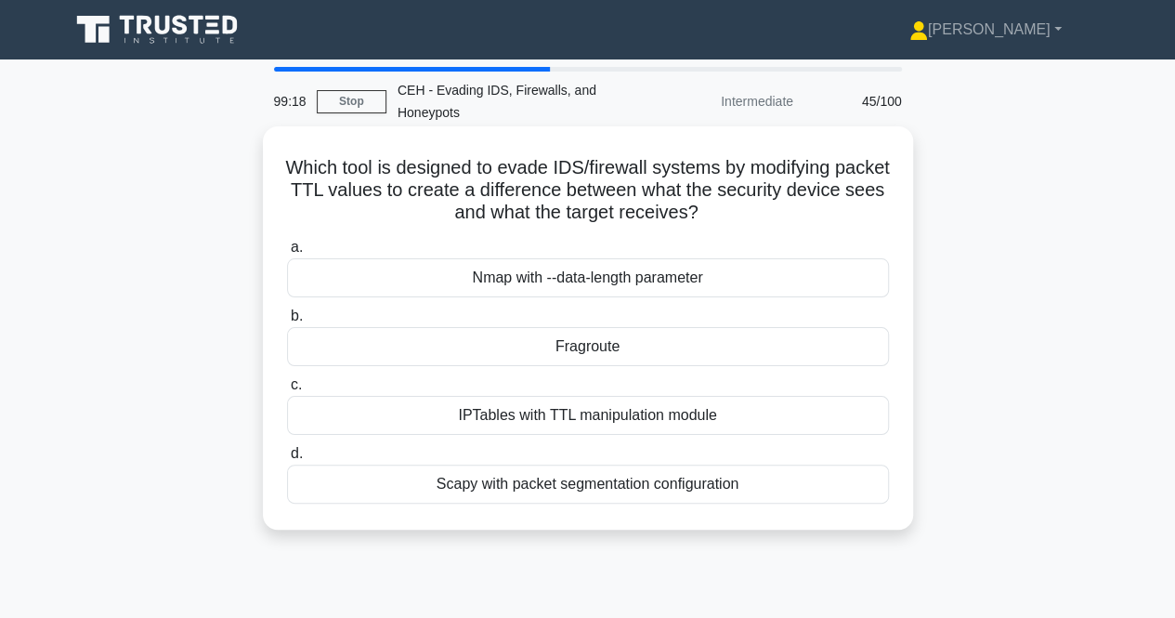
click at [579, 287] on div "Nmap with --data-length parameter" at bounding box center [588, 277] width 602 height 39
click at [287, 254] on input "a. Nmap with --data-length parameter" at bounding box center [287, 247] width 0 height 12
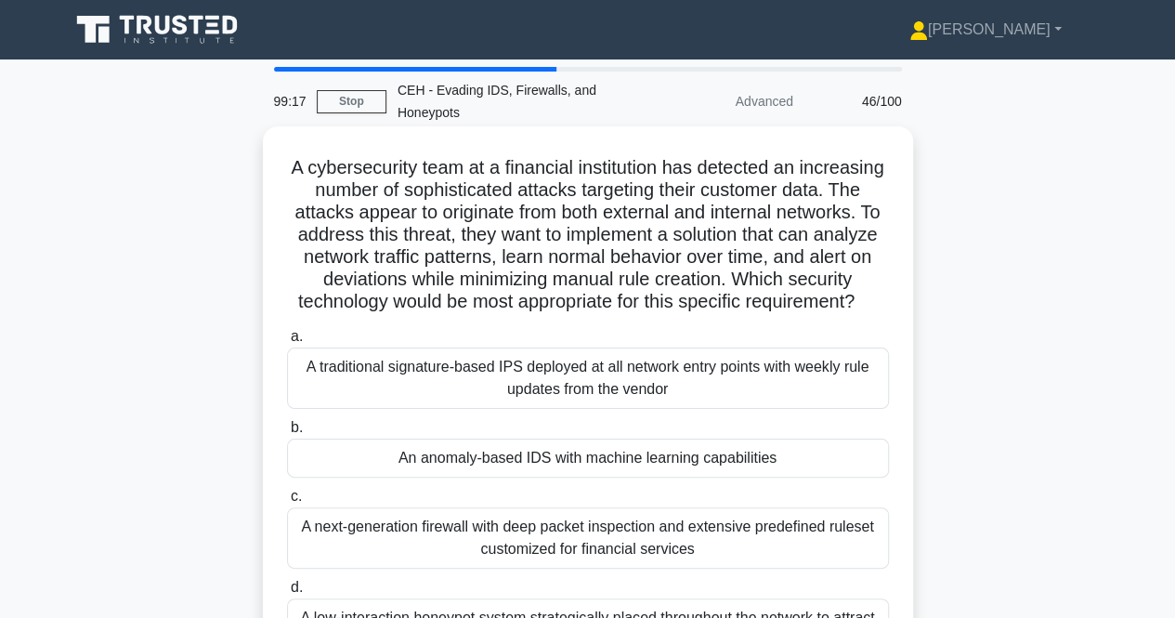
click at [604, 397] on div "A traditional signature-based IPS deployed at all network entry points with wee…" at bounding box center [588, 377] width 602 height 61
click at [287, 343] on input "a. A traditional signature-based IPS deployed at all network entry points with …" at bounding box center [287, 337] width 0 height 12
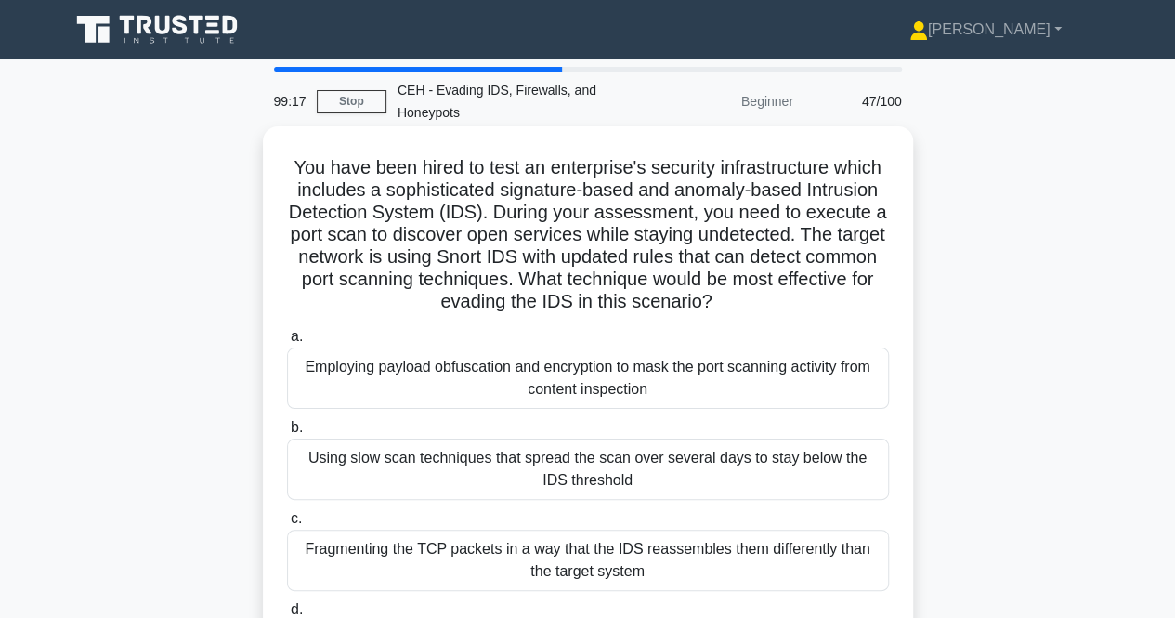
click at [604, 385] on div "Employing payload obfuscation and encryption to mask the port scanning activity…" at bounding box center [588, 377] width 602 height 61
click at [287, 343] on input "a. Employing payload obfuscation and encryption to mask the port scanning activ…" at bounding box center [287, 337] width 0 height 12
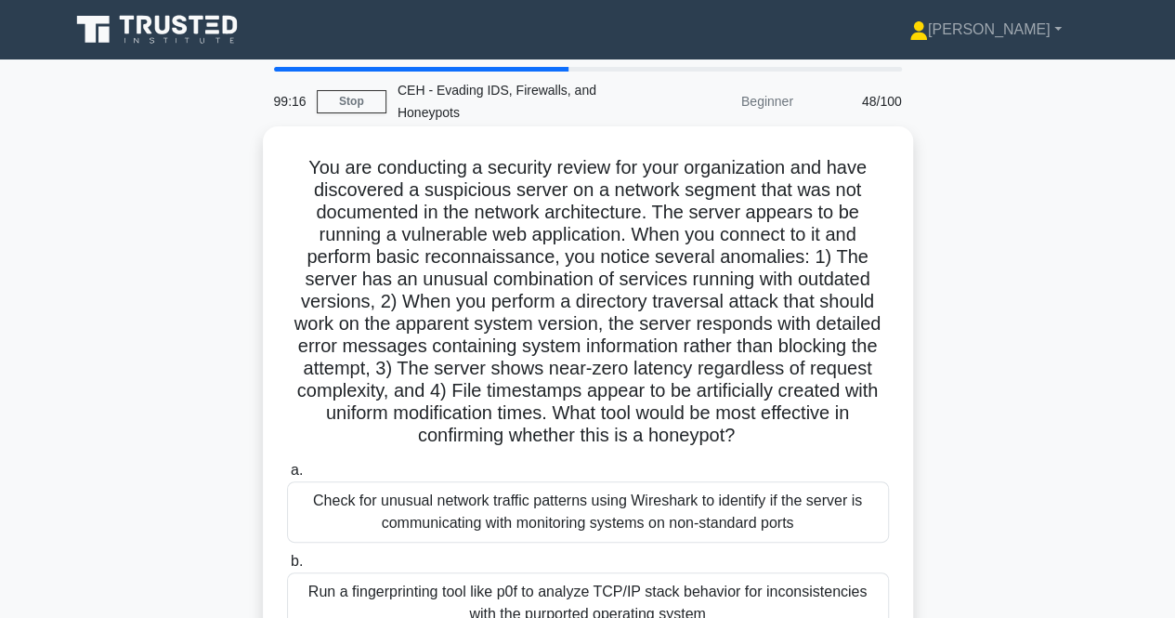
click at [583, 508] on div "Check for unusual network traffic patterns using Wireshark to identify if the s…" at bounding box center [588, 511] width 602 height 61
click at [287, 476] on input "a. Check for unusual network traffic patterns using Wireshark to identify if th…" at bounding box center [287, 470] width 0 height 12
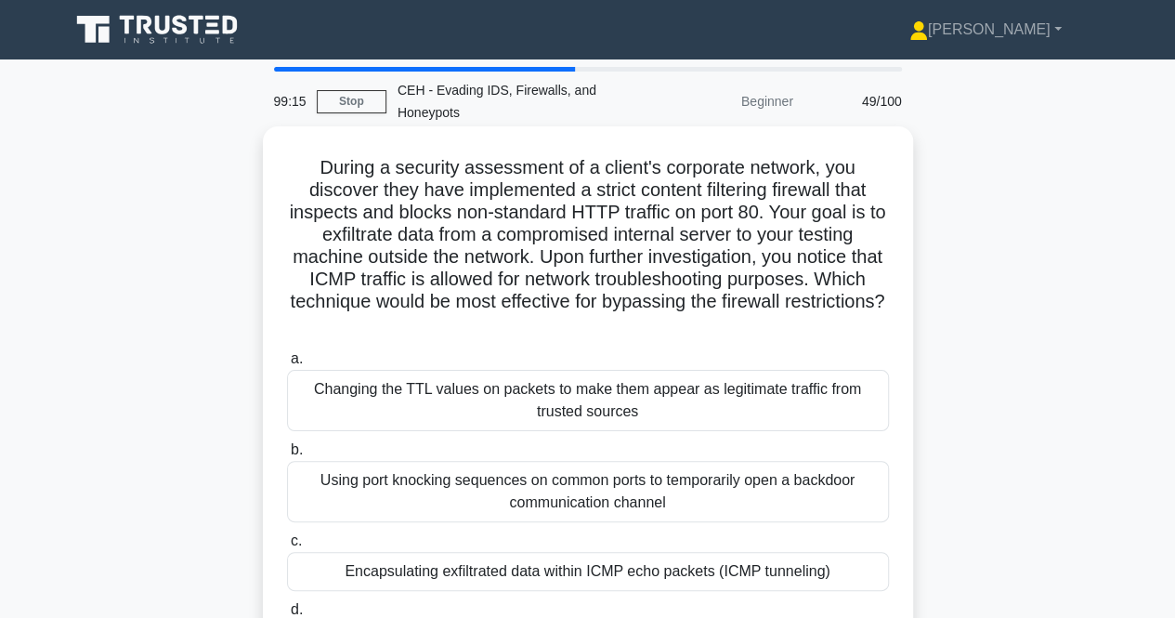
click at [589, 419] on div "Changing the TTL values on packets to make them appear as legitimate traffic fr…" at bounding box center [588, 400] width 602 height 61
click at [287, 365] on input "a. Changing the TTL values on packets to make them appear as legitimate traffic…" at bounding box center [287, 359] width 0 height 12
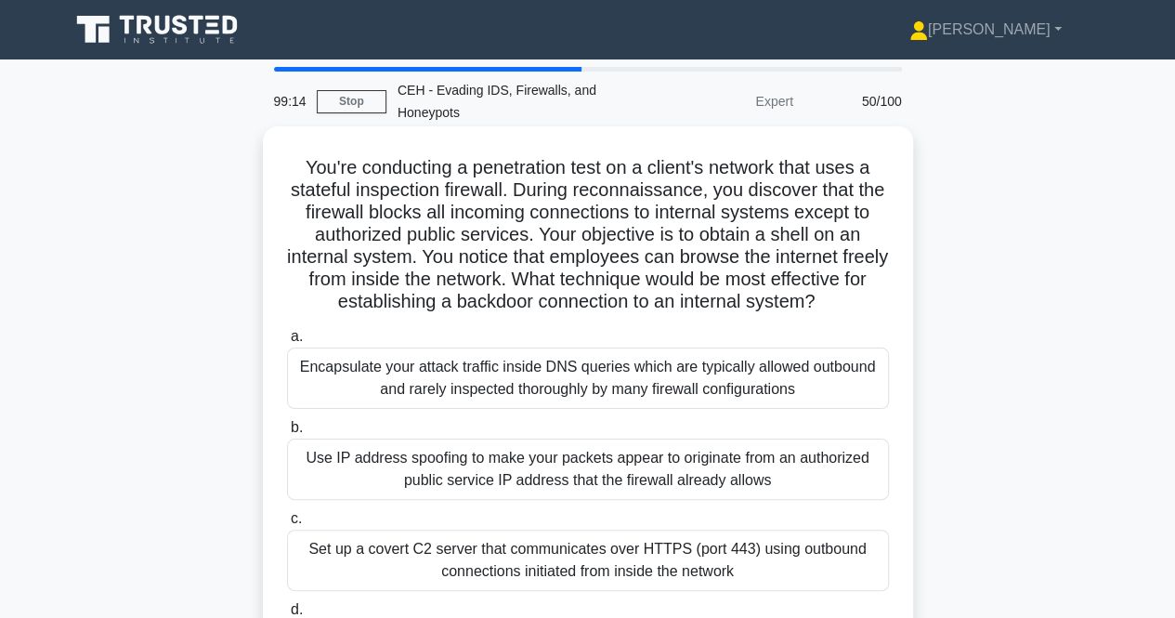
click at [591, 409] on div "Encapsulate your attack traffic inside DNS queries which are typically allowed …" at bounding box center [588, 377] width 602 height 61
click at [287, 343] on input "a. Encapsulate your attack traffic inside DNS queries which are typically allow…" at bounding box center [287, 337] width 0 height 12
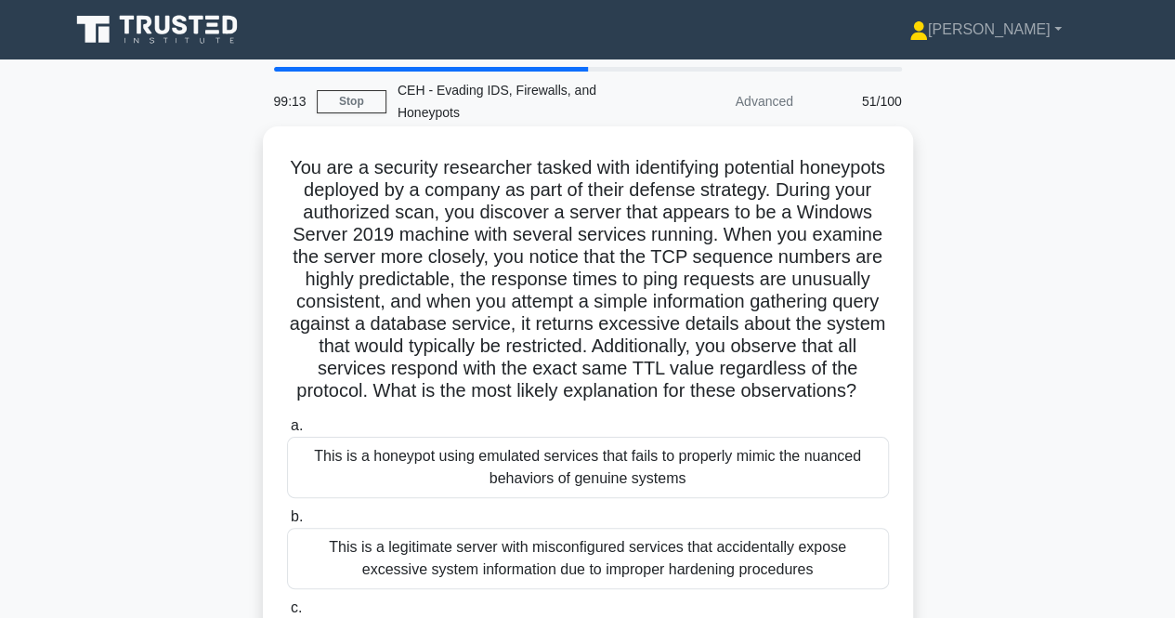
click at [592, 484] on div "This is a honeypot using emulated services that fails to properly mimic the nua…" at bounding box center [588, 466] width 602 height 61
click at [287, 432] on input "a. This is a honeypot using emulated services that fails to properly mimic the …" at bounding box center [287, 426] width 0 height 12
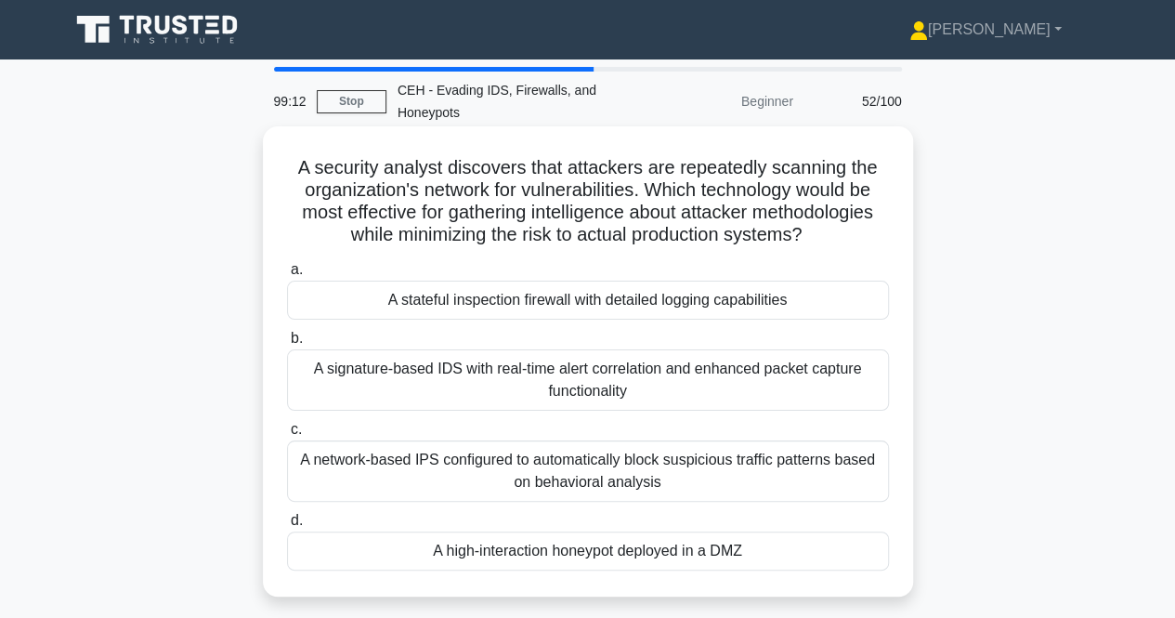
click at [611, 316] on div "A stateful inspection firewall with detailed logging capabilities" at bounding box center [588, 299] width 602 height 39
click at [287, 276] on input "a. A stateful inspection firewall with detailed logging capabilities" at bounding box center [287, 270] width 0 height 12
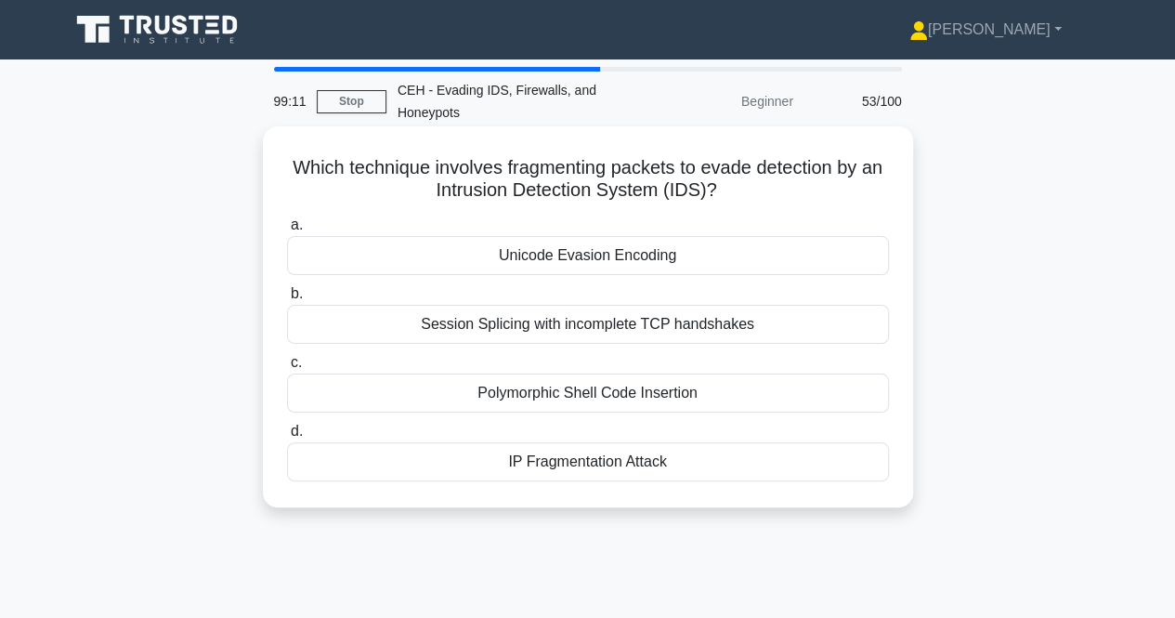
click at [594, 259] on div "Unicode Evasion Encoding" at bounding box center [588, 255] width 602 height 39
click at [287, 231] on input "a. Unicode Evasion Encoding" at bounding box center [287, 225] width 0 height 12
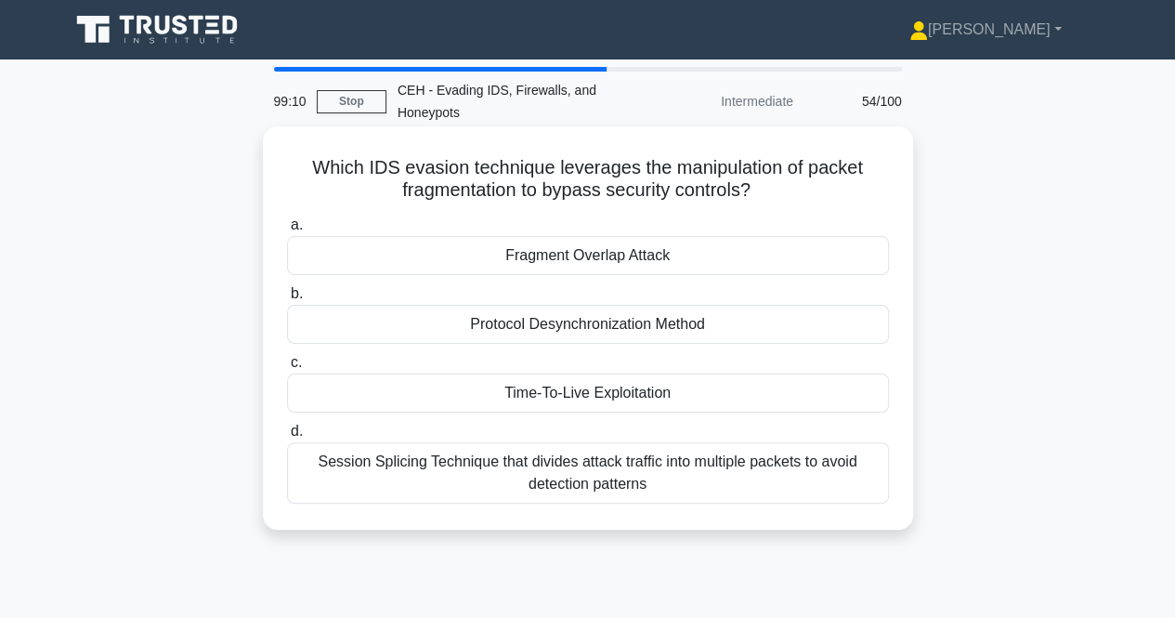
click at [605, 255] on div "Fragment Overlap Attack" at bounding box center [588, 255] width 602 height 39
click at [287, 231] on input "a. Fragment Overlap Attack" at bounding box center [287, 225] width 0 height 12
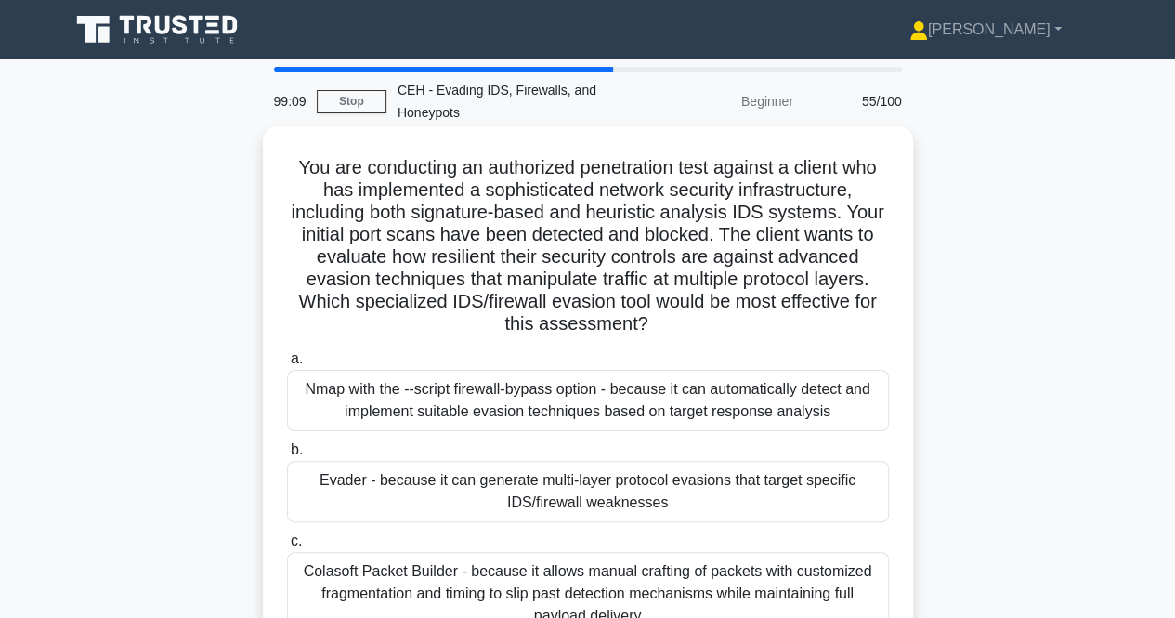
click at [572, 405] on div "Nmap with the --script firewall-bypass option - because it can automatically de…" at bounding box center [588, 400] width 602 height 61
click at [287, 365] on input "a. Nmap with the --script firewall-bypass option - because it can automatically…" at bounding box center [287, 359] width 0 height 12
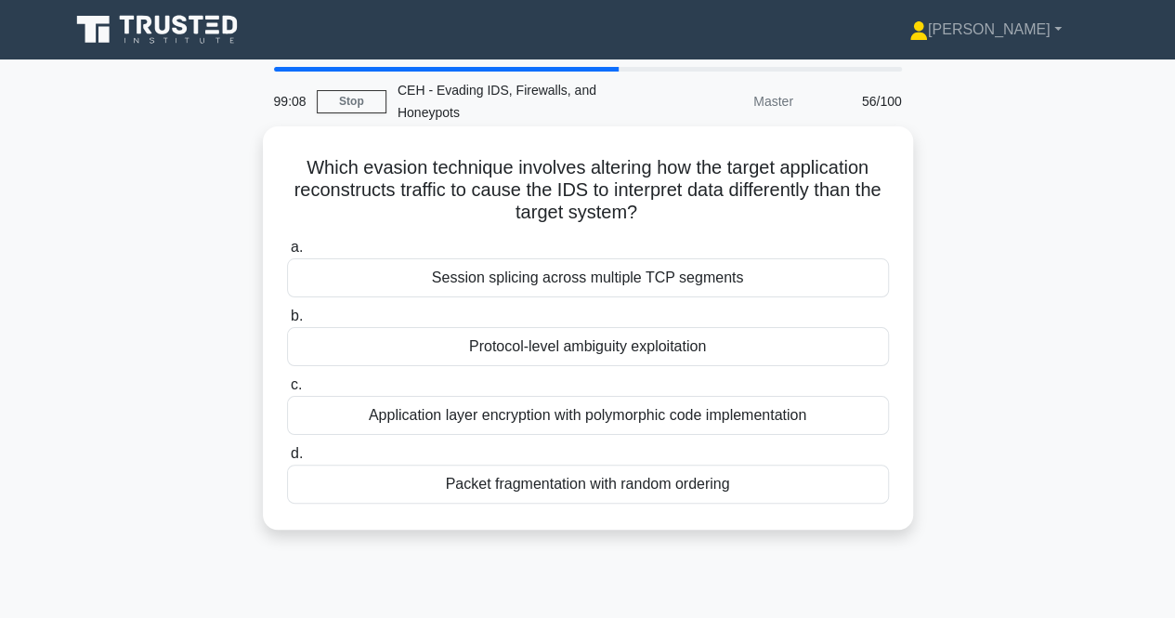
click at [656, 278] on div "Session splicing across multiple TCP segments" at bounding box center [588, 277] width 602 height 39
click at [287, 254] on input "a. Session splicing across multiple TCP segments" at bounding box center [287, 247] width 0 height 12
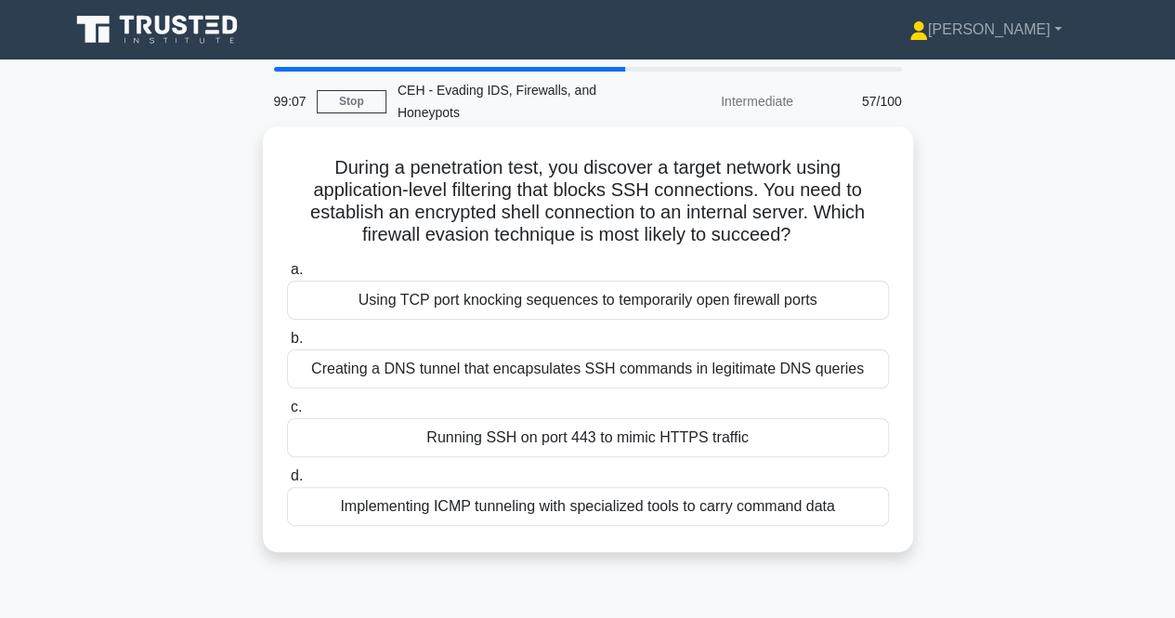
click at [637, 312] on div "Using TCP port knocking sequences to temporarily open firewall ports" at bounding box center [588, 299] width 602 height 39
click at [287, 276] on input "a. Using TCP port knocking sequences to temporarily open firewall ports" at bounding box center [287, 270] width 0 height 12
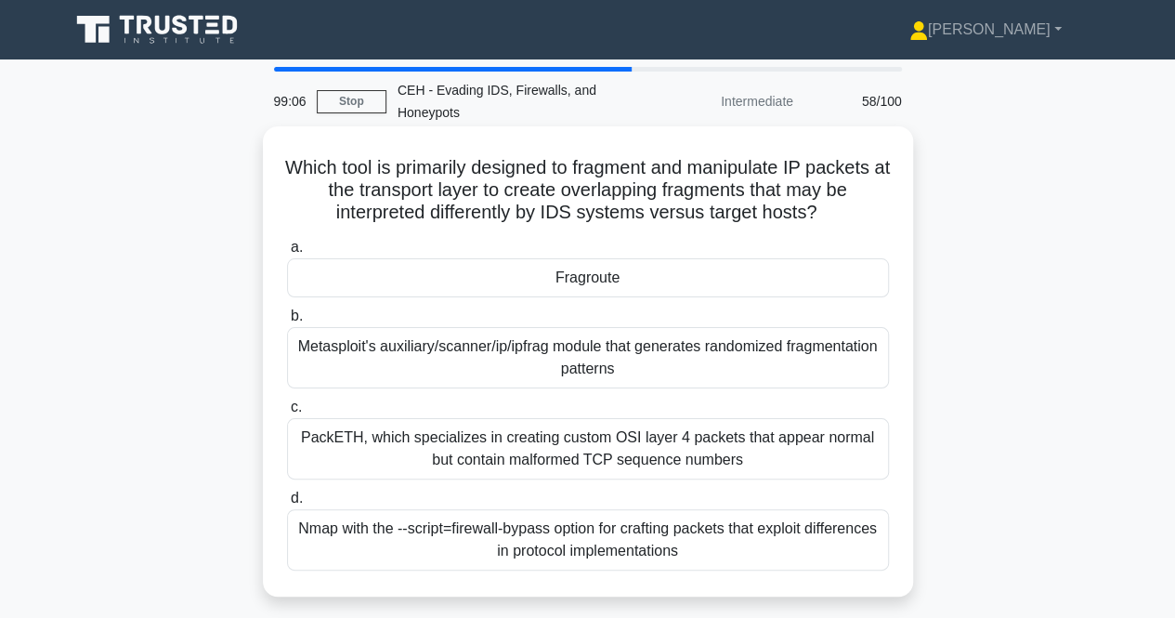
click at [638, 288] on div "Fragroute" at bounding box center [588, 277] width 602 height 39
click at [287, 254] on input "a. Fragroute" at bounding box center [287, 247] width 0 height 12
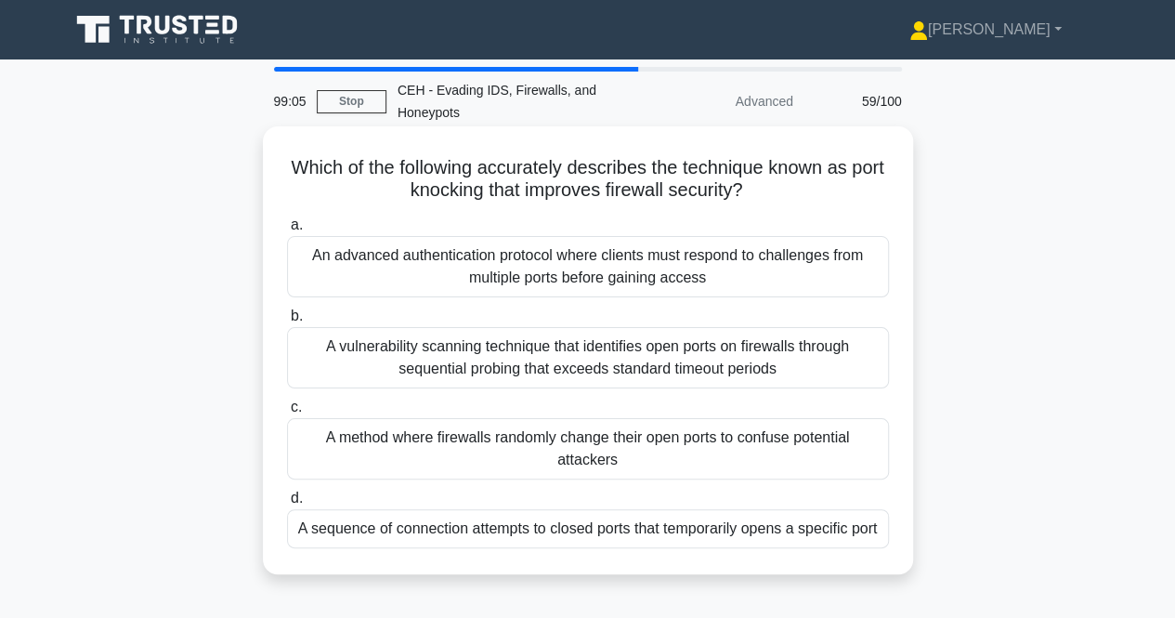
click at [636, 269] on div "An advanced authentication protocol where clients must respond to challenges fr…" at bounding box center [588, 266] width 602 height 61
click at [287, 231] on input "a. An advanced authentication protocol where clients must respond to challenges…" at bounding box center [287, 225] width 0 height 12
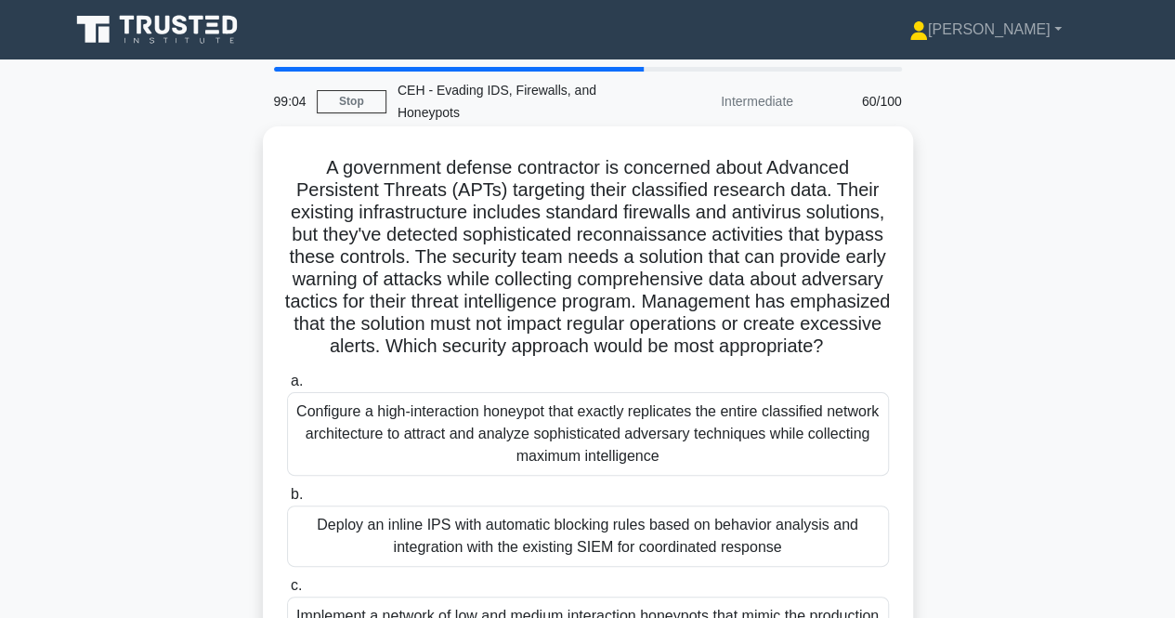
click at [593, 456] on div "Configure a high-interaction honeypot that exactly replicates the entire classi…" at bounding box center [588, 434] width 602 height 84
click at [287, 387] on input "a. Configure a high-interaction honeypot that exactly replicates the entire cla…" at bounding box center [287, 381] width 0 height 12
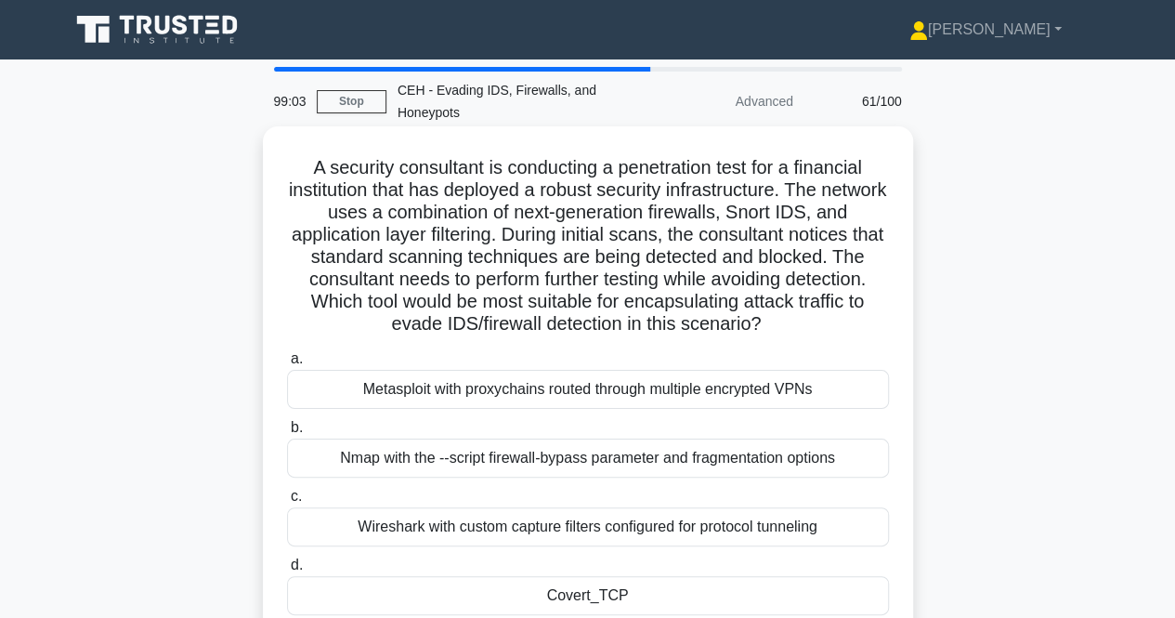
click at [641, 388] on div "Metasploit with proxychains routed through multiple encrypted VPNs" at bounding box center [588, 389] width 602 height 39
click at [287, 365] on input "a. Metasploit with proxychains routed through multiple encrypted VPNs" at bounding box center [287, 359] width 0 height 12
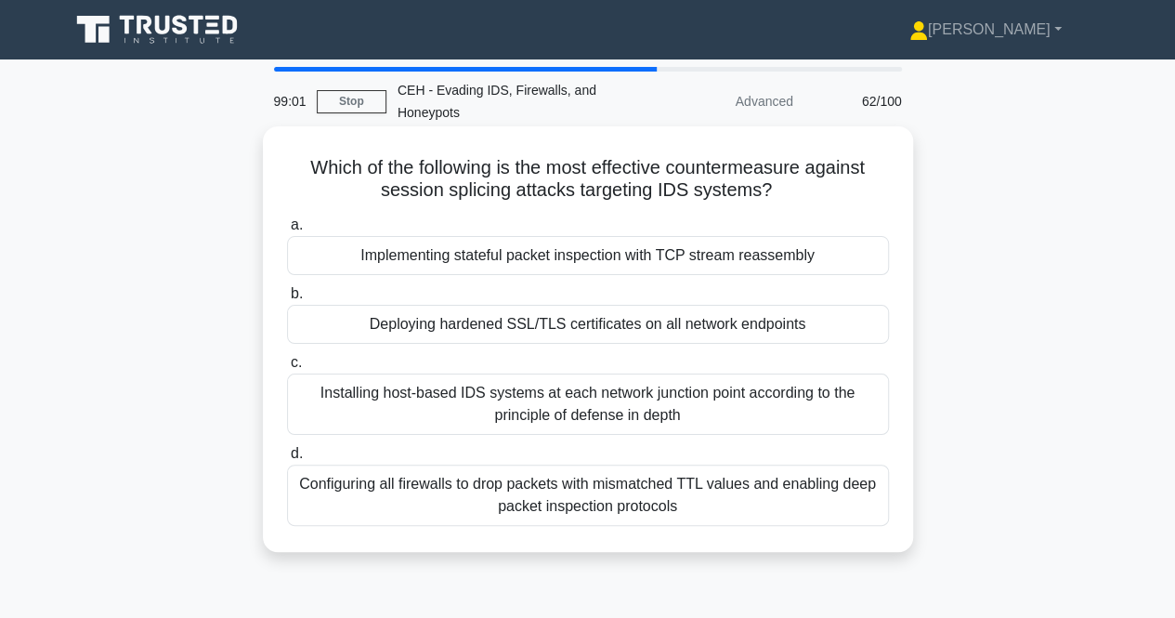
click at [667, 267] on div "Implementing stateful packet inspection with TCP stream reassembly" at bounding box center [588, 255] width 602 height 39
click at [287, 231] on input "a. Implementing stateful packet inspection with TCP stream reassembly" at bounding box center [287, 225] width 0 height 12
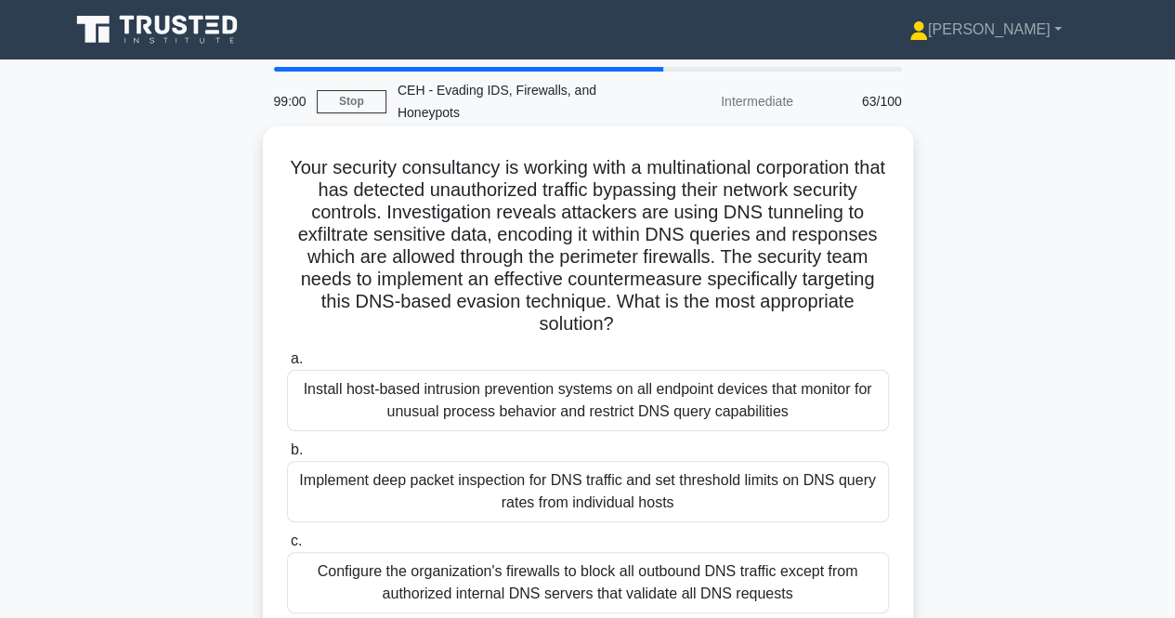
click at [605, 408] on div "Install host-based intrusion prevention systems on all endpoint devices that mo…" at bounding box center [588, 400] width 602 height 61
click at [287, 365] on input "a. Install host-based intrusion prevention systems on all endpoint devices that…" at bounding box center [287, 359] width 0 height 12
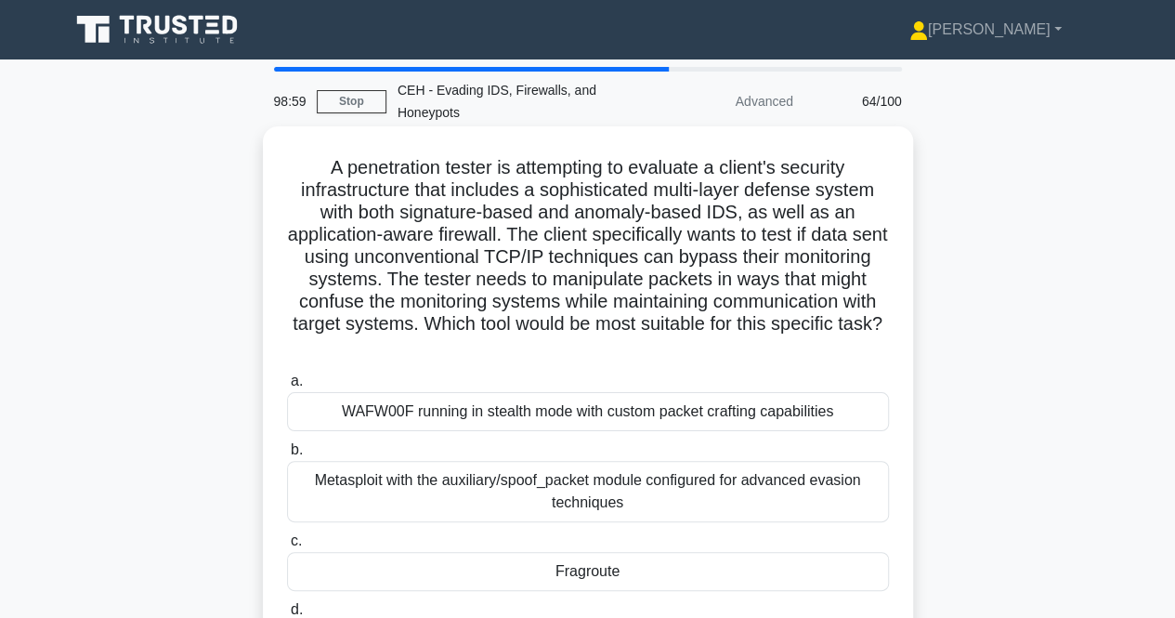
click at [605, 403] on div "WAFW00F running in stealth mode with custom packet crafting capabilities" at bounding box center [588, 411] width 602 height 39
click at [287, 387] on input "a. WAFW00F running in stealth mode with custom packet crafting capabilities" at bounding box center [287, 381] width 0 height 12
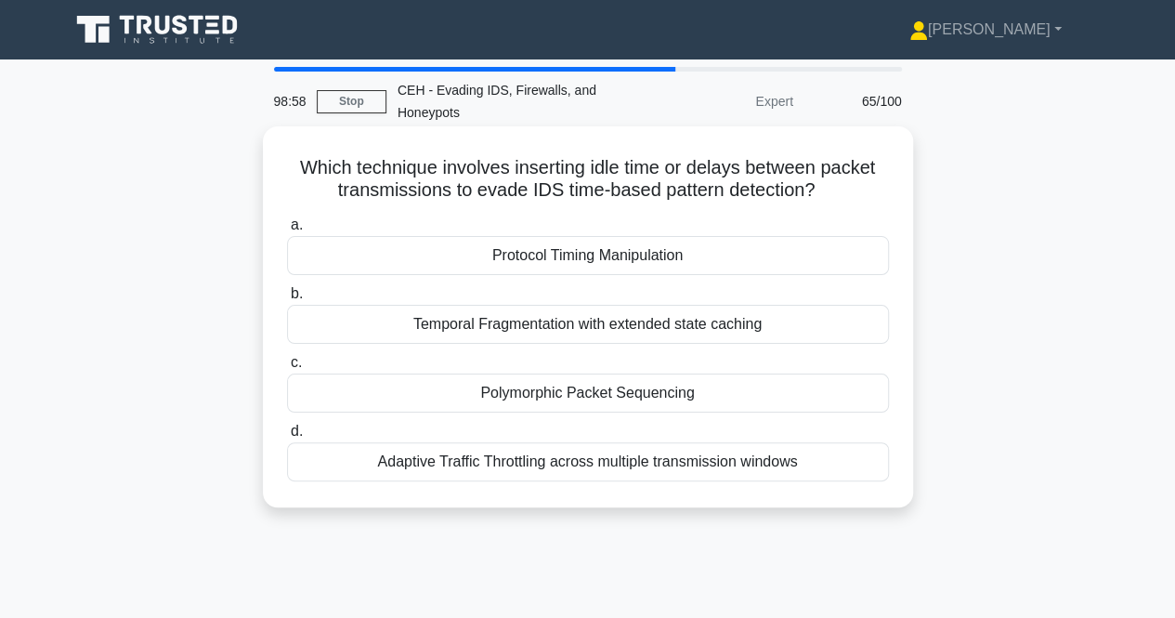
click at [628, 246] on div "Protocol Timing Manipulation" at bounding box center [588, 255] width 602 height 39
click at [287, 231] on input "a. Protocol Timing Manipulation" at bounding box center [287, 225] width 0 height 12
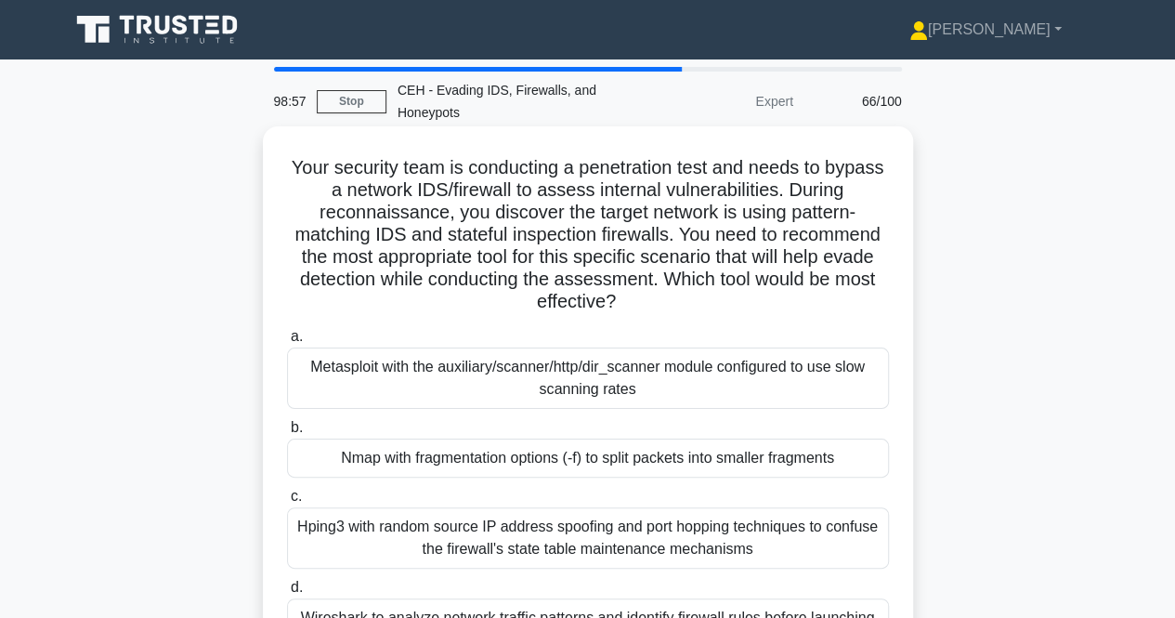
click at [589, 401] on div "Metasploit with the auxiliary/scanner/http/dir_scanner module configured to use…" at bounding box center [588, 377] width 602 height 61
click at [287, 343] on input "a. Metasploit with the auxiliary/scanner/http/dir_scanner module configured to …" at bounding box center [287, 337] width 0 height 12
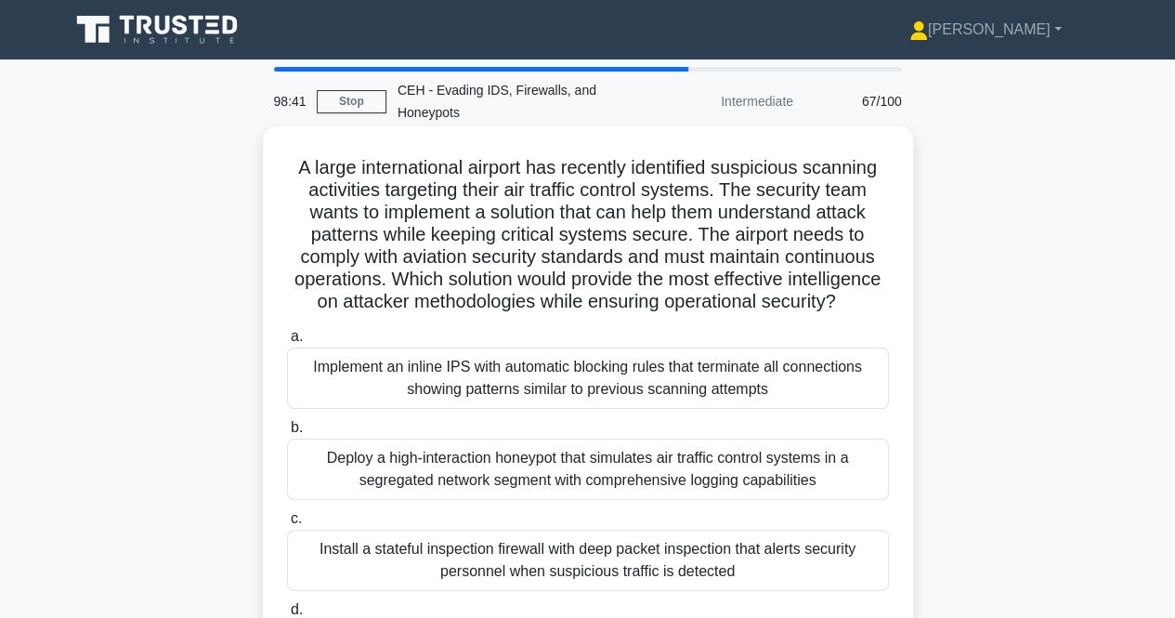
click at [603, 402] on div "Implement an inline IPS with automatic blocking rules that terminate all connec…" at bounding box center [588, 377] width 602 height 61
click at [287, 343] on input "a. Implement an inline IPS with automatic blocking rules that terminate all con…" at bounding box center [287, 337] width 0 height 12
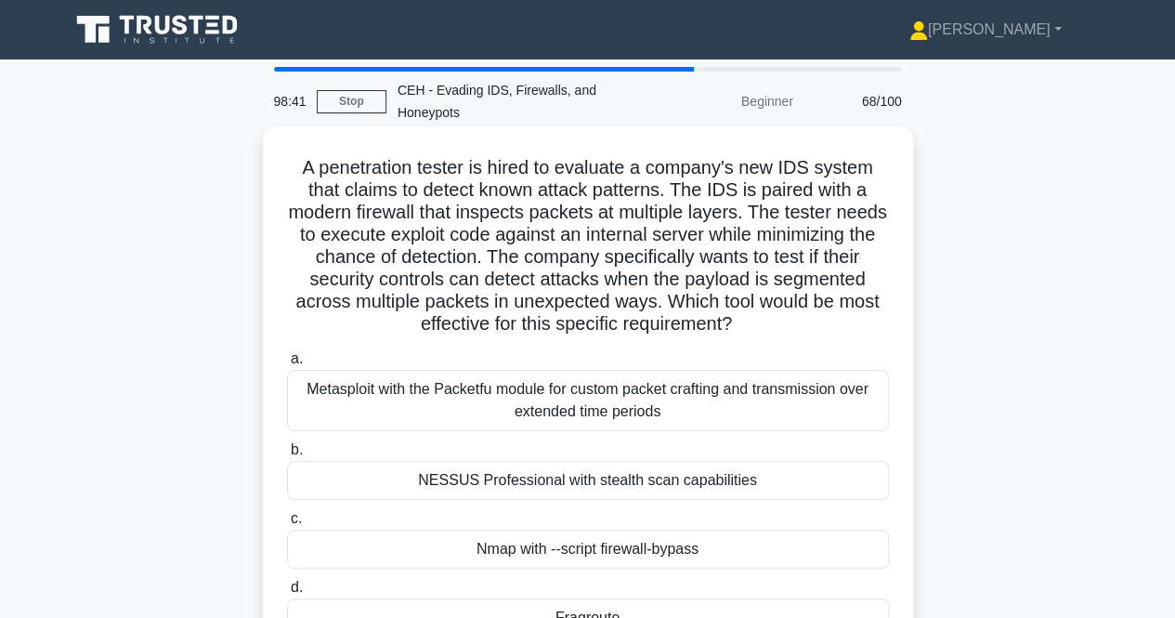
click at [593, 426] on div "Metasploit with the Packetfu module for custom packet crafting and transmission…" at bounding box center [588, 400] width 602 height 61
click at [287, 365] on input "a. Metasploit with the Packetfu module for custom packet crafting and transmiss…" at bounding box center [287, 359] width 0 height 12
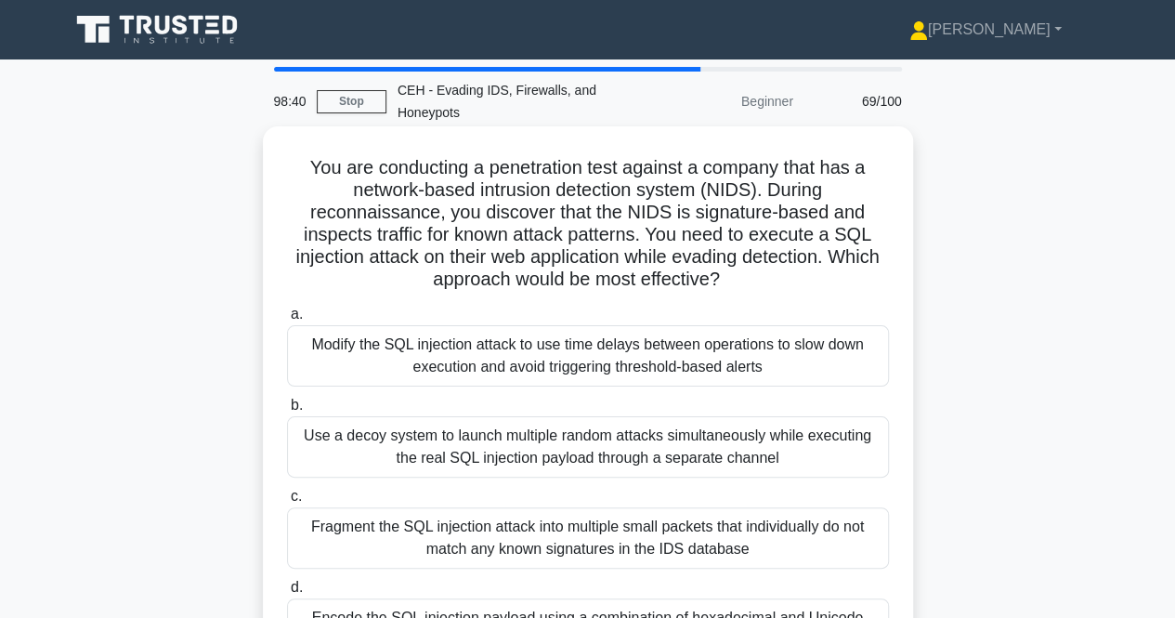
click at [596, 354] on div "Modify the SQL injection attack to use time delays between operations to slow d…" at bounding box center [588, 355] width 602 height 61
click at [287, 320] on input "a. Modify the SQL injection attack to use time delays between operations to slo…" at bounding box center [287, 314] width 0 height 12
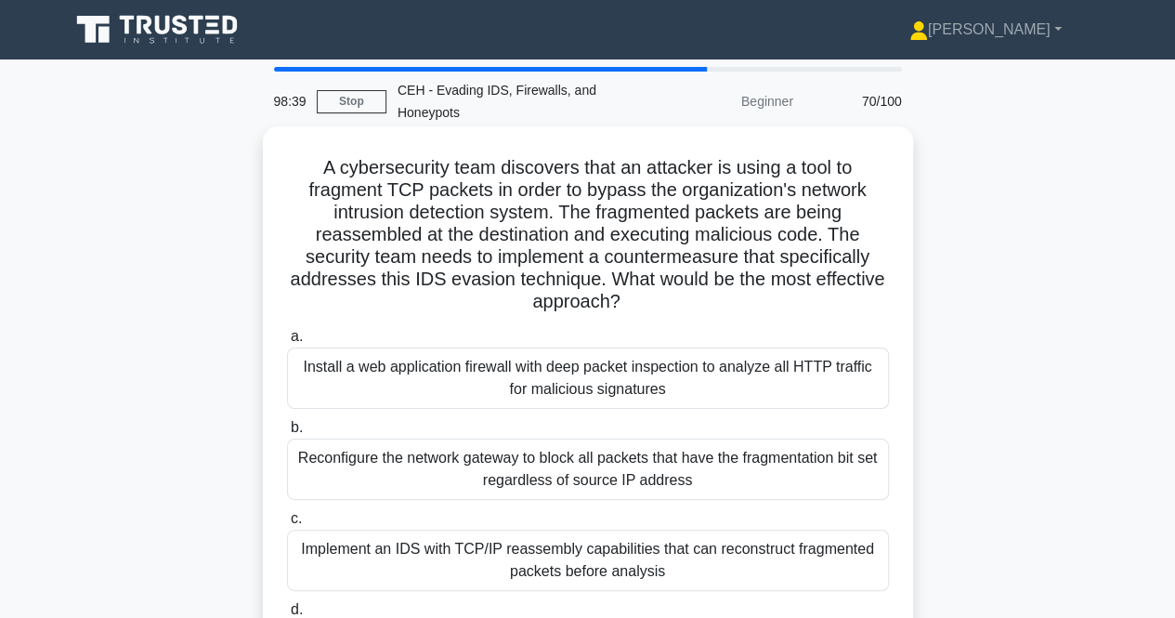
click at [592, 391] on div "Install a web application firewall with deep packet inspection to analyze all H…" at bounding box center [588, 377] width 602 height 61
click at [287, 343] on input "a. Install a web application firewall with deep packet inspection to analyze al…" at bounding box center [287, 337] width 0 height 12
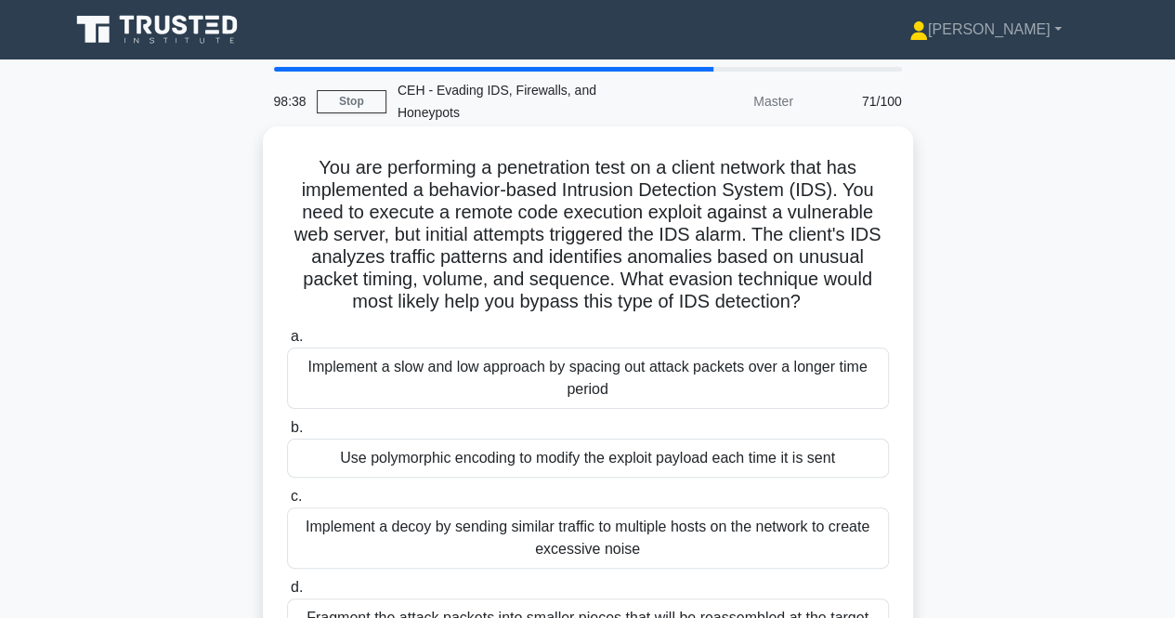
click at [589, 372] on div "Implement a slow and low approach by spacing out attack packets over a longer t…" at bounding box center [588, 377] width 602 height 61
click at [287, 343] on input "a. Implement a slow and low approach by spacing out attack packets over a longe…" at bounding box center [287, 337] width 0 height 12
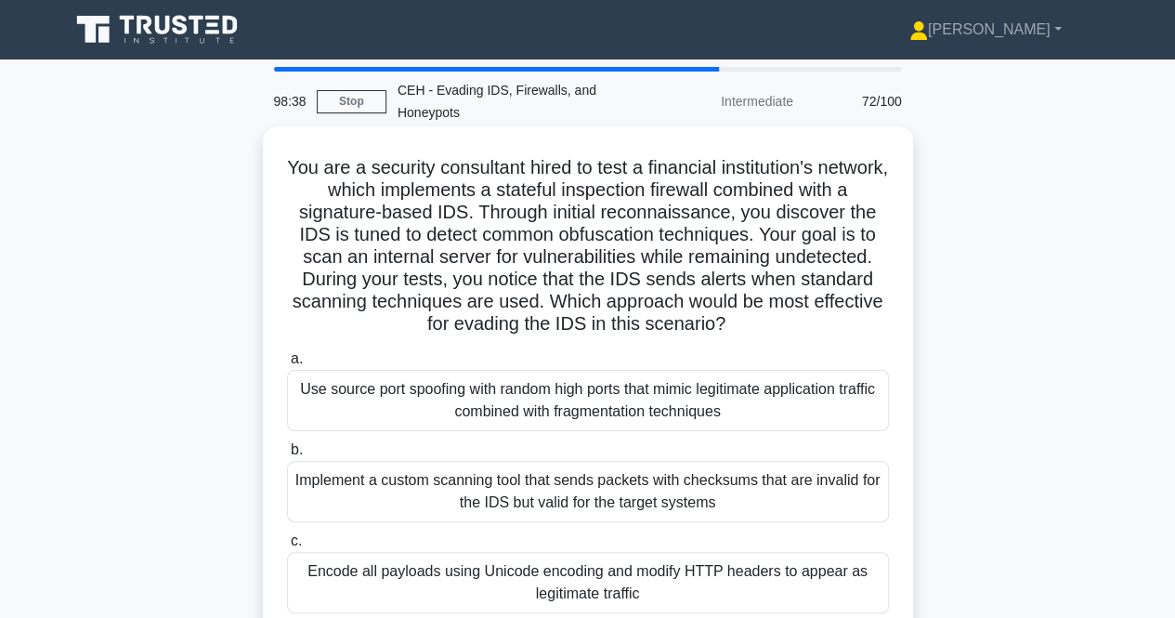
click at [584, 405] on div "Use source port spoofing with random high ports that mimic legitimate applicati…" at bounding box center [588, 400] width 602 height 61
click at [287, 365] on input "a. Use source port spoofing with random high ports that mimic legitimate applic…" at bounding box center [287, 359] width 0 height 12
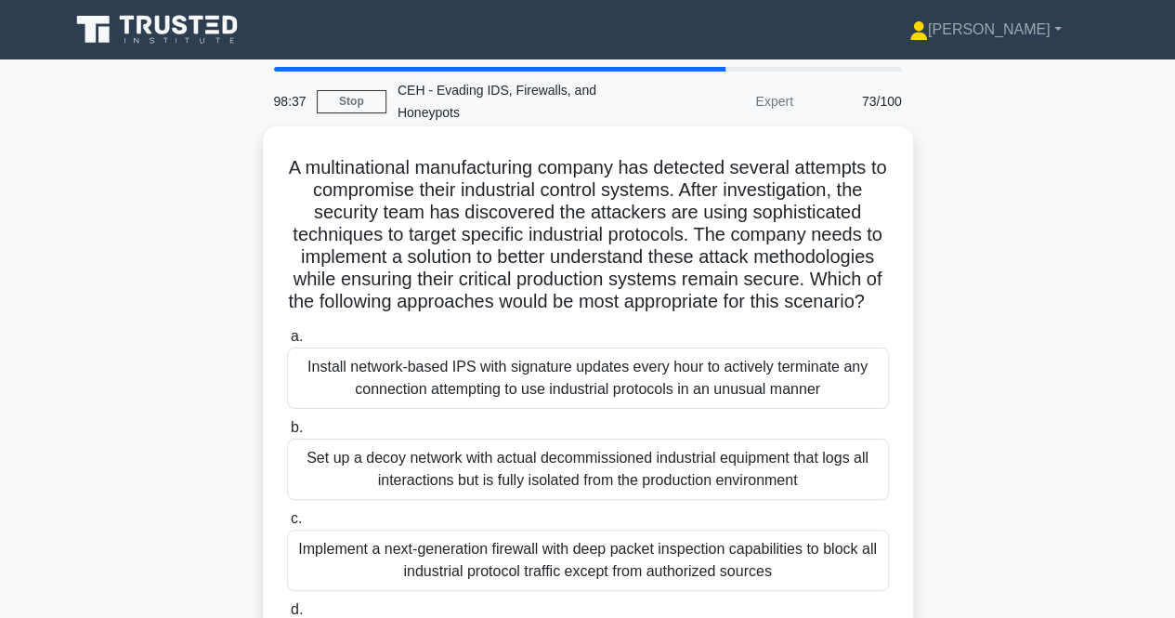
click at [581, 397] on div "Install network-based IPS with signature updates every hour to actively termina…" at bounding box center [588, 377] width 602 height 61
click at [287, 343] on input "a. Install network-based IPS with signature updates every hour to actively term…" at bounding box center [287, 337] width 0 height 12
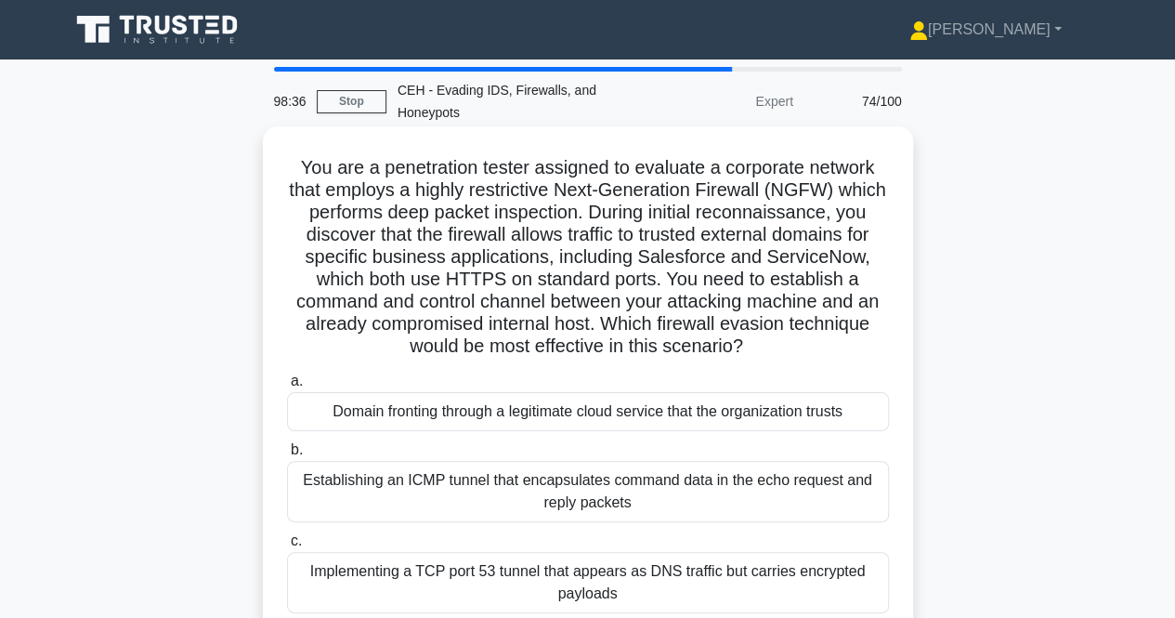
click at [582, 417] on div "Domain fronting through a legitimate cloud service that the organization trusts" at bounding box center [588, 411] width 602 height 39
click at [287, 387] on input "a. Domain fronting through a legitimate cloud service that the organization tru…" at bounding box center [287, 381] width 0 height 12
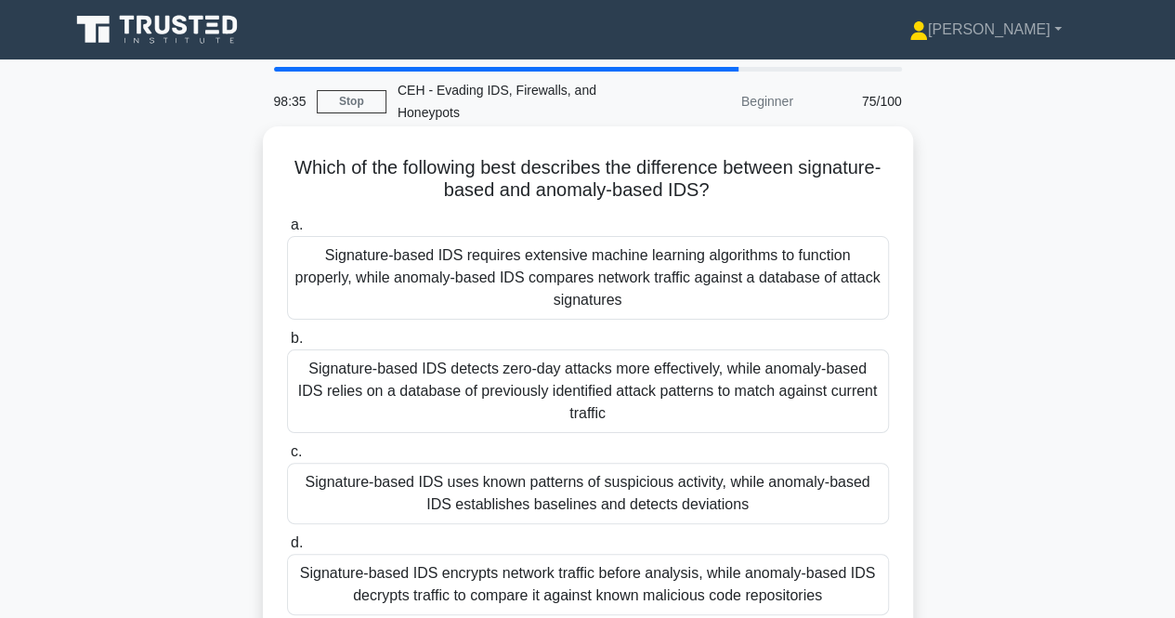
click at [589, 390] on div "Signature-based IDS detects zero-day attacks more effectively, while anomaly-ba…" at bounding box center [588, 391] width 602 height 84
click at [287, 345] on input "b. Signature-based IDS detects zero-day attacks more effectively, while anomaly…" at bounding box center [287, 338] width 0 height 12
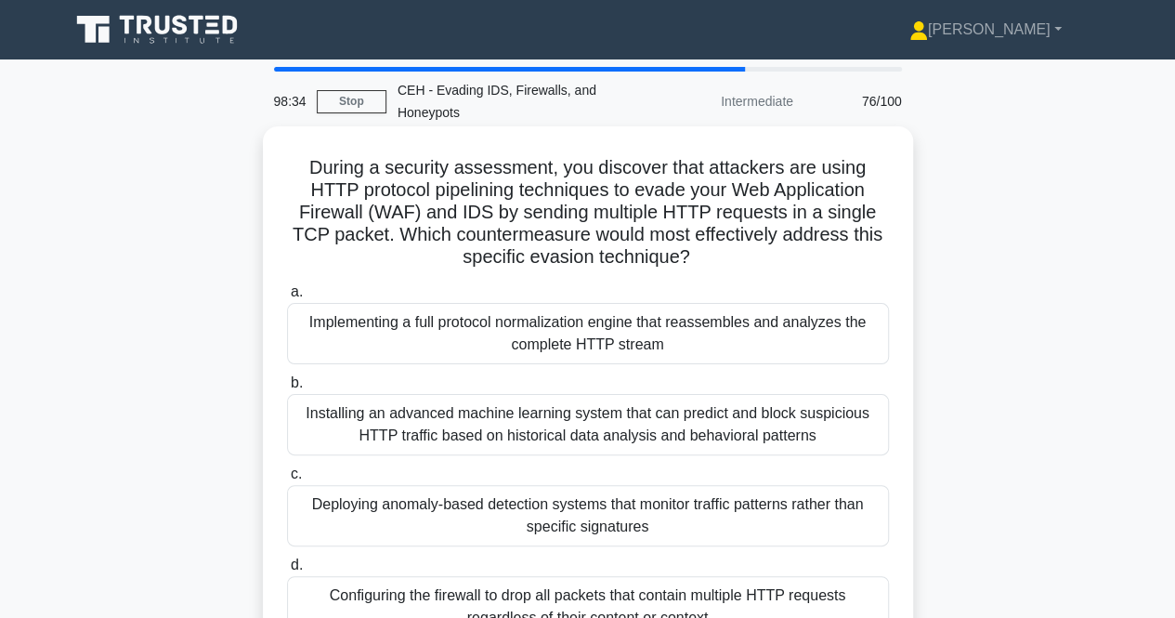
click at [585, 339] on div "Implementing a full protocol normalization engine that reassembles and analyzes…" at bounding box center [588, 333] width 602 height 61
click at [287, 298] on input "a. Implementing a full protocol normalization engine that reassembles and analy…" at bounding box center [287, 292] width 0 height 12
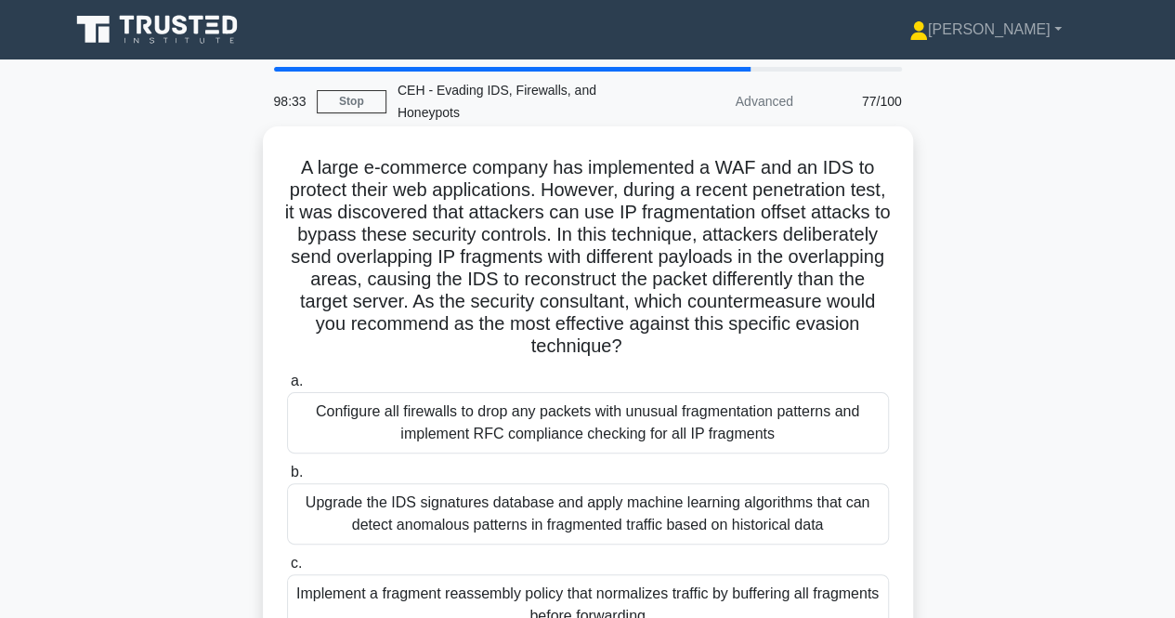
click at [589, 419] on div "Configure all firewalls to drop any packets with unusual fragmentation patterns…" at bounding box center [588, 422] width 602 height 61
click at [287, 387] on input "a. Configure all firewalls to drop any packets with unusual fragmentation patte…" at bounding box center [287, 381] width 0 height 12
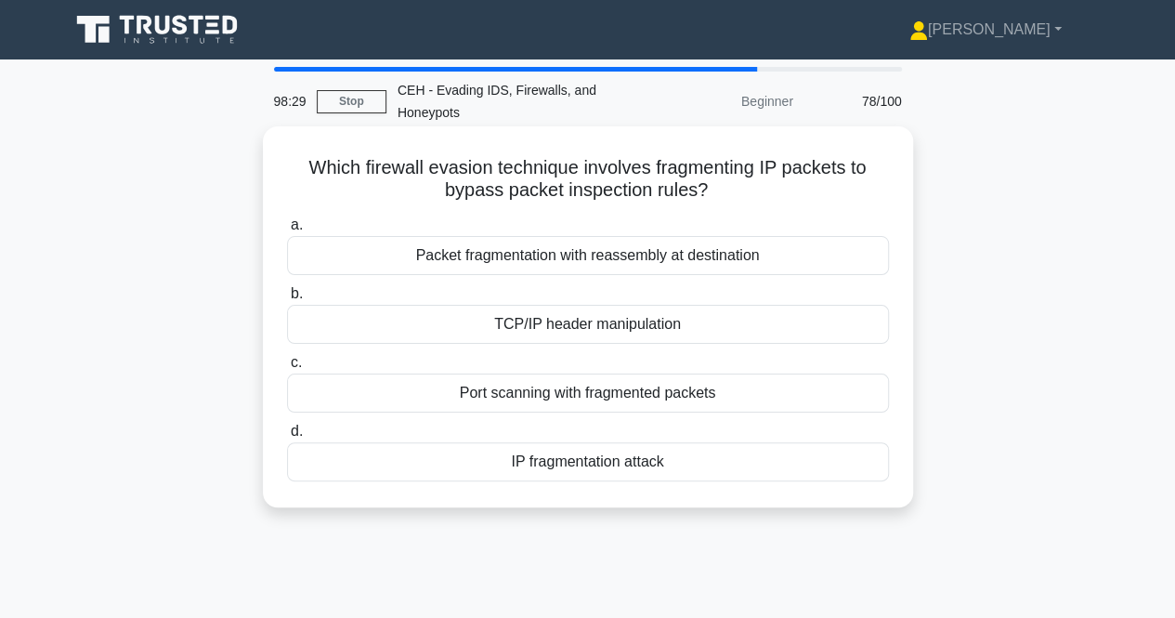
click at [604, 268] on div "Packet fragmentation with reassembly at destination" at bounding box center [588, 255] width 602 height 39
click at [287, 231] on input "a. Packet fragmentation with reassembly at destination" at bounding box center [287, 225] width 0 height 12
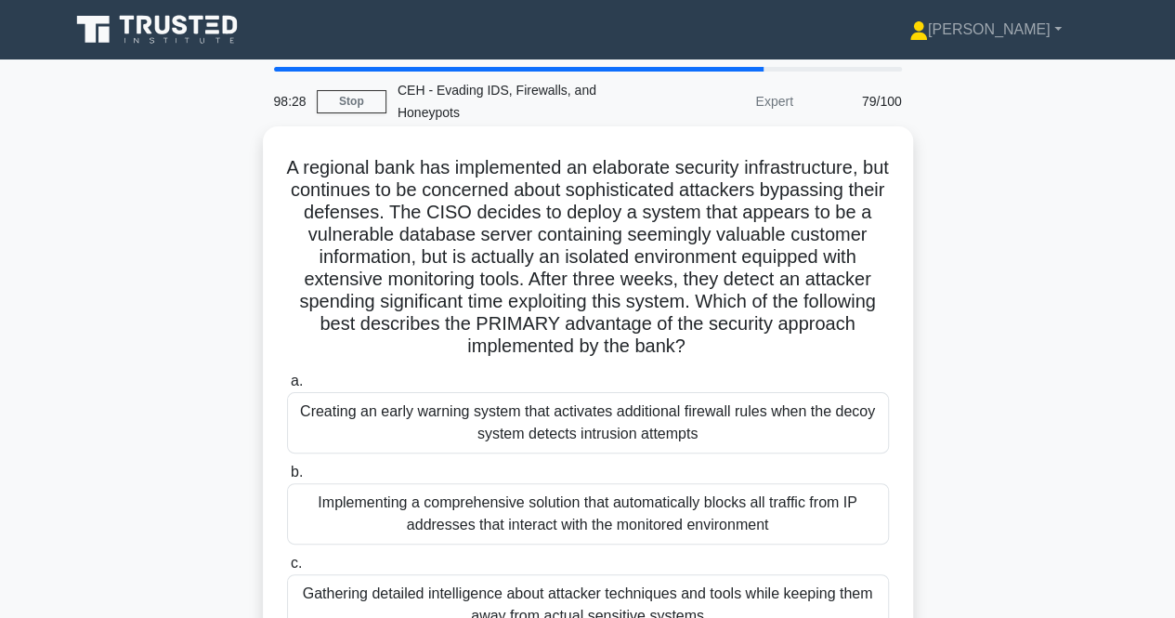
click at [624, 426] on div "Creating an early warning system that activates additional firewall rules when …" at bounding box center [588, 422] width 602 height 61
click at [287, 387] on input "a. Creating an early warning system that activates additional firewall rules wh…" at bounding box center [287, 381] width 0 height 12
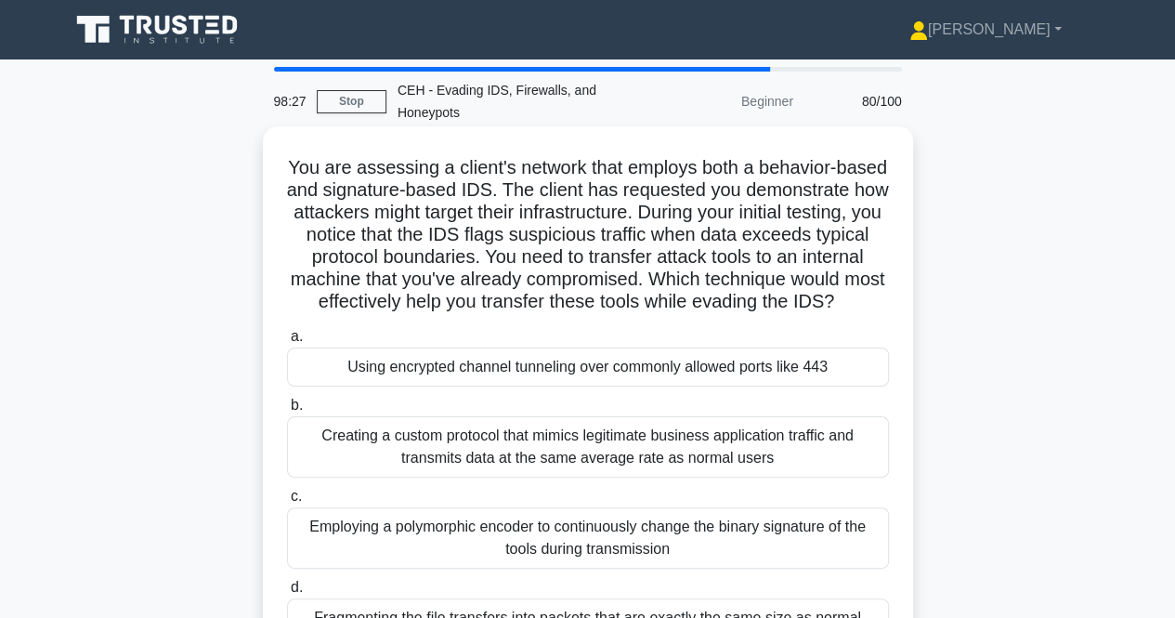
click at [633, 386] on div "Using encrypted channel tunneling over commonly allowed ports like 443" at bounding box center [588, 366] width 602 height 39
click at [287, 343] on input "a. Using encrypted channel tunneling over commonly allowed ports like 443" at bounding box center [287, 337] width 0 height 12
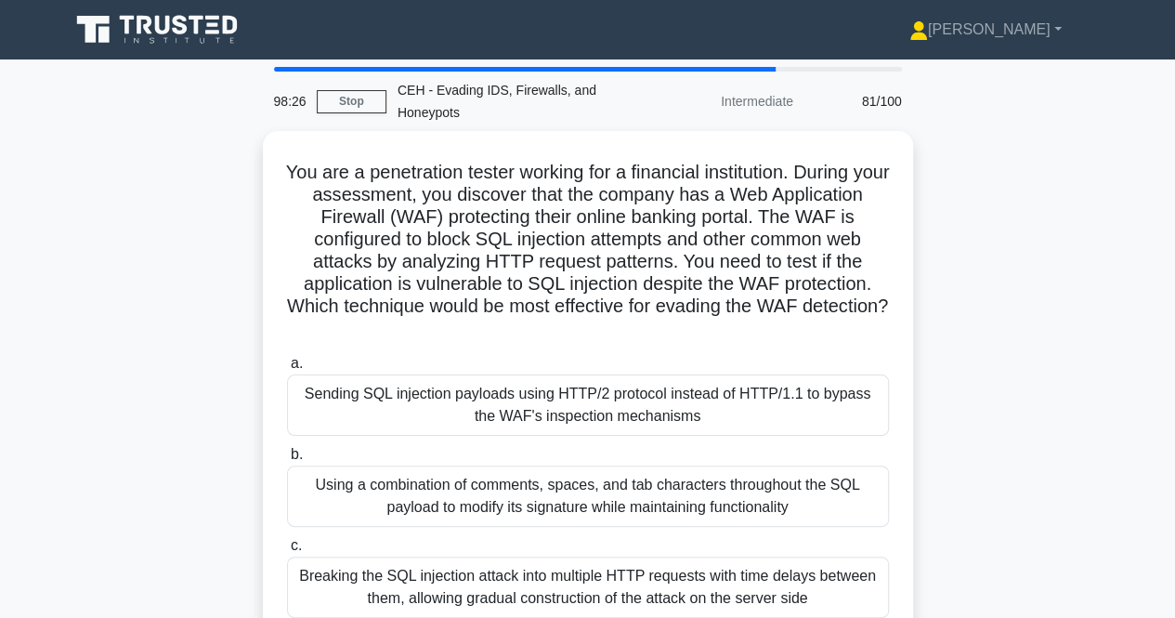
click at [633, 394] on div "Sending SQL injection payloads using HTTP/2 protocol instead of HTTP/1.1 to byp…" at bounding box center [588, 404] width 602 height 61
click at [287, 370] on input "a. Sending SQL injection payloads using HTTP/2 protocol instead of HTTP/1.1 to …" at bounding box center [287, 364] width 0 height 12
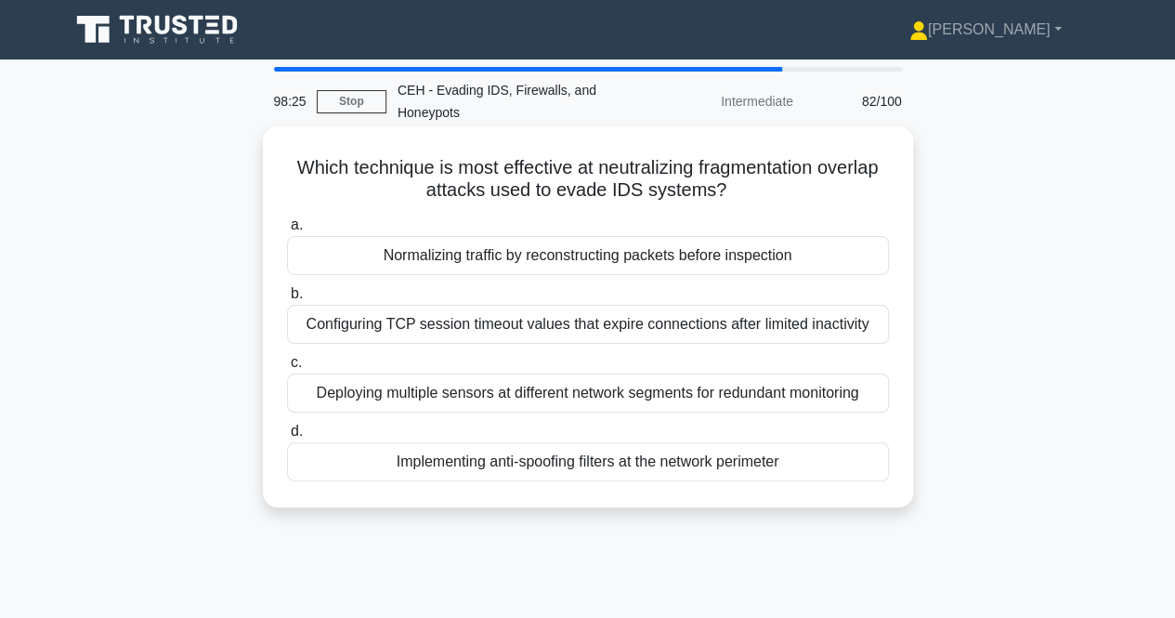
click at [667, 267] on div "Normalizing traffic by reconstructing packets before inspection" at bounding box center [588, 255] width 602 height 39
click at [287, 231] on input "a. Normalizing traffic by reconstructing packets before inspection" at bounding box center [287, 225] width 0 height 12
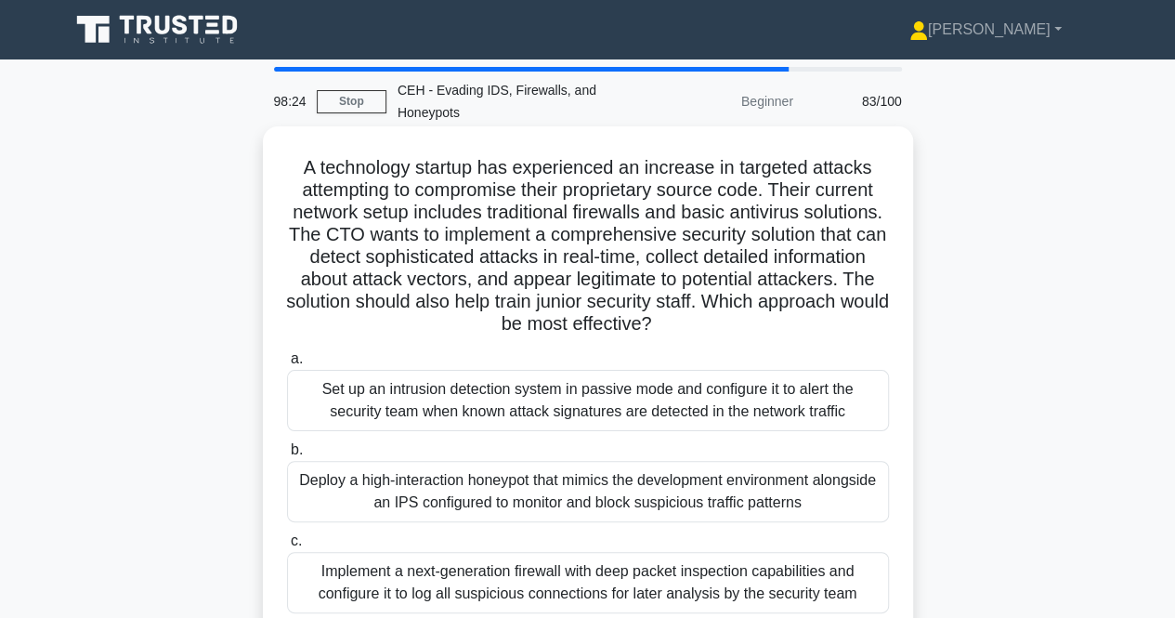
click at [633, 411] on div "Set up an intrusion detection system in passive mode and configure it to alert …" at bounding box center [588, 400] width 602 height 61
click at [287, 365] on input "a. Set up an intrusion detection system in passive mode and configure it to ale…" at bounding box center [287, 359] width 0 height 12
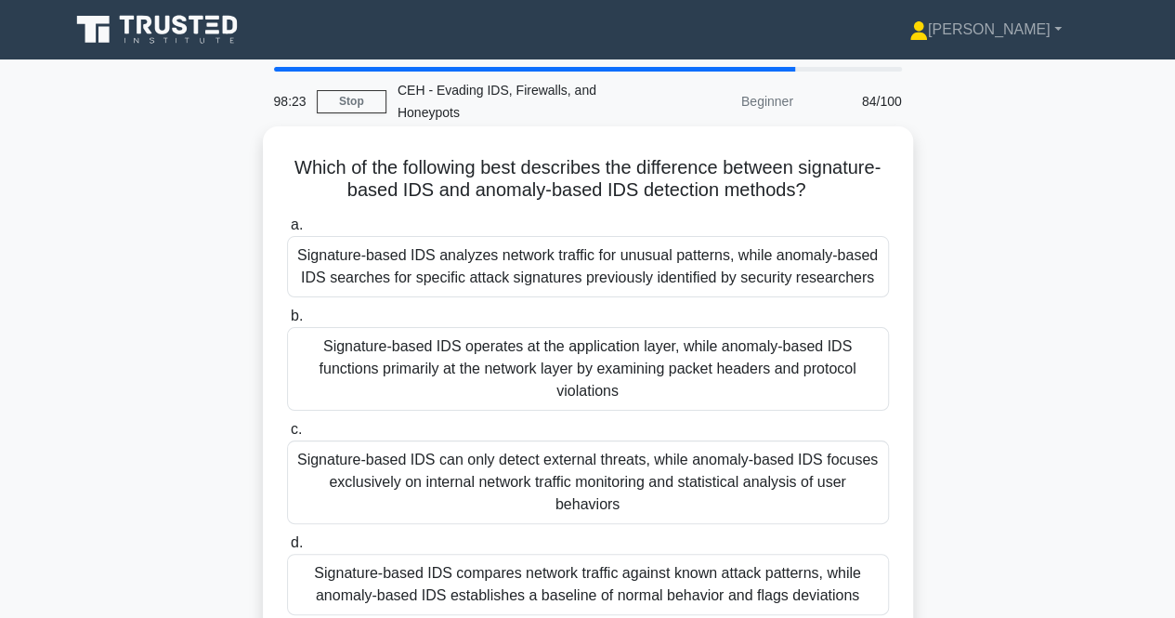
click at [663, 270] on div "Signature-based IDS analyzes network traffic for unusual patterns, while anomal…" at bounding box center [588, 266] width 602 height 61
click at [287, 231] on input "a. Signature-based IDS analyzes network traffic for unusual patterns, while ano…" at bounding box center [287, 225] width 0 height 12
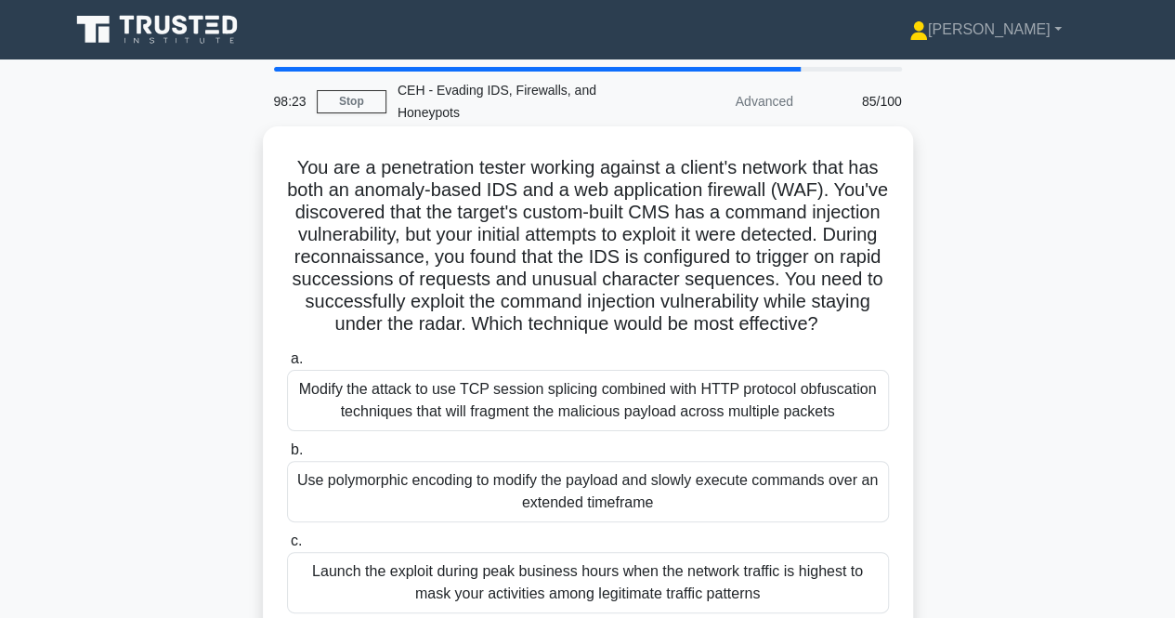
click at [639, 410] on div "Modify the attack to use TCP session splicing combined with HTTP protocol obfus…" at bounding box center [588, 400] width 602 height 61
click at [287, 365] on input "a. Modify the attack to use TCP session splicing combined with HTTP protocol ob…" at bounding box center [287, 359] width 0 height 12
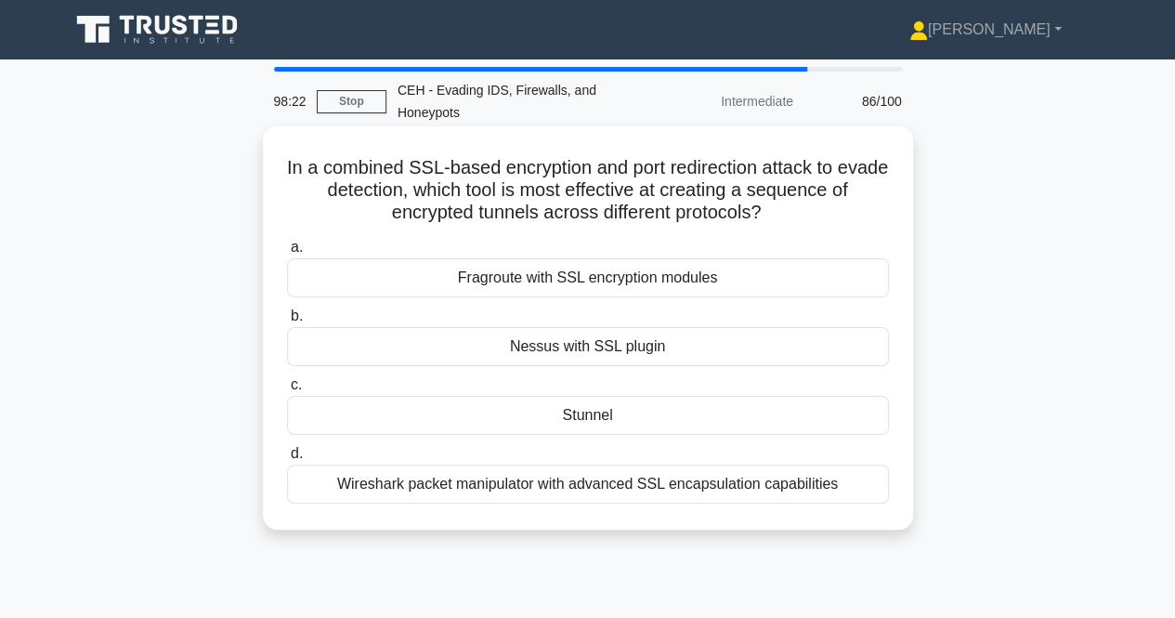
click at [665, 276] on div "Fragroute with SSL encryption modules" at bounding box center [588, 277] width 602 height 39
click at [287, 254] on input "a. Fragroute with SSL encryption modules" at bounding box center [287, 247] width 0 height 12
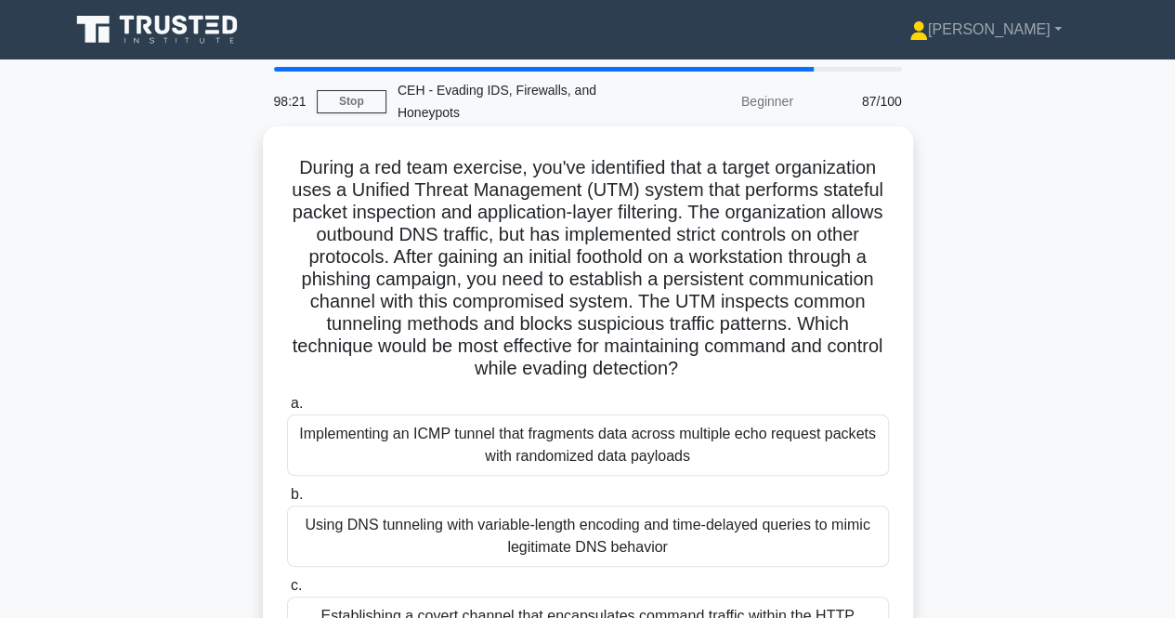
click at [645, 442] on div "Implementing an ICMP tunnel that fragments data across multiple echo request pa…" at bounding box center [588, 444] width 602 height 61
click at [287, 410] on input "a. Implementing an ICMP tunnel that fragments data across multiple echo request…" at bounding box center [287, 403] width 0 height 12
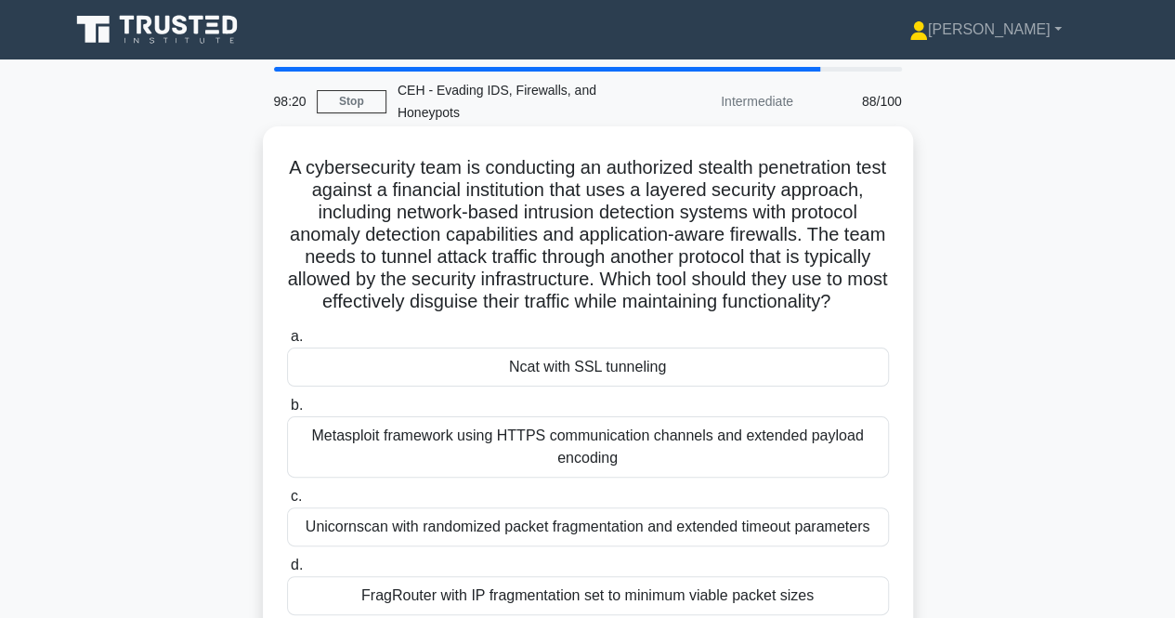
click at [644, 386] on div "Ncat with SSL tunneling" at bounding box center [588, 366] width 602 height 39
click at [287, 343] on input "a. Ncat with SSL tunneling" at bounding box center [287, 337] width 0 height 12
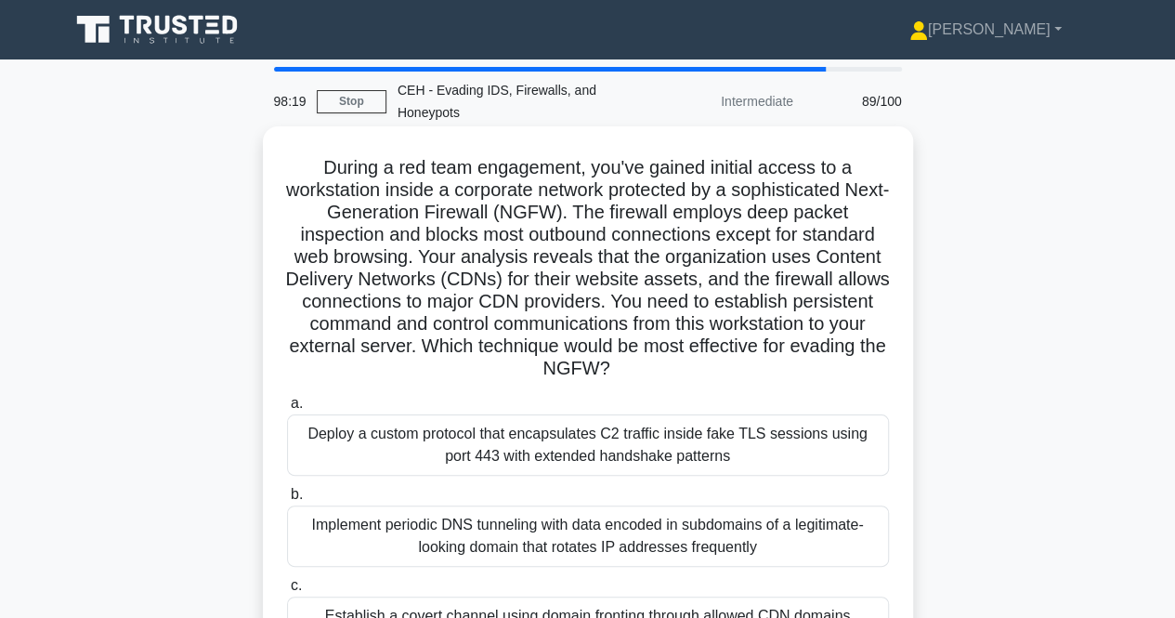
click at [645, 427] on div "Deploy a custom protocol that encapsulates C2 traffic inside fake TLS sessions …" at bounding box center [588, 444] width 602 height 61
click at [287, 410] on input "a. Deploy a custom protocol that encapsulates C2 traffic inside fake TLS sessio…" at bounding box center [287, 403] width 0 height 12
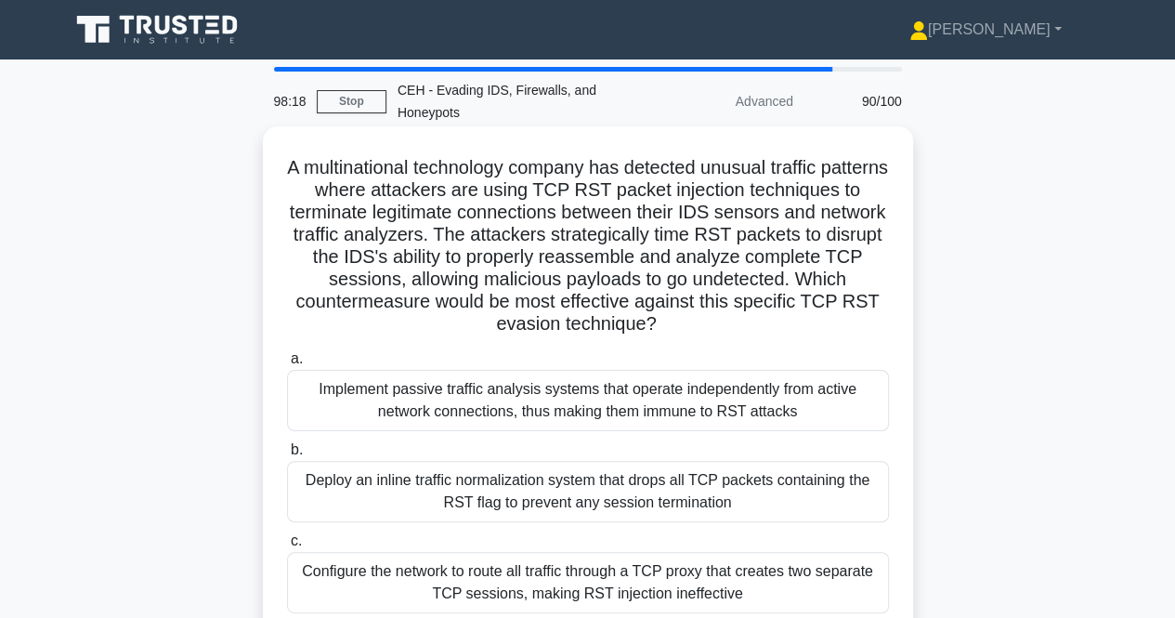
click at [647, 420] on div "Implement passive traffic analysis systems that operate independently from acti…" at bounding box center [588, 400] width 602 height 61
click at [287, 365] on input "a. Implement passive traffic analysis systems that operate independently from a…" at bounding box center [287, 359] width 0 height 12
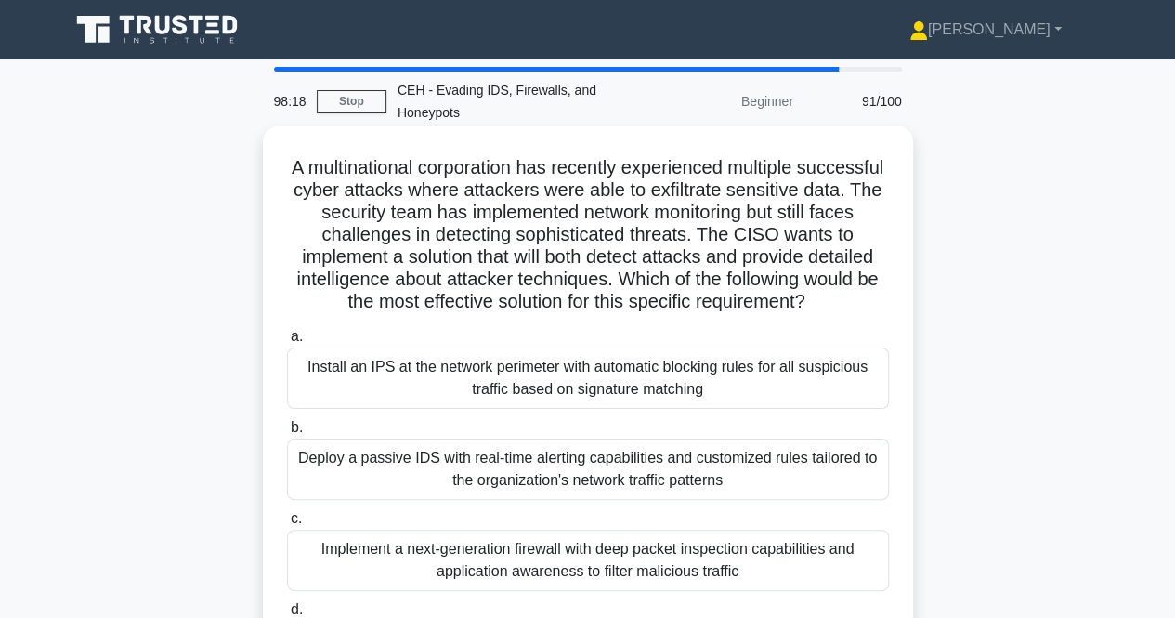
click at [657, 393] on div "Install an IPS at the network perimeter with automatic blocking rules for all s…" at bounding box center [588, 377] width 602 height 61
click at [287, 343] on input "a. Install an IPS at the network perimeter with automatic blocking rules for al…" at bounding box center [287, 337] width 0 height 12
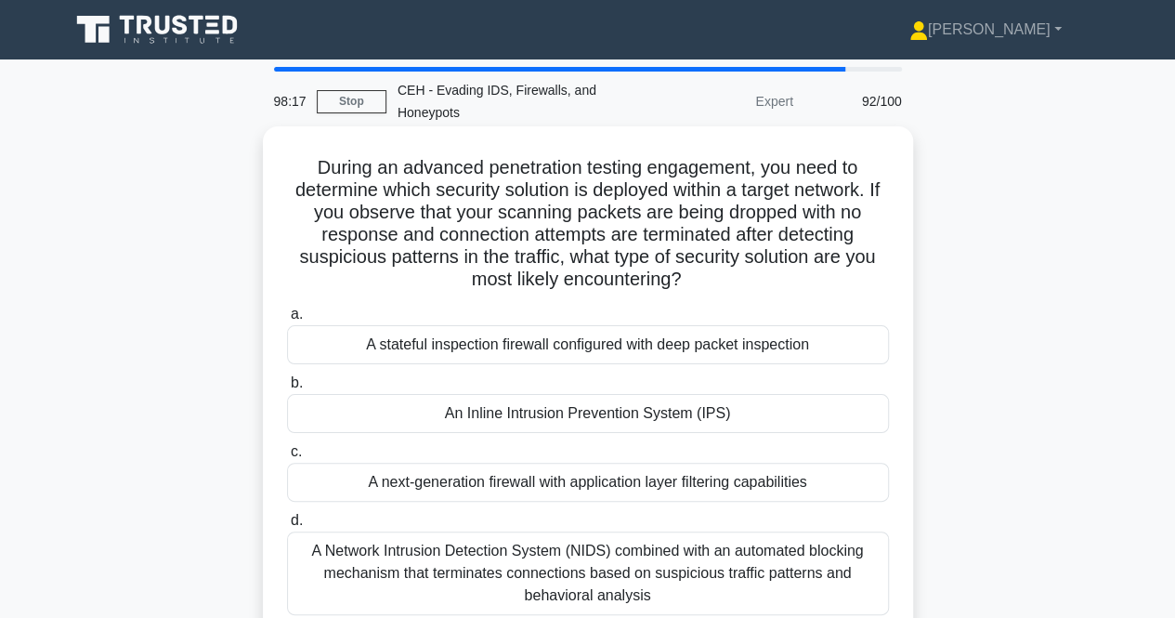
click at [663, 363] on div "A stateful inspection firewall configured with deep packet inspection" at bounding box center [588, 344] width 602 height 39
click at [287, 320] on input "a. A stateful inspection firewall configured with deep packet inspection" at bounding box center [287, 314] width 0 height 12
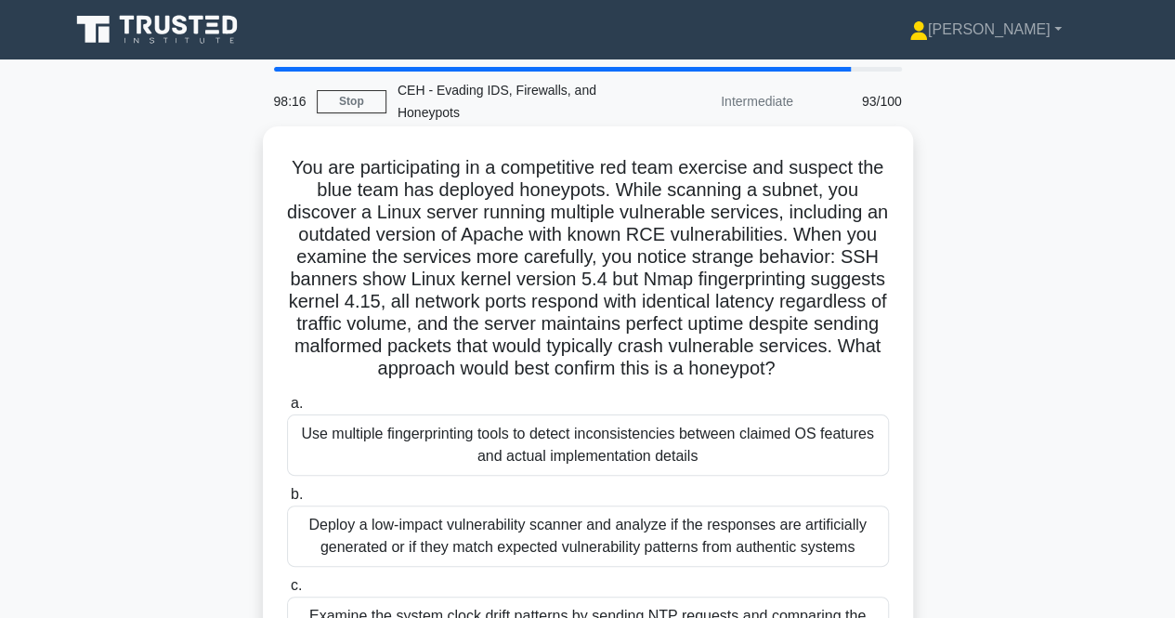
click at [648, 472] on div "Use multiple fingerprinting tools to detect inconsistencies between claimed OS …" at bounding box center [588, 444] width 602 height 61
click at [287, 410] on input "a. Use multiple fingerprinting tools to detect inconsistencies between claimed …" at bounding box center [287, 403] width 0 height 12
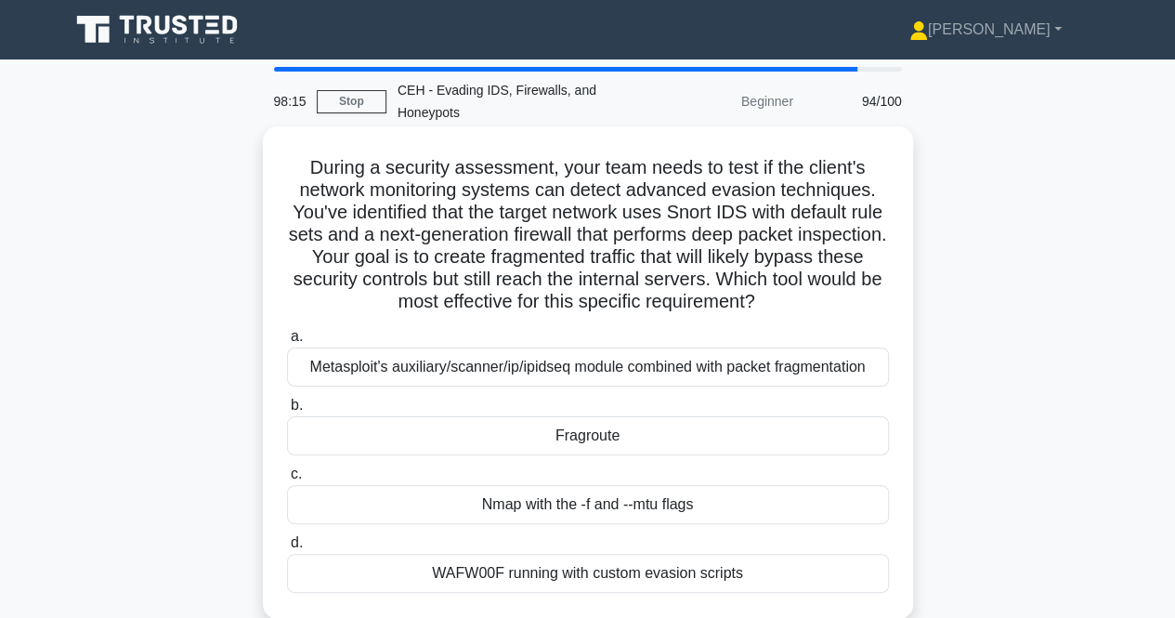
click at [656, 368] on div "Metasploit's auxiliary/scanner/ip/ipidseq module combined with packet fragmenta…" at bounding box center [588, 366] width 602 height 39
click at [287, 343] on input "a. Metasploit's auxiliary/scanner/ip/ipidseq module combined with packet fragme…" at bounding box center [287, 337] width 0 height 12
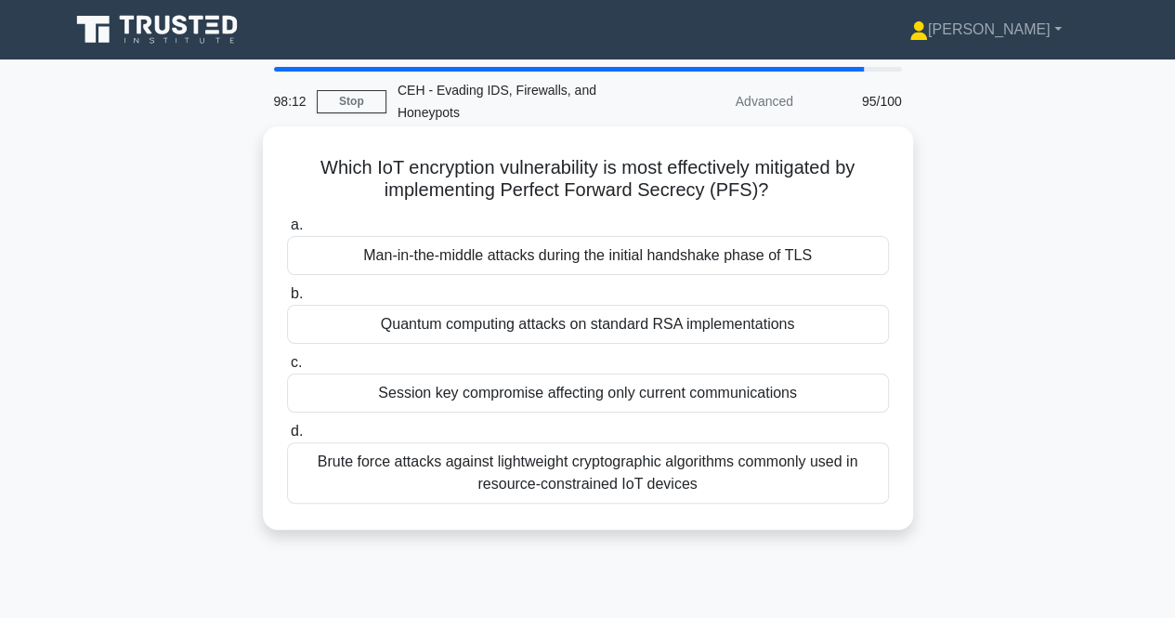
click at [625, 254] on div "Man-in-the-middle attacks during the initial handshake phase of TLS" at bounding box center [588, 255] width 602 height 39
click at [287, 231] on input "a. Man-in-the-middle attacks during the initial handshake phase of TLS" at bounding box center [287, 225] width 0 height 12
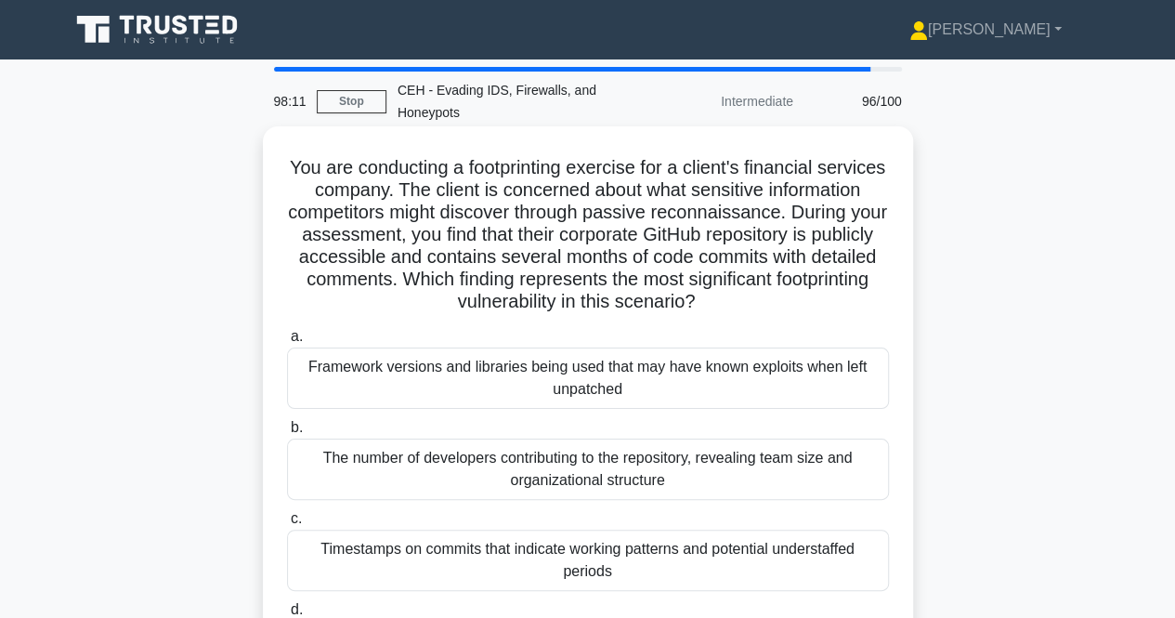
click at [627, 387] on div "Framework versions and libraries being used that may have known exploits when l…" at bounding box center [588, 377] width 602 height 61
click at [287, 343] on input "a. Framework versions and libraries being used that may have known exploits whe…" at bounding box center [287, 337] width 0 height 12
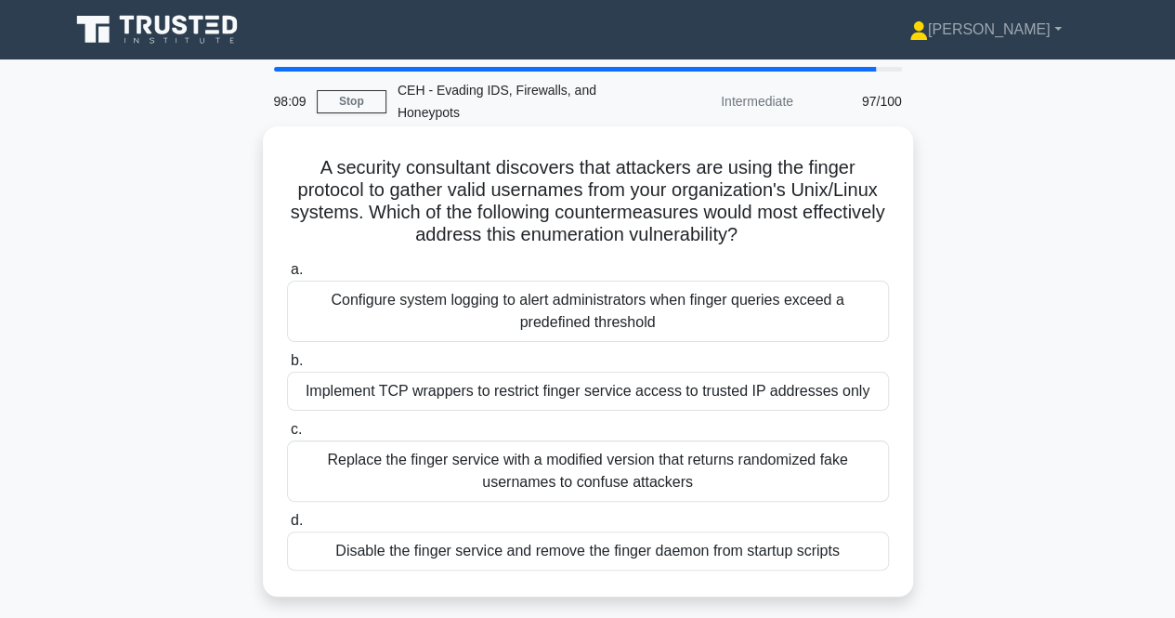
click at [596, 314] on div "Configure system logging to alert administrators when finger queries exceed a p…" at bounding box center [588, 310] width 602 height 61
click at [287, 276] on input "a. Configure system logging to alert administrators when finger queries exceed …" at bounding box center [287, 270] width 0 height 12
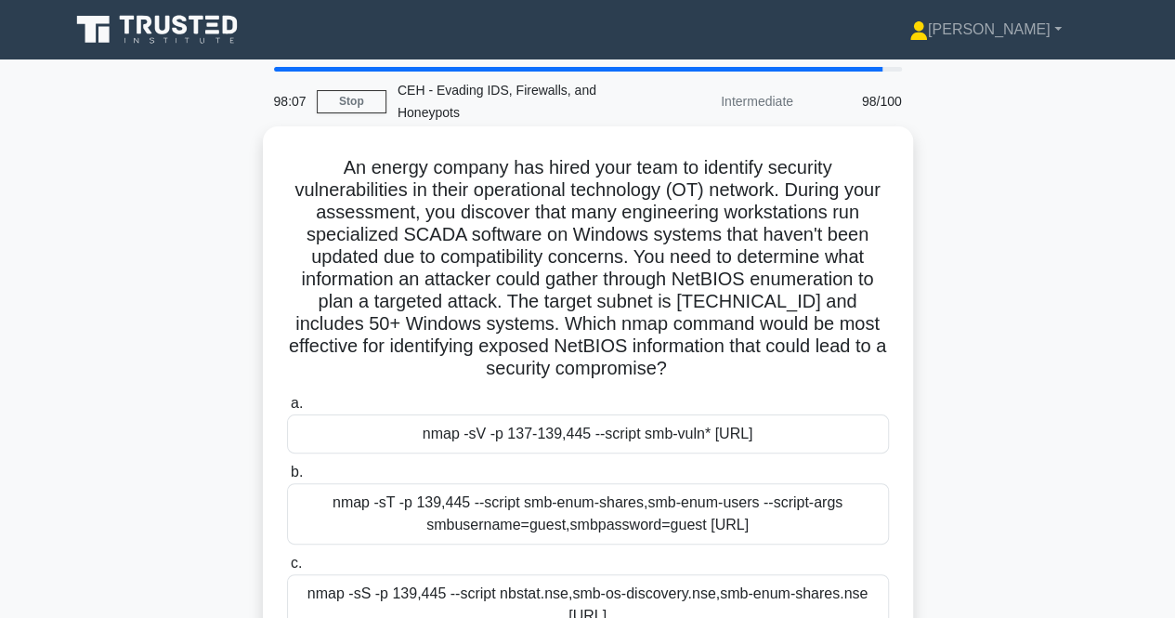
click at [600, 436] on div "nmap -sV -p 137-139,445 --script smb-vuln* 10.45.60.0/24" at bounding box center [588, 433] width 602 height 39
click at [287, 410] on input "a. nmap -sV -p 137-139,445 --script smb-vuln* 10.45.60.0/24" at bounding box center [287, 403] width 0 height 12
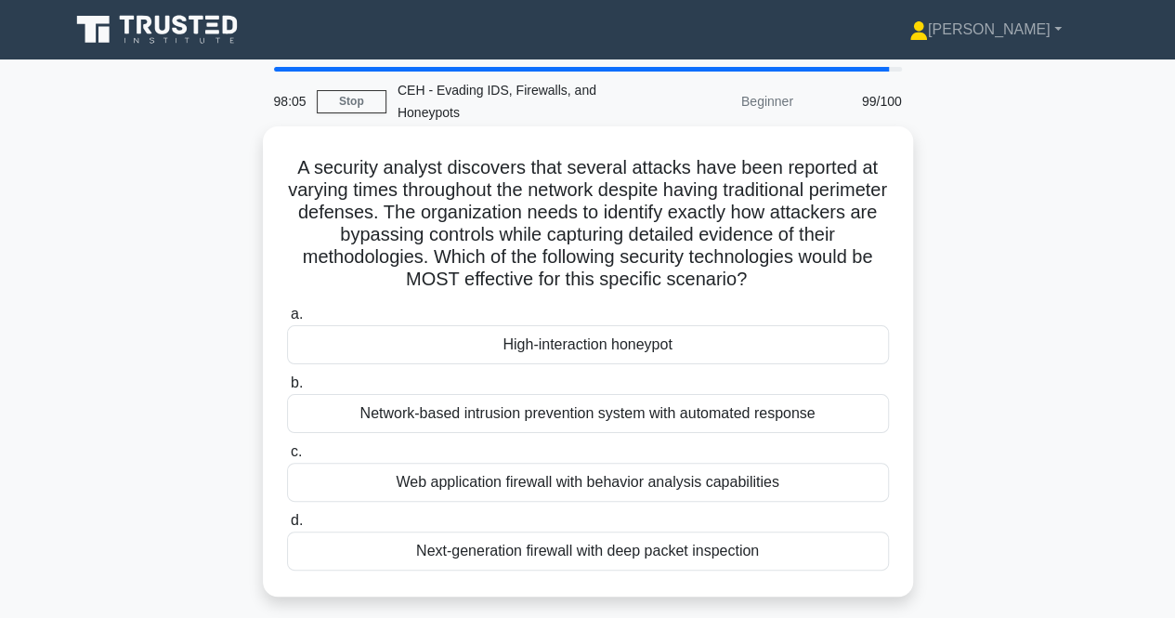
click at [612, 345] on div "High-interaction honeypot" at bounding box center [588, 344] width 602 height 39
click at [287, 320] on input "a. High-interaction honeypot" at bounding box center [287, 314] width 0 height 12
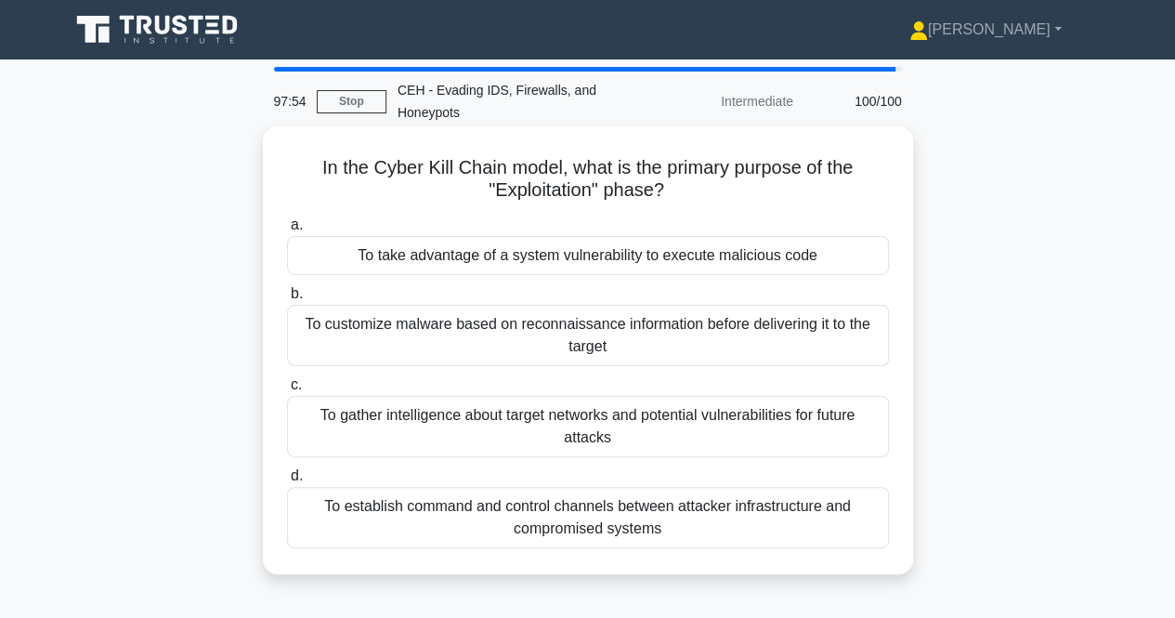
click at [586, 257] on div "To take advantage of a system vulnerability to execute malicious code" at bounding box center [588, 255] width 602 height 39
click at [287, 231] on input "a. To take advantage of a system vulnerability to execute malicious code" at bounding box center [287, 225] width 0 height 12
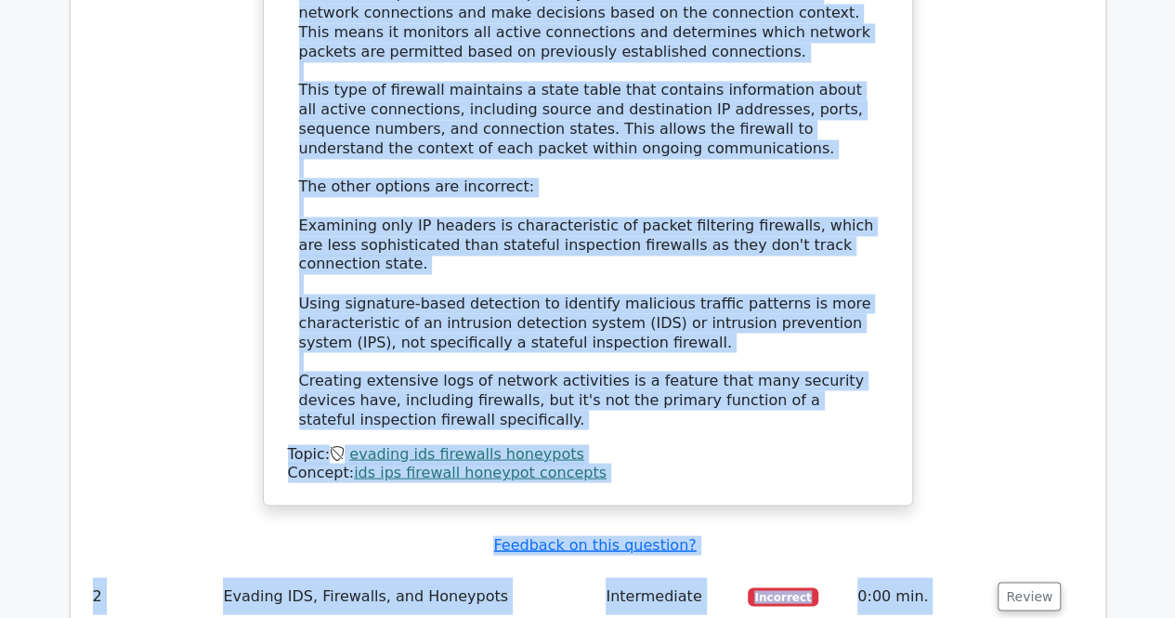
scroll to position [1680, 0]
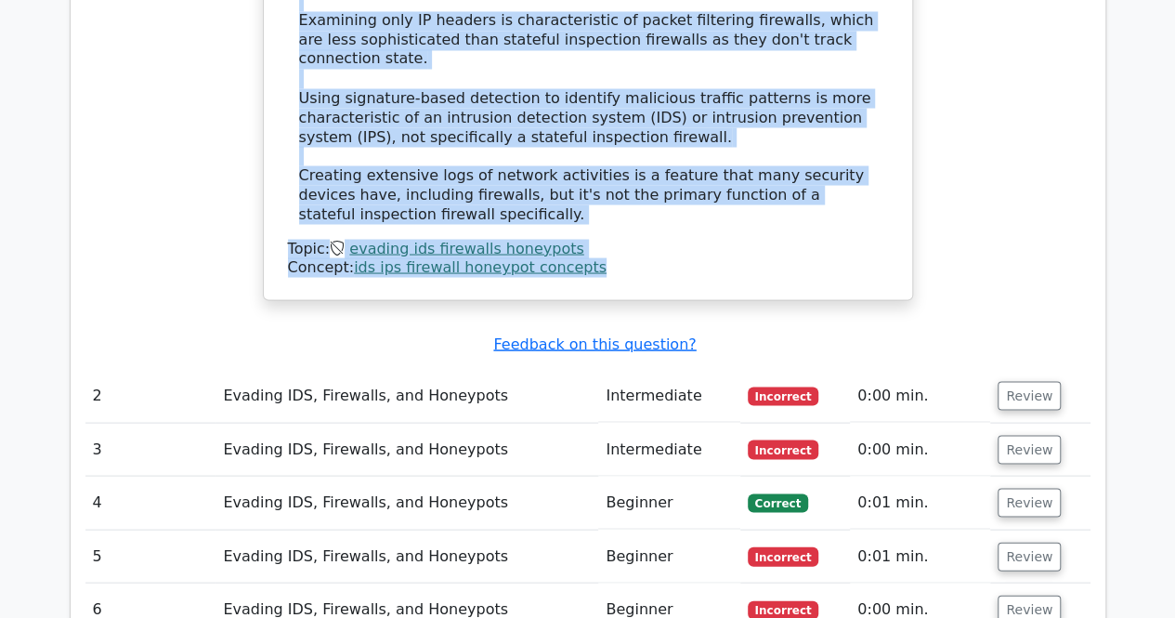
drag, startPoint x: 330, startPoint y: 149, endPoint x: 573, endPoint y: 266, distance: 270.0
copy div "What is the primary function of a stateful inspection firewall? a. Examines onl…"
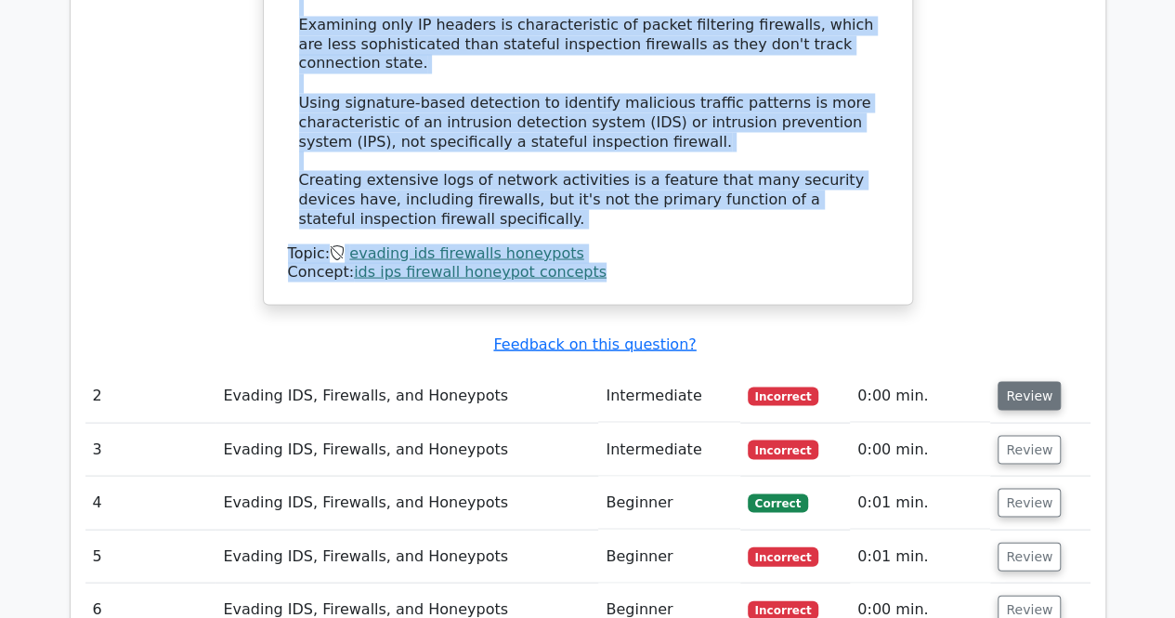
click at [1037, 381] on button "Review" at bounding box center [1028, 395] width 63 height 29
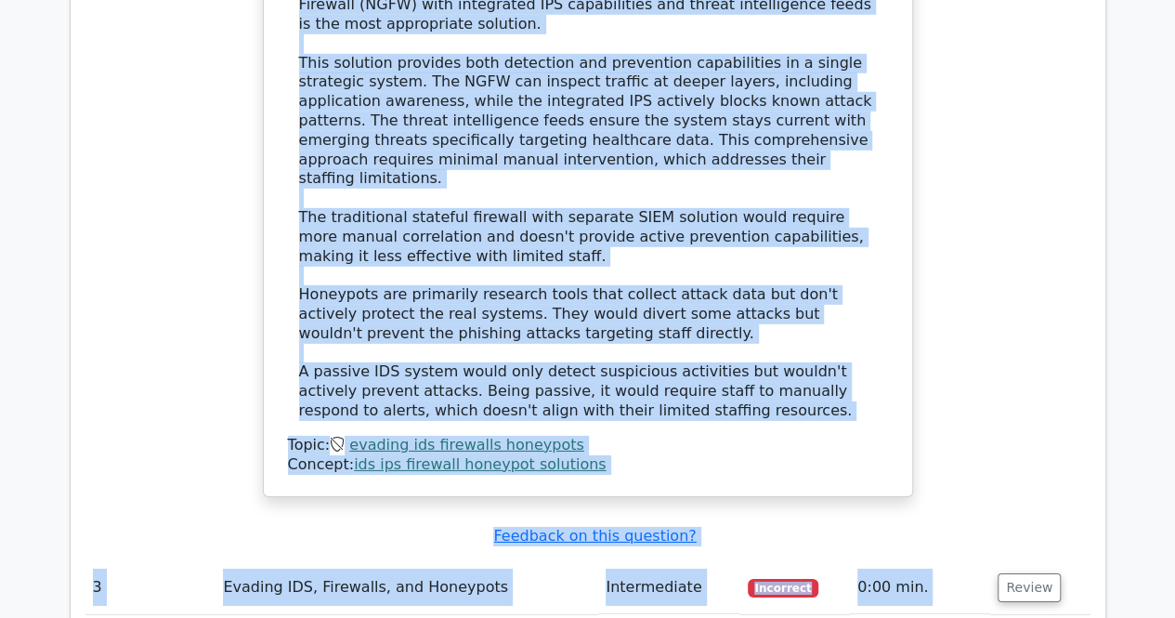
scroll to position [2855, 0]
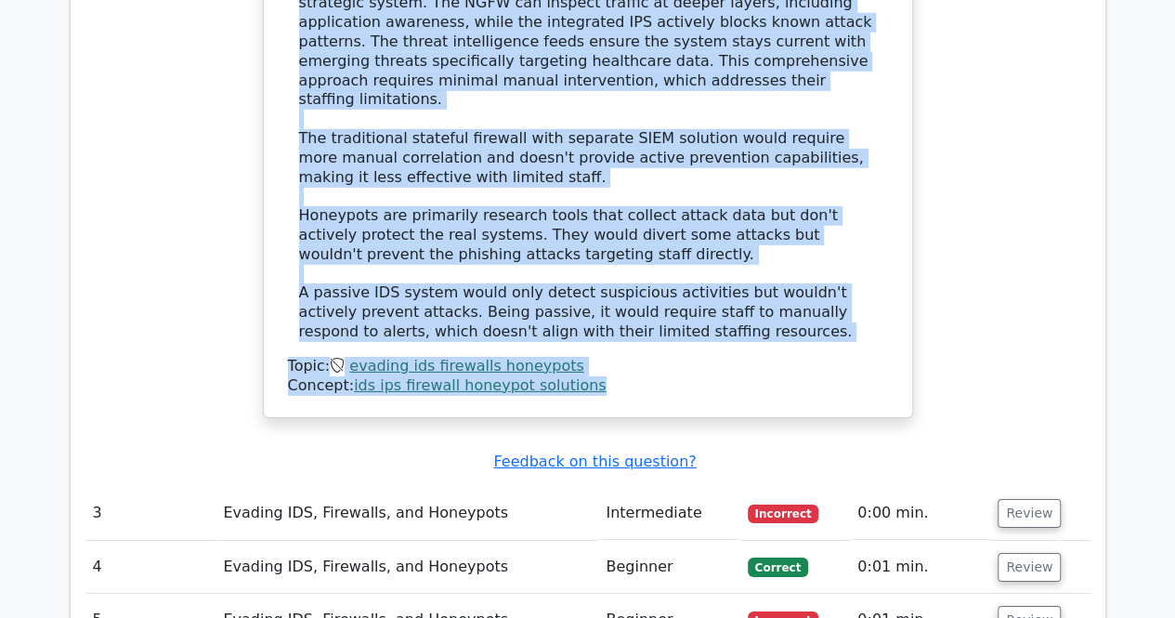
drag, startPoint x: 297, startPoint y: 432, endPoint x: 642, endPoint y: 311, distance: 365.0
copy div "A healthcare organization has been experiencing targeted phishing attacks aimed…"
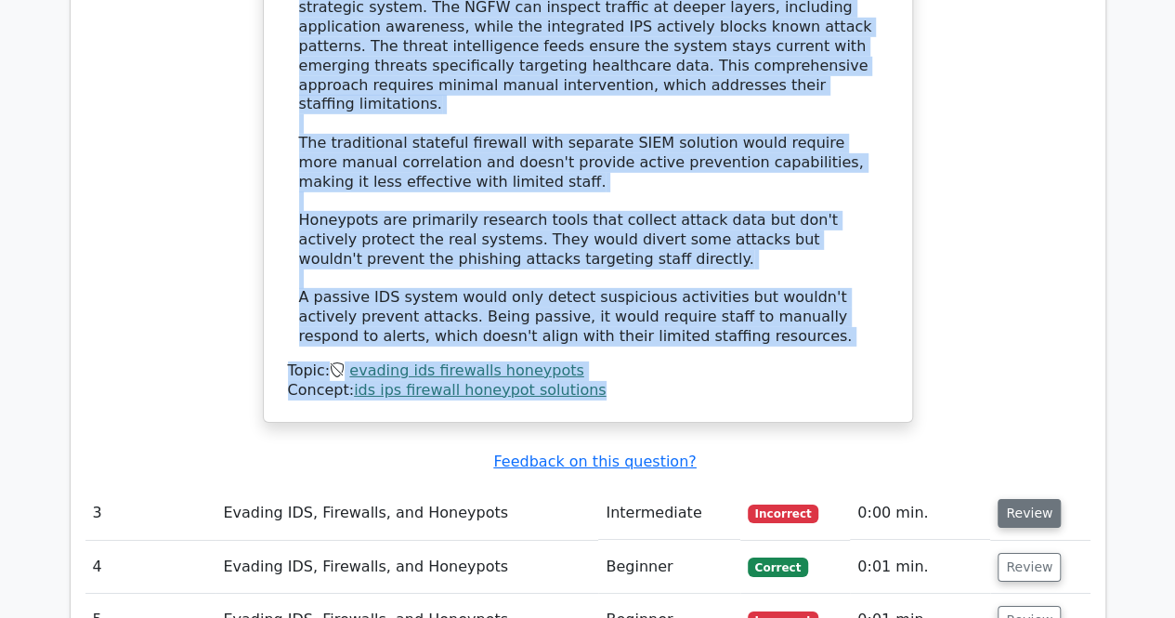
click at [1016, 499] on button "Review" at bounding box center [1028, 513] width 63 height 29
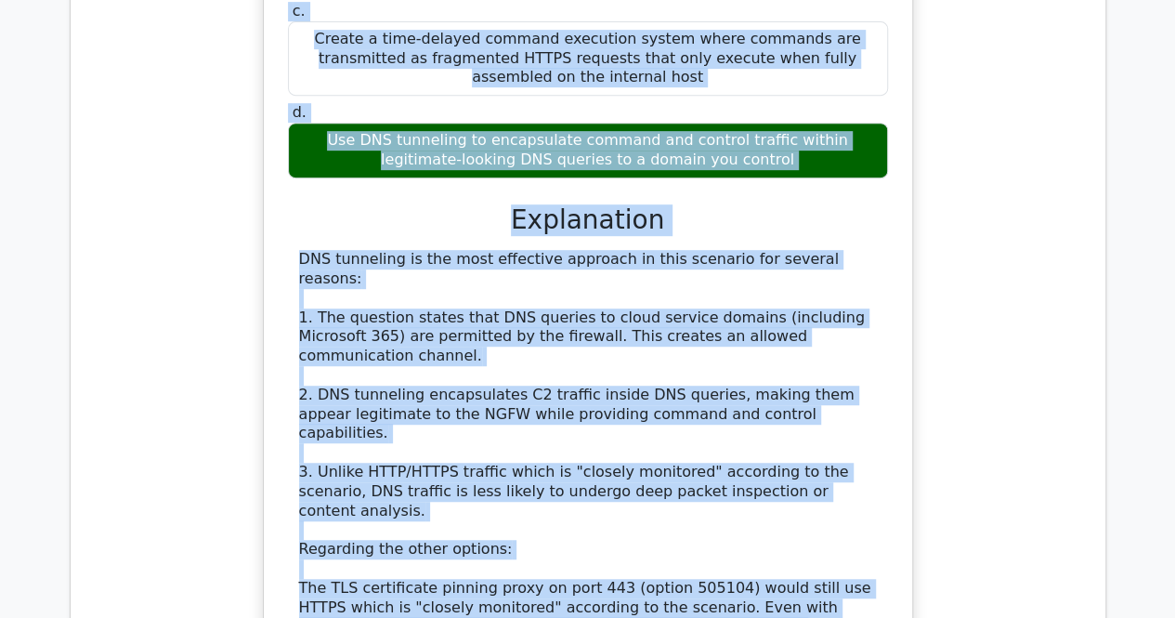
scroll to position [4158, 0]
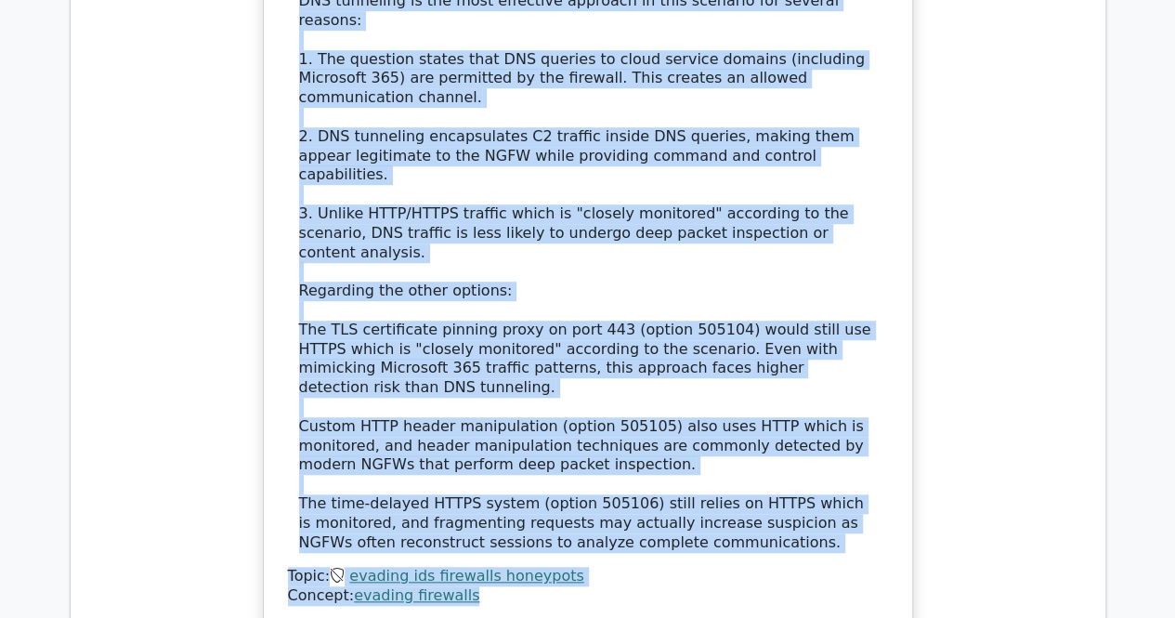
drag, startPoint x: 293, startPoint y: 492, endPoint x: 657, endPoint y: 386, distance: 379.1
copy div "You are a security researcher analyzing a target organization that has implemen…"
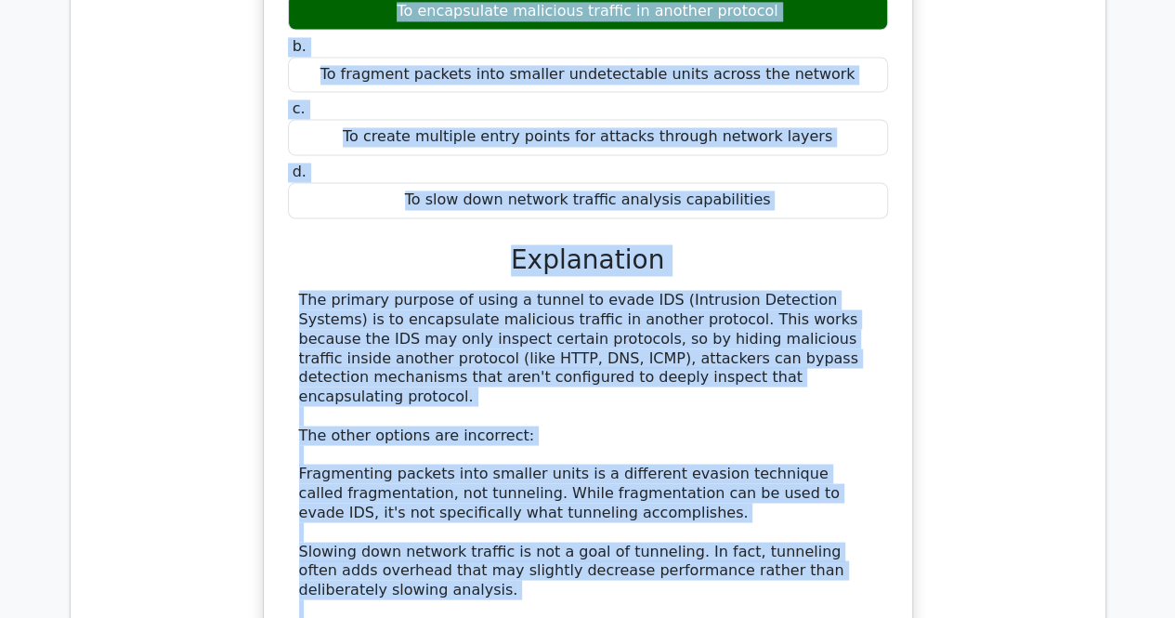
scroll to position [4996, 0]
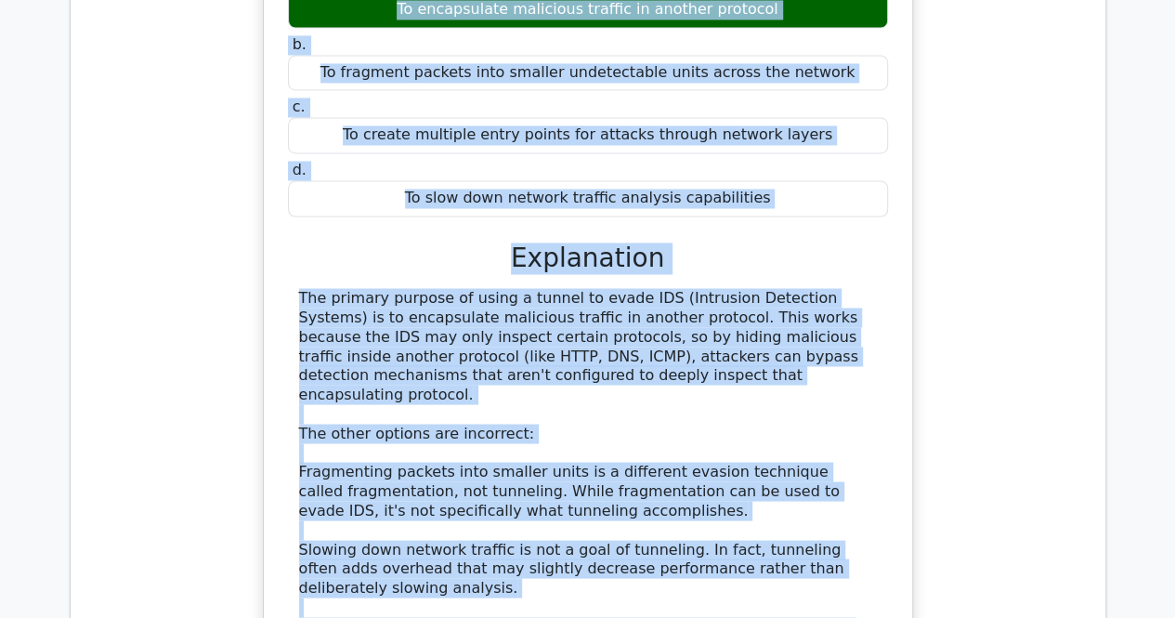
drag, startPoint x: 331, startPoint y: 189, endPoint x: 589, endPoint y: 475, distance: 385.3
click at [589, 475] on div "What is the primary purpose of using a tunnel to evade IDS? a. To encapsulate m…" at bounding box center [587, 329] width 633 height 826
copy div "What is the primary purpose of using a tunnel to evade IDS? a. To encapsulate m…"
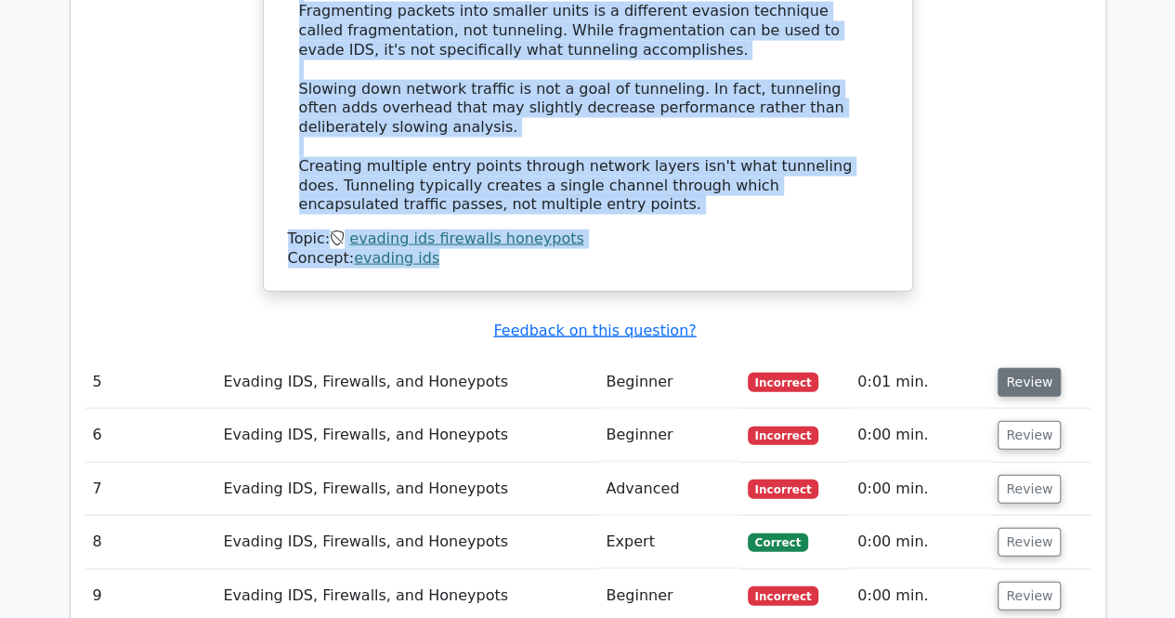
click at [1018, 368] on button "Review" at bounding box center [1028, 382] width 63 height 29
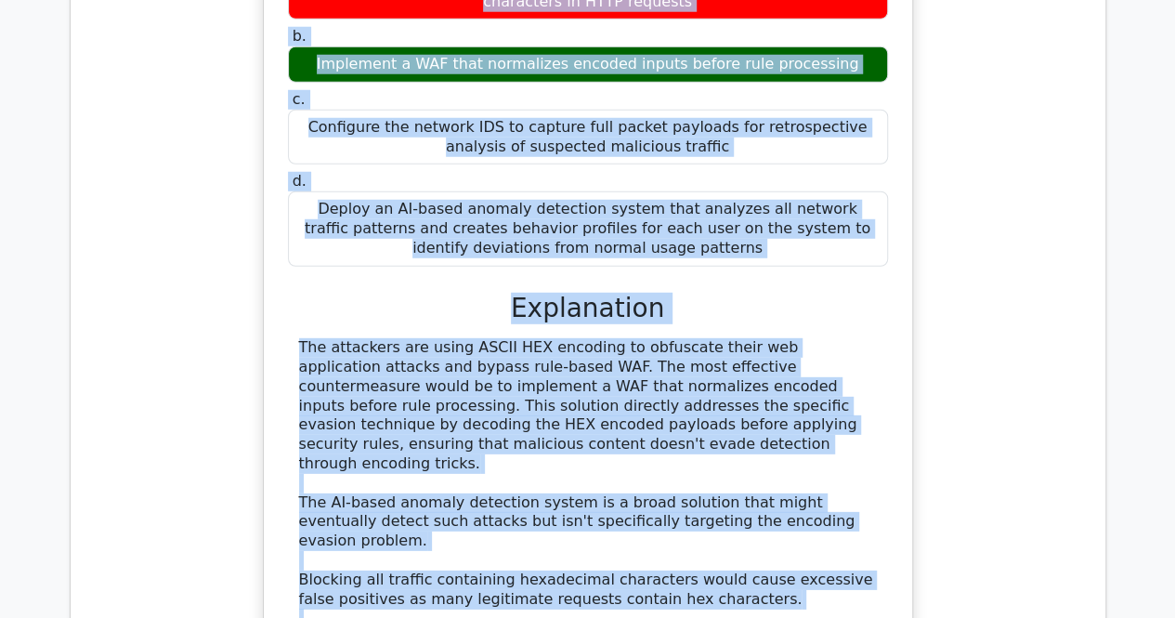
scroll to position [6229, 0]
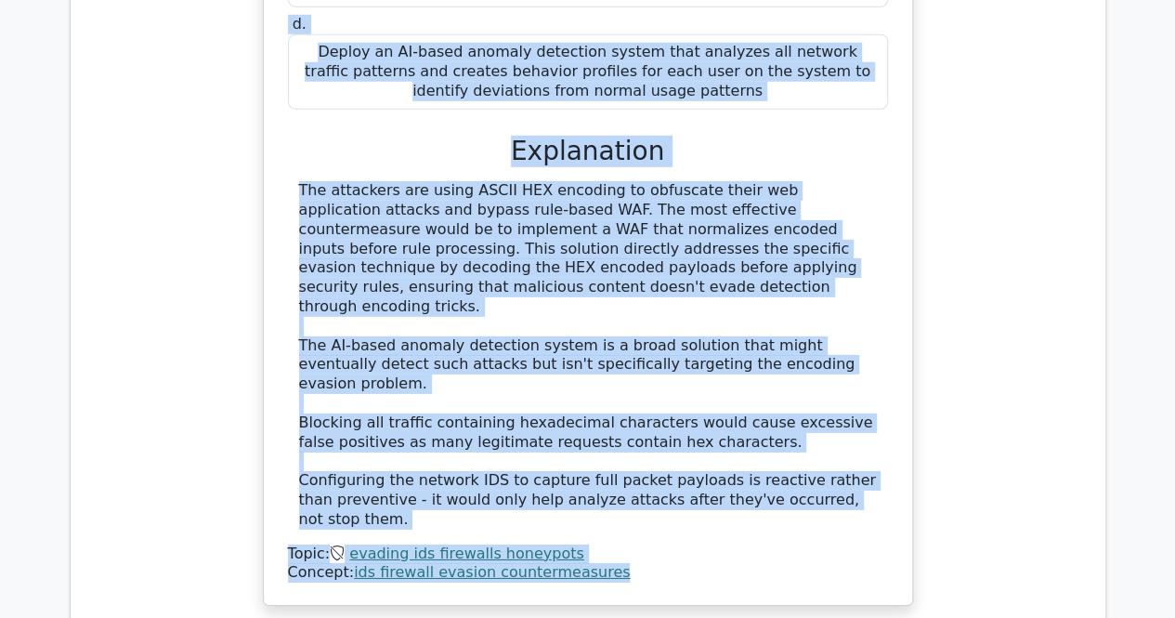
drag, startPoint x: 312, startPoint y: 189, endPoint x: 644, endPoint y: 267, distance: 340.6
click at [644, 267] on div "A security team has identified that attackers are using ASCII HEX encoding to o…" at bounding box center [587, 120] width 633 height 954
copy div "A security team has identified that attackers are using ASCII HEX encoding to o…"
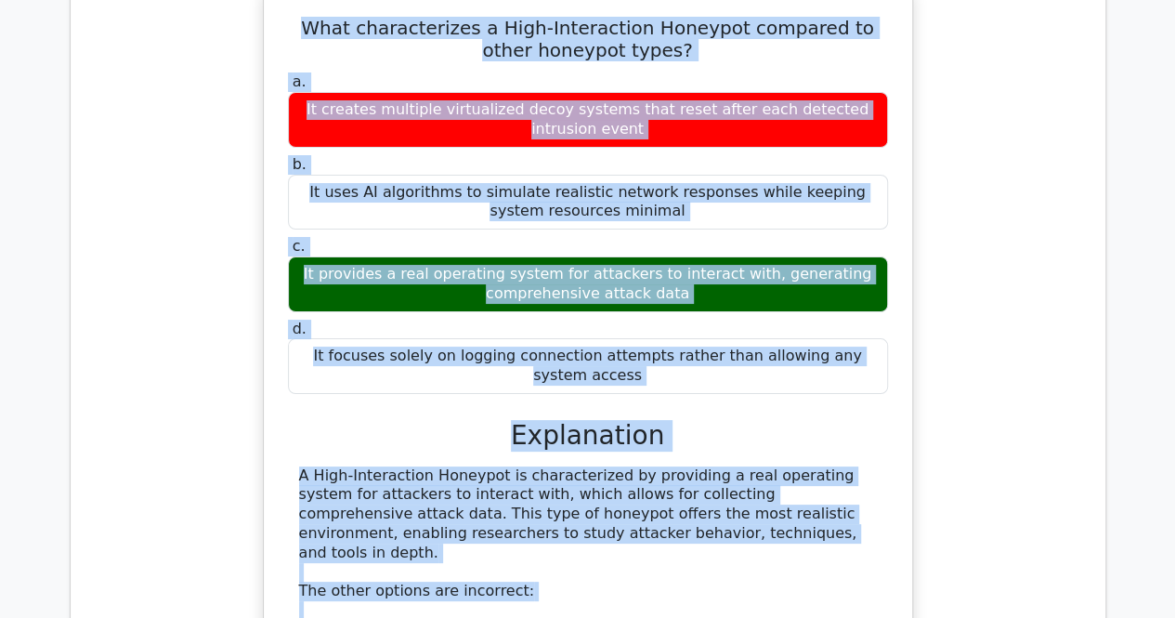
scroll to position [7141, 0]
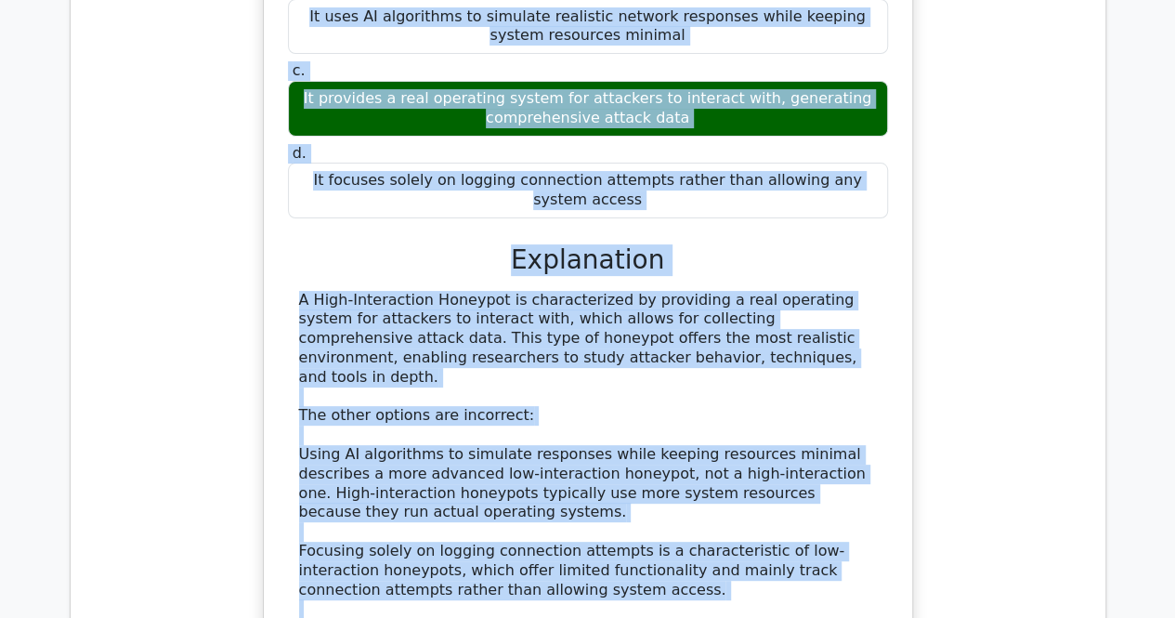
drag, startPoint x: 303, startPoint y: 444, endPoint x: 619, endPoint y: 408, distance: 318.7
click at [619, 408] on div "What characterizes a High-Interaction Honeypot compared to other honeypot types…" at bounding box center [588, 291] width 650 height 961
copy div "What characterizes a High-Interaction Honeypot compared to other honeypot types…"
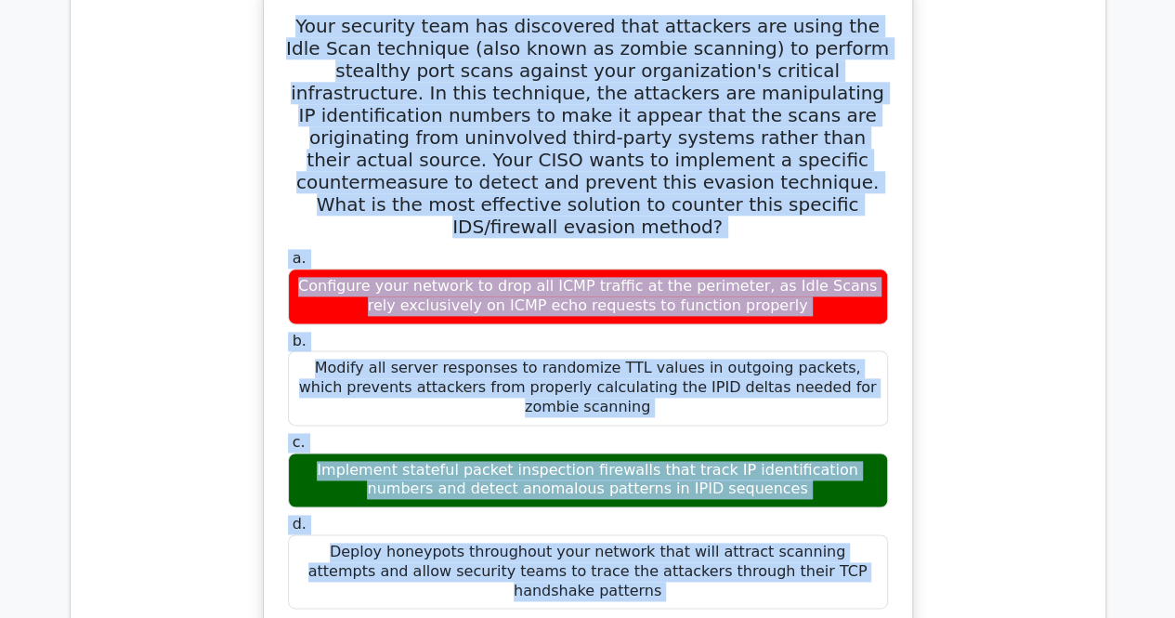
scroll to position [8336, 0]
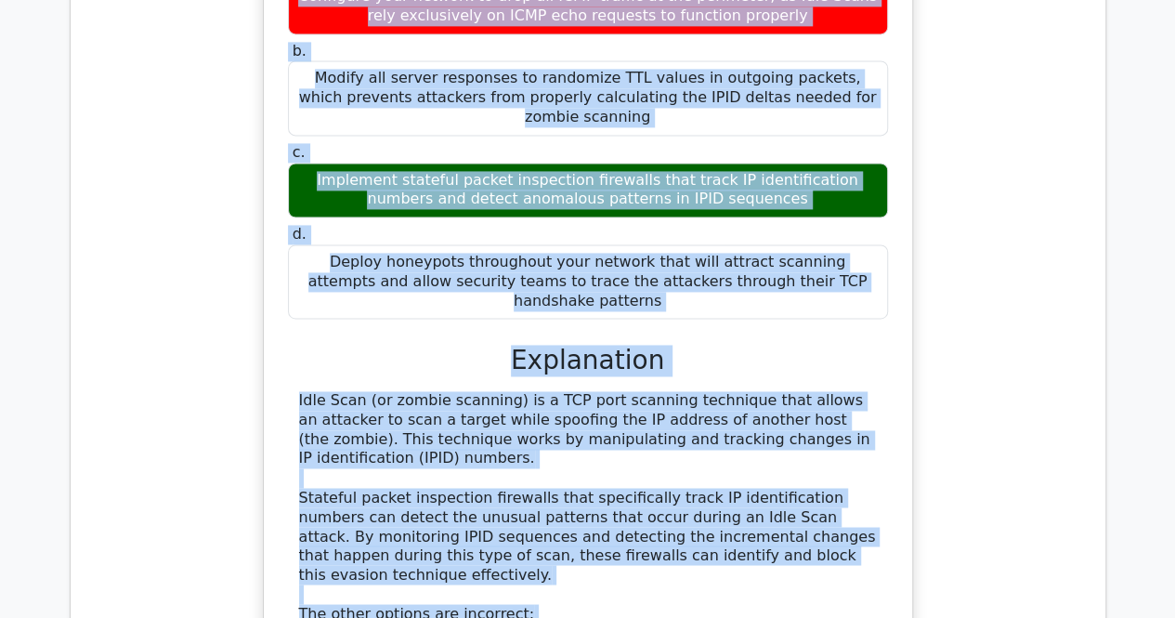
drag, startPoint x: 281, startPoint y: 84, endPoint x: 675, endPoint y: 499, distance: 572.1
click at [675, 499] on div "Your security team has discovered that attackers are using the Idle Scan techni…" at bounding box center [587, 342] width 633 height 1278
copy div "Your security team has discovered that attackers are using the Idle Scan techni…"
